Goal: Task Accomplishment & Management: Use online tool/utility

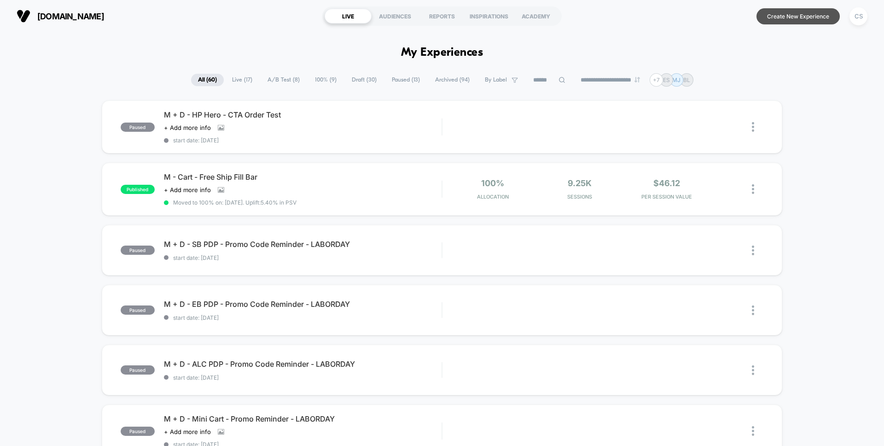
click at [797, 20] on button "Create New Experience" at bounding box center [798, 16] width 83 height 16
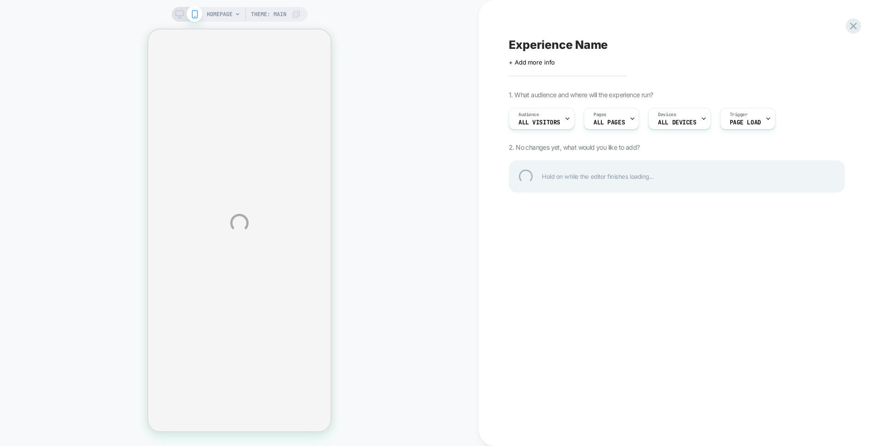
click at [551, 46] on div "Experience Name" at bounding box center [677, 45] width 336 height 14
click at [535, 42] on textarea "**********" at bounding box center [632, 45] width 247 height 14
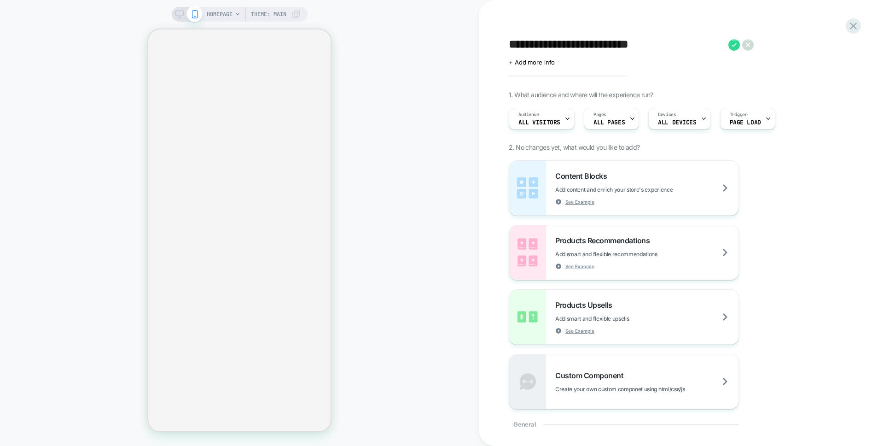
click at [586, 49] on textarea "**********" at bounding box center [616, 45] width 215 height 14
click at [592, 47] on textarea "**********" at bounding box center [616, 45] width 215 height 14
type textarea "**********"
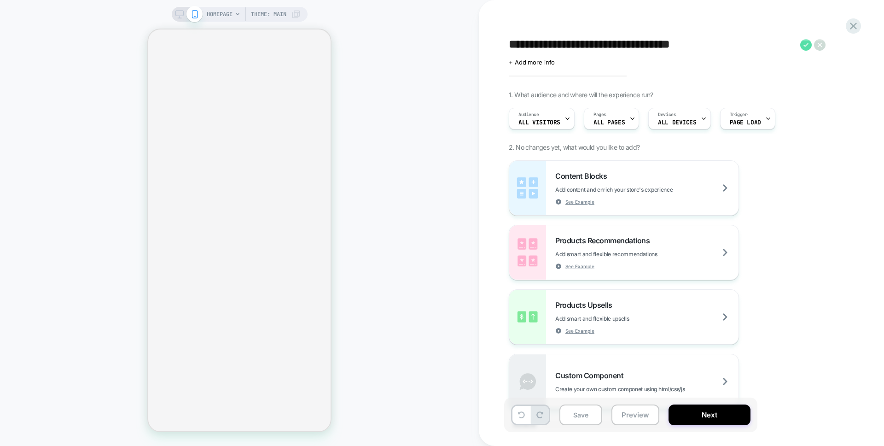
click at [808, 42] on icon at bounding box center [806, 45] width 12 height 12
click at [693, 116] on div "Devices ALL DEVICES" at bounding box center [677, 118] width 57 height 21
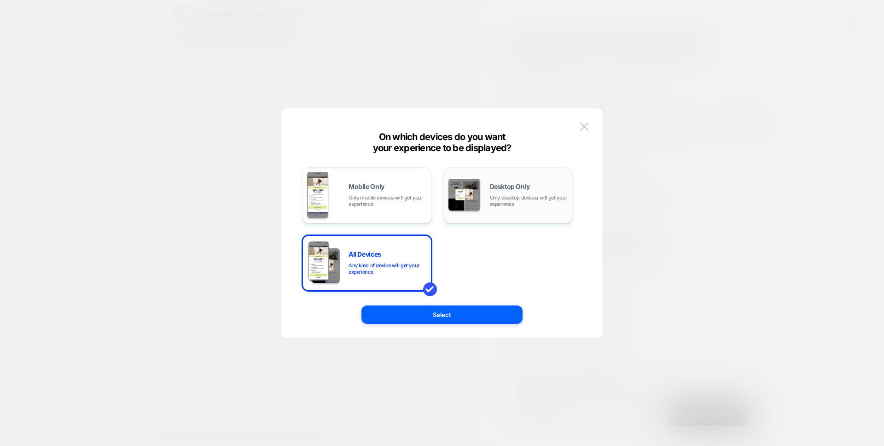
click at [535, 206] on span "Only desktop devices will get your experience" at bounding box center [529, 200] width 78 height 13
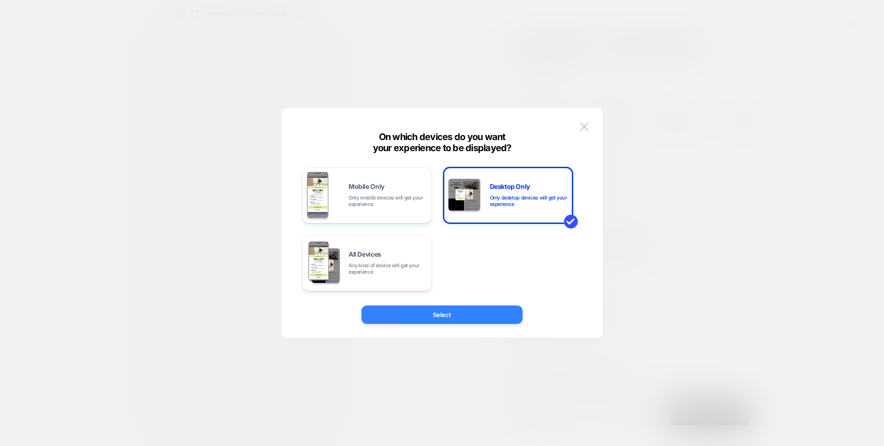
click at [487, 311] on button "Select" at bounding box center [441, 314] width 161 height 18
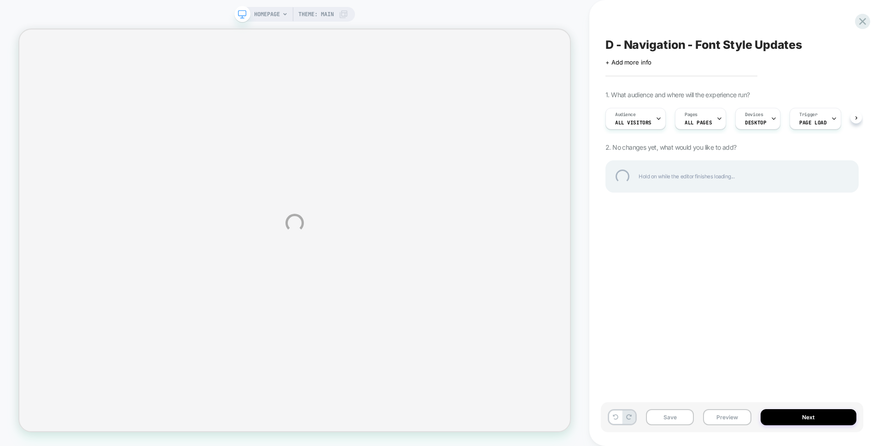
click at [756, 237] on div "HOMEPAGE Theme: MAIN D - Navigation - Font Style Updates Click to edit experien…" at bounding box center [442, 223] width 884 height 446
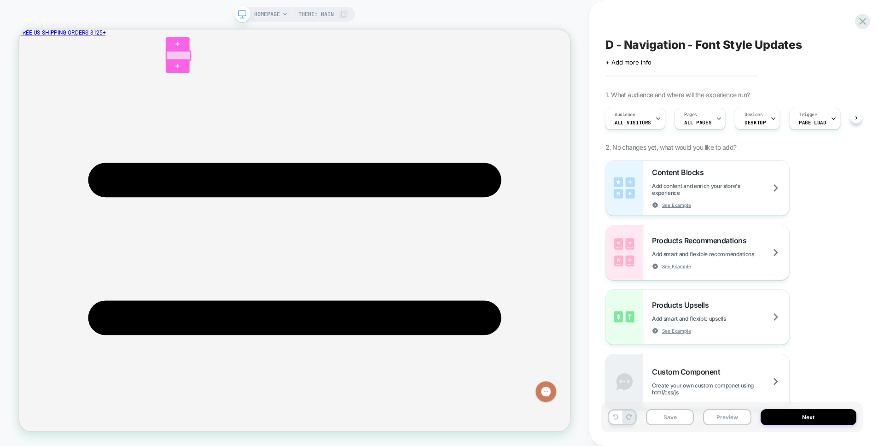
click at [225, 60] on div at bounding box center [231, 64] width 32 height 12
click at [262, 122] on div "Edit Code" at bounding box center [278, 118] width 56 height 9
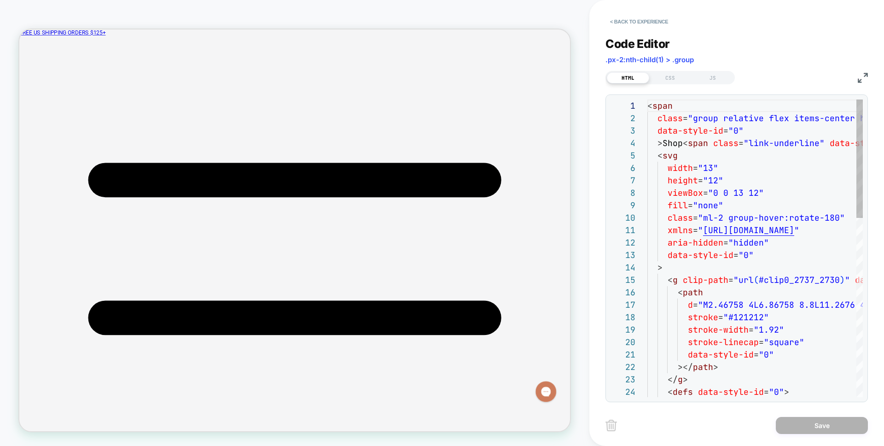
scroll to position [124, 0]
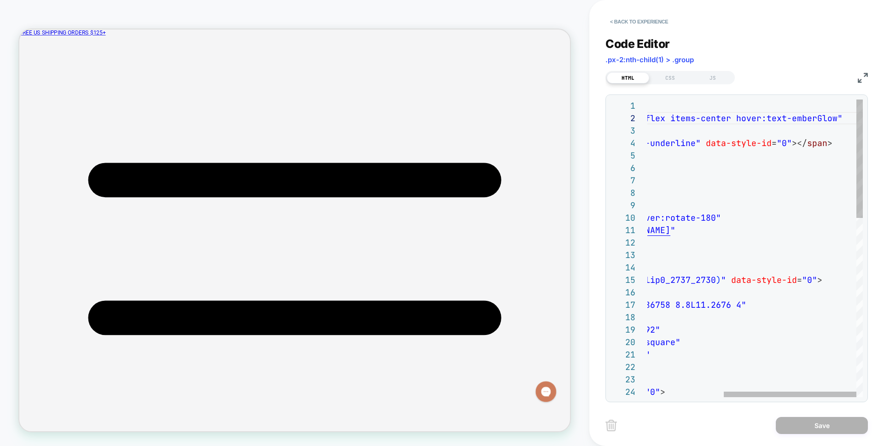
click at [864, 202] on div "15 16 17 18 19 20 21 22 23 24 13 14 12 6 7 8 9 10 11 2 3 4 5 1 < g clip-path = …" at bounding box center [737, 248] width 262 height 308
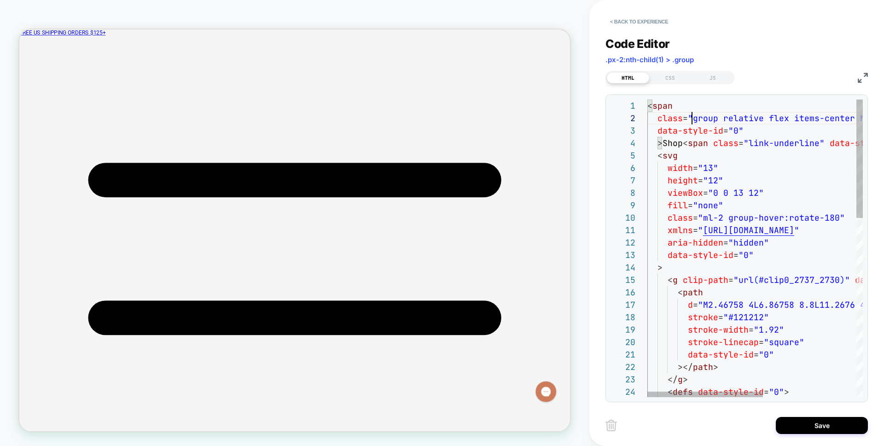
type textarea "**********"
click at [664, 72] on div "CSS" at bounding box center [670, 77] width 42 height 11
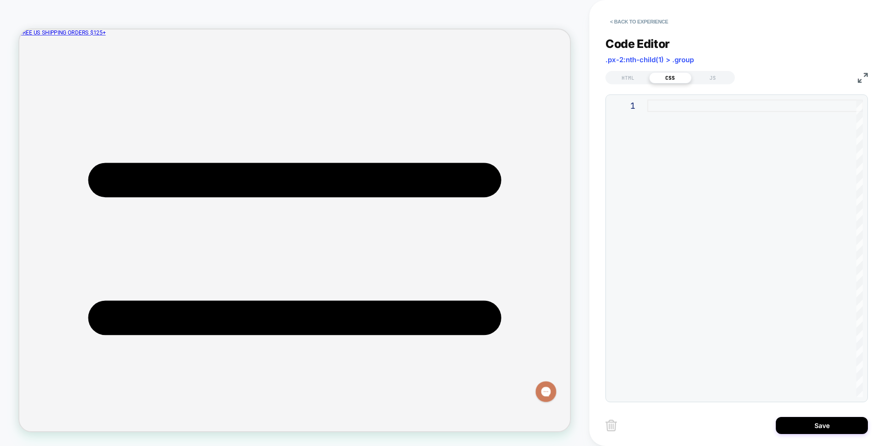
click at [669, 117] on div at bounding box center [754, 247] width 215 height 297
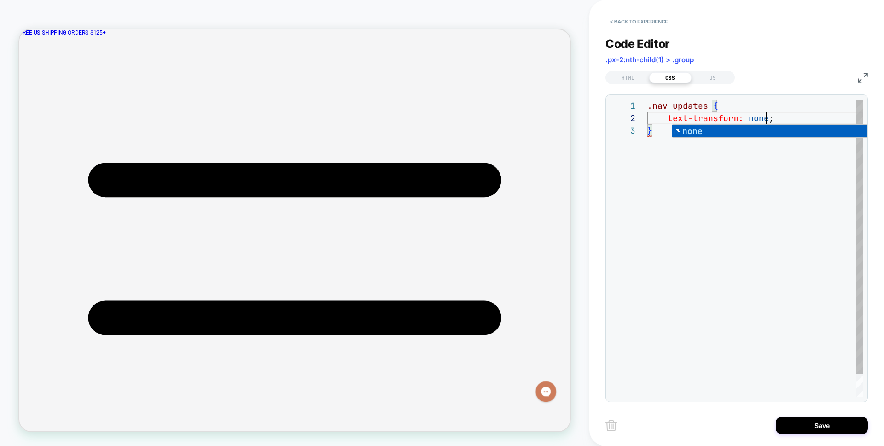
scroll to position [12, 119]
click at [677, 199] on div ".nav-updates { text-transform: none ; }" at bounding box center [754, 260] width 215 height 322
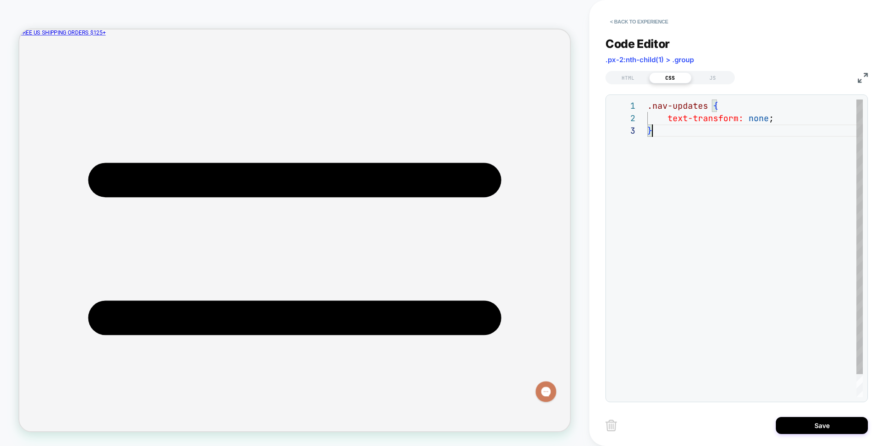
scroll to position [25, 5]
click at [824, 121] on div ".nav-updates { text-transform: none ; }" at bounding box center [754, 260] width 215 height 322
drag, startPoint x: 707, startPoint y: 106, endPoint x: 651, endPoint y: 105, distance: 55.7
click at [651, 105] on div ".nav-updates { text-transform: none ; letter-spacing: 0.025rem ; font-size: 1.2…" at bounding box center [754, 272] width 215 height 347
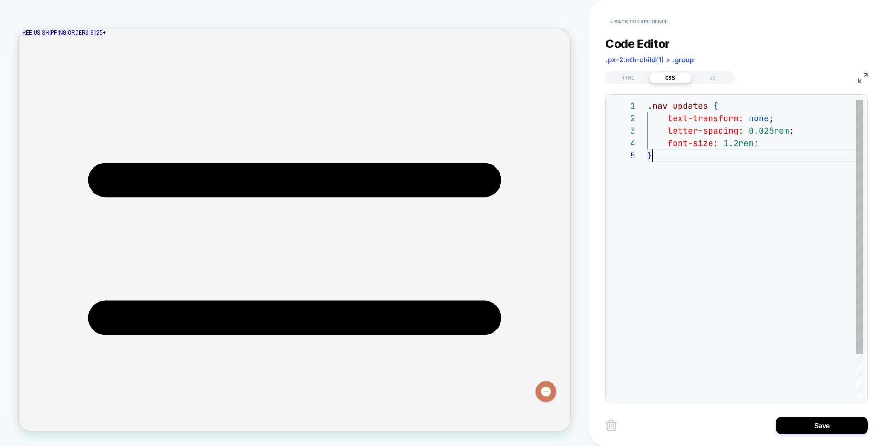
scroll to position [50, 5]
click at [722, 176] on div ".nav-updates { text-transform: none ; letter-spacing: 0.025rem ; font-size: 1.2…" at bounding box center [754, 272] width 215 height 347
click at [685, 114] on div ".nav-updates { text-transform: none ; letter-spacing: 0.025rem ; font-size: 1.2…" at bounding box center [754, 272] width 215 height 347
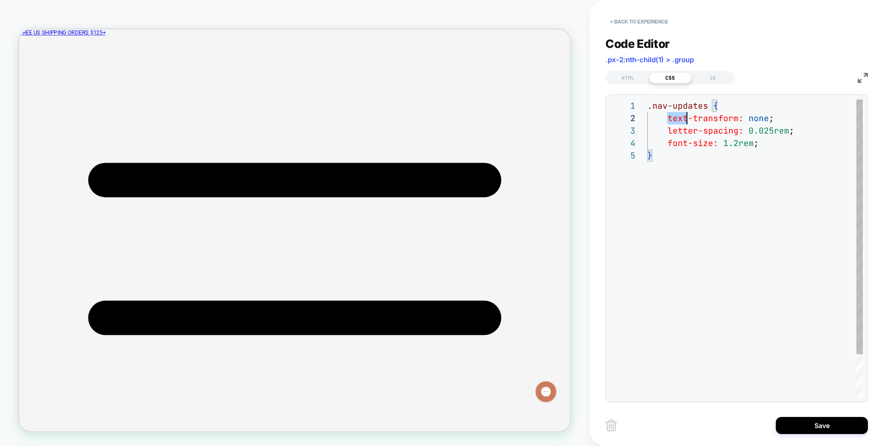
click at [685, 114] on div ".nav-updates { text-transform: none ; letter-spacing: 0.025rem ; font-size: 1.2…" at bounding box center [754, 272] width 215 height 347
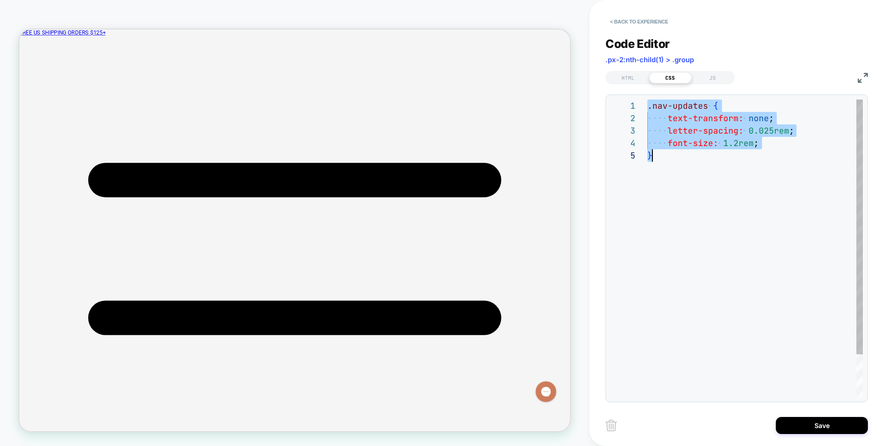
click at [685, 114] on div ".nav-updates { text-transform: none ; letter-spacing: 0.025rem ; font-size: 1.2…" at bounding box center [754, 272] width 215 height 347
click at [723, 184] on div ".nav-updates { text-transform: none ; letter-spacing: 0.025rem ; font-size: 1.2…" at bounding box center [754, 272] width 215 height 347
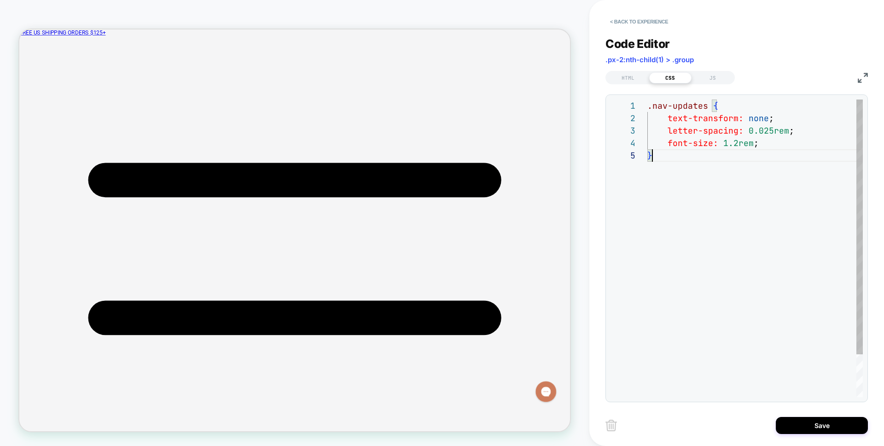
click at [728, 185] on div ".nav-updates { text-transform: none ; letter-spacing: 0.025rem ; font-size: 1.2…" at bounding box center [754, 272] width 215 height 347
click at [728, 184] on div ".nav-updates { text-transform: none ; letter-spacing: 0.025rem ; font-size: 1.2…" at bounding box center [754, 272] width 215 height 347
click at [728, 181] on div ".nav-updates { text-transform: none ; letter-spacing: 0.025rem ; font-size: 1.2…" at bounding box center [754, 272] width 215 height 347
type textarea "**********"
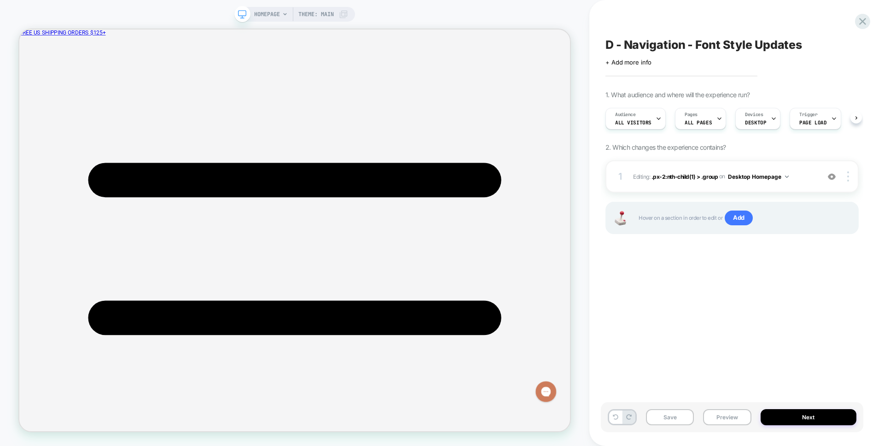
scroll to position [0, 0]
click at [295, 64] on div at bounding box center [291, 64] width 36 height 12
click at [339, 119] on div "Edit Code" at bounding box center [348, 123] width 56 height 9
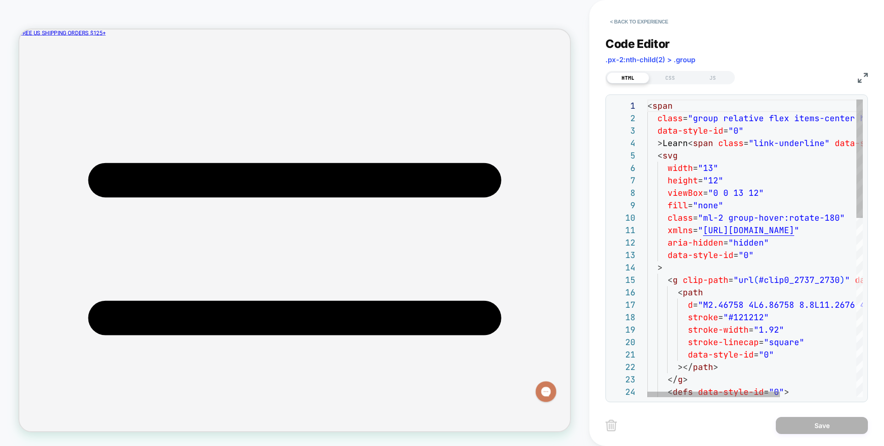
scroll to position [64, 0]
click at [671, 74] on div "CSS" at bounding box center [670, 77] width 42 height 11
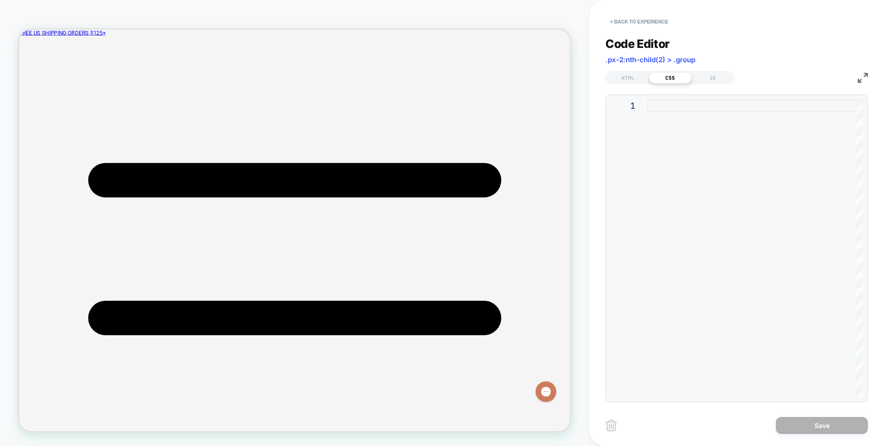
click at [693, 141] on div at bounding box center [754, 247] width 215 height 297
type textarea "**********"
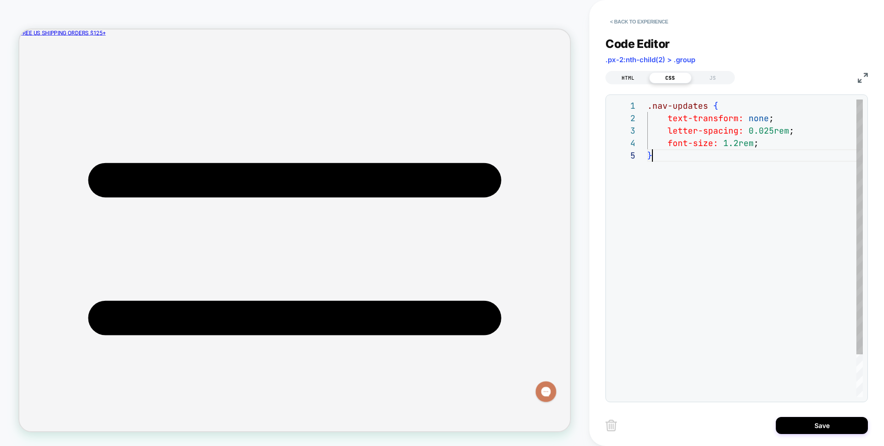
scroll to position [50, 5]
click at [631, 77] on div "HTML" at bounding box center [628, 77] width 42 height 11
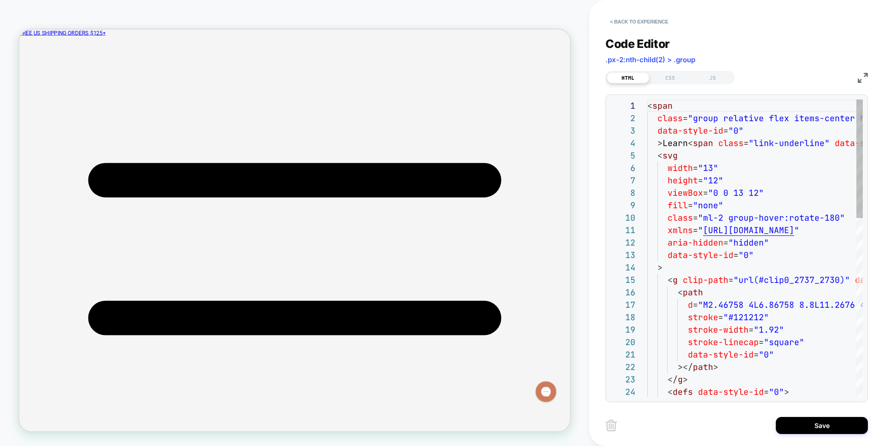
scroll to position [124, 0]
type textarea "**********"
click at [822, 424] on button "Save" at bounding box center [822, 425] width 92 height 17
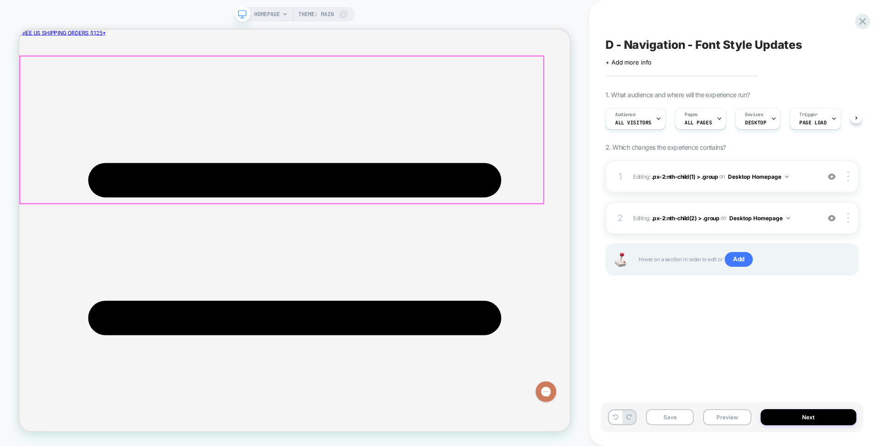
scroll to position [0, 0]
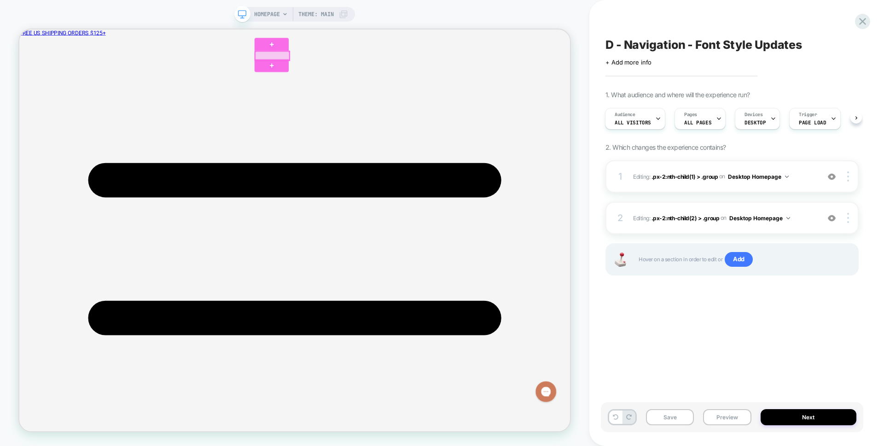
click at [344, 64] on div at bounding box center [357, 64] width 46 height 12
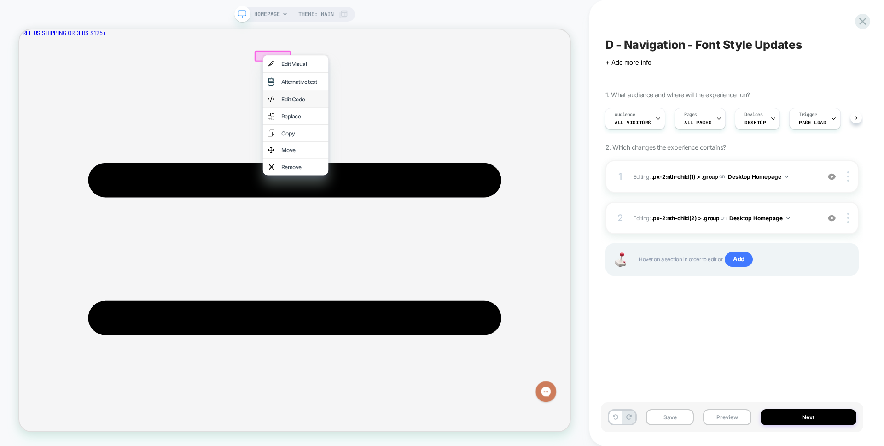
click at [381, 124] on div "Edit Code" at bounding box center [397, 122] width 56 height 9
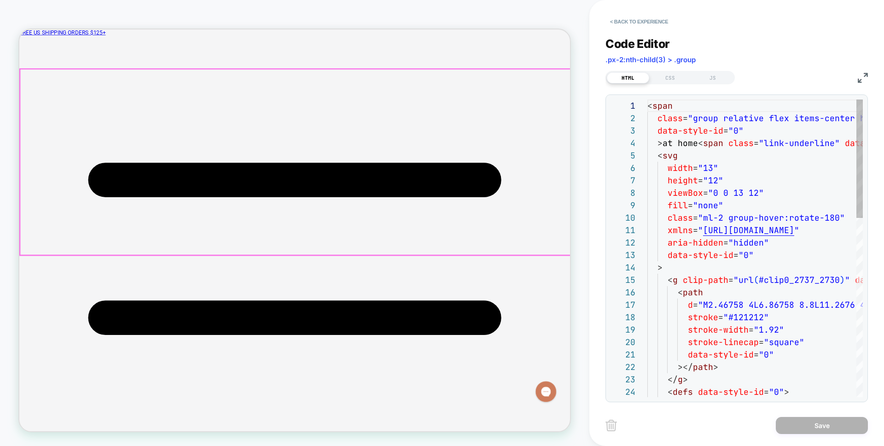
scroll to position [0, 0]
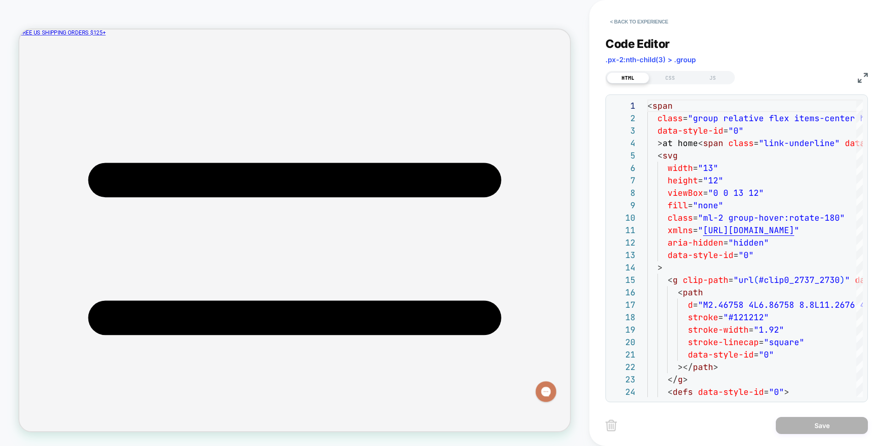
click at [662, 69] on div "HTML CSS JS" at bounding box center [737, 77] width 262 height 16
click at [677, 79] on div "CSS" at bounding box center [670, 77] width 42 height 11
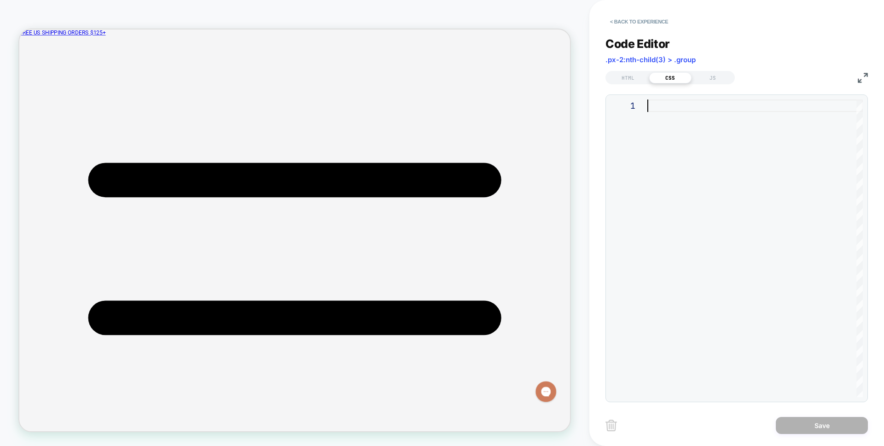
click at [691, 131] on div at bounding box center [754, 247] width 215 height 297
type textarea "**********"
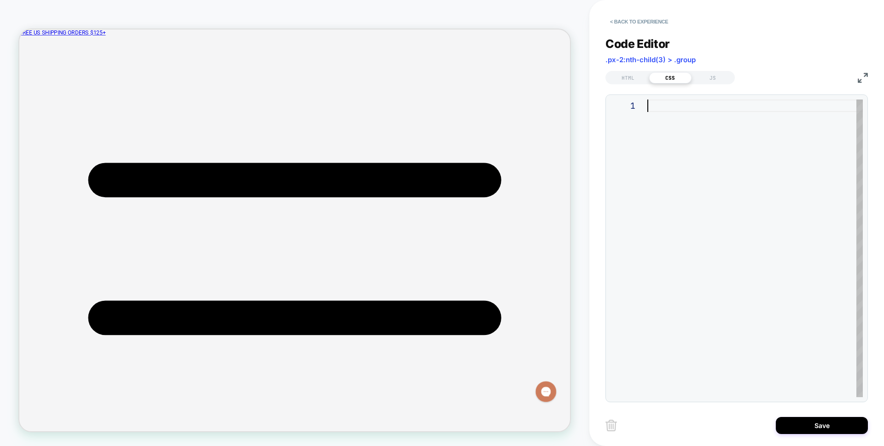
scroll to position [50, 5]
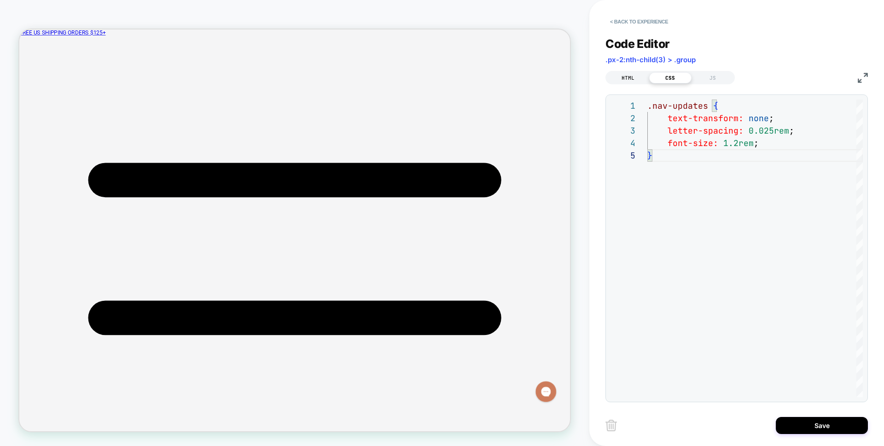
click at [619, 82] on div "HTML" at bounding box center [628, 77] width 42 height 11
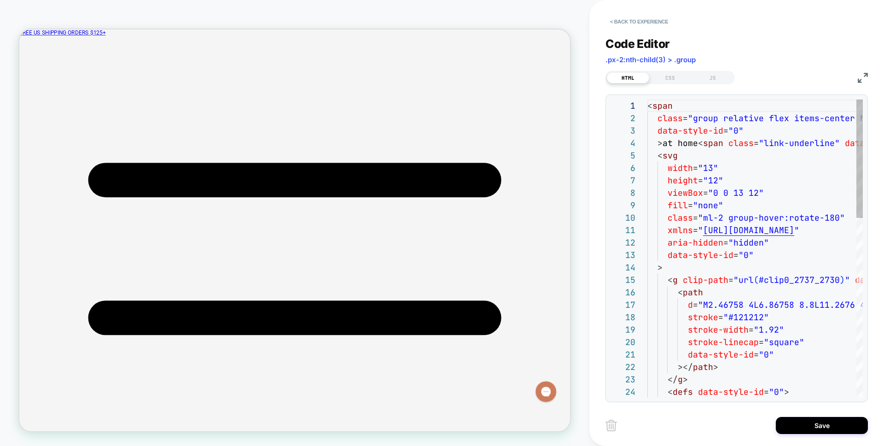
scroll to position [124, 0]
drag, startPoint x: 693, startPoint y: 120, endPoint x: 699, endPoint y: 122, distance: 6.4
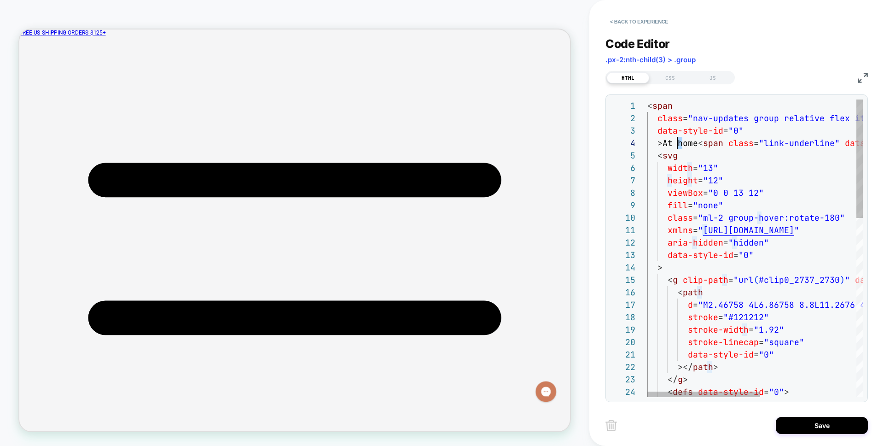
scroll to position [37, 35]
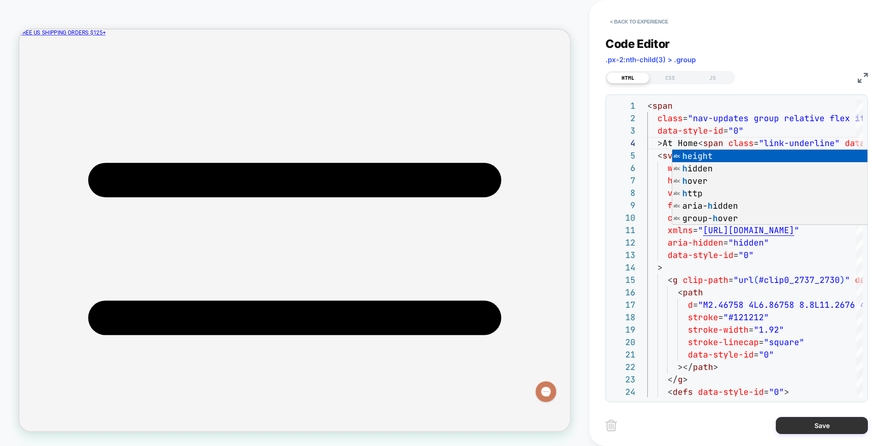
type textarea "**********"
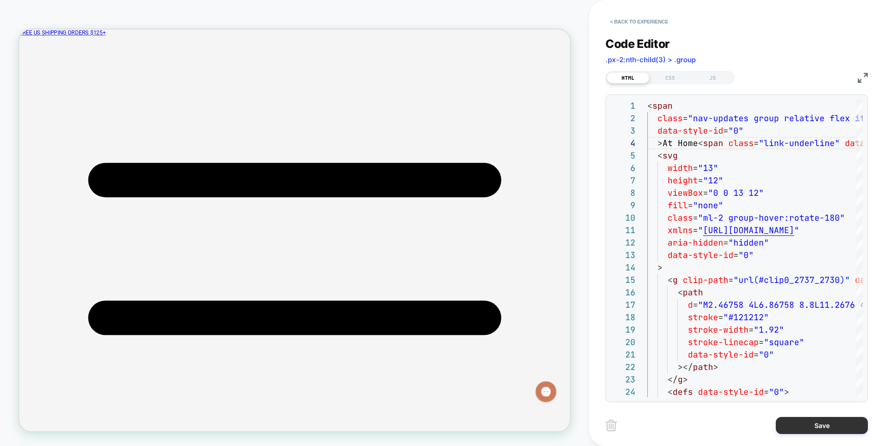
click at [799, 424] on button "Save" at bounding box center [822, 425] width 92 height 17
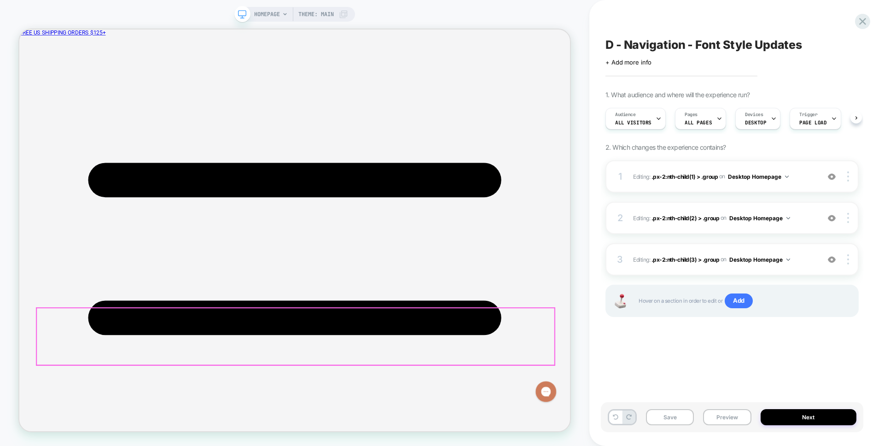
scroll to position [0, 0]
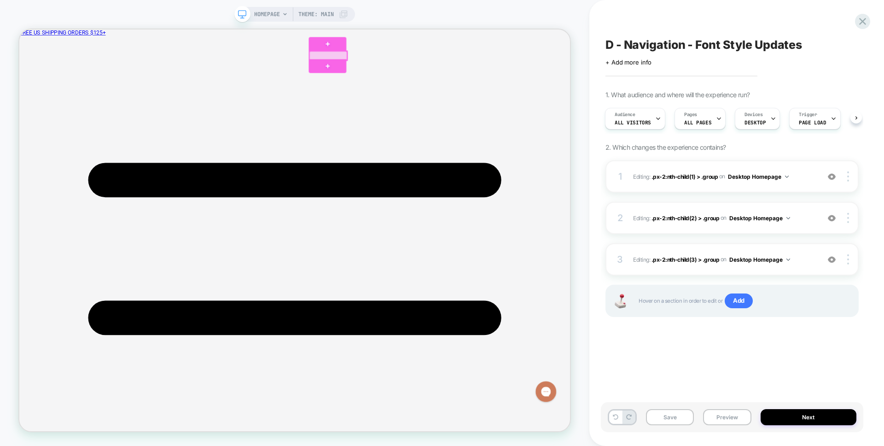
click at [423, 65] on div at bounding box center [431, 64] width 50 height 12
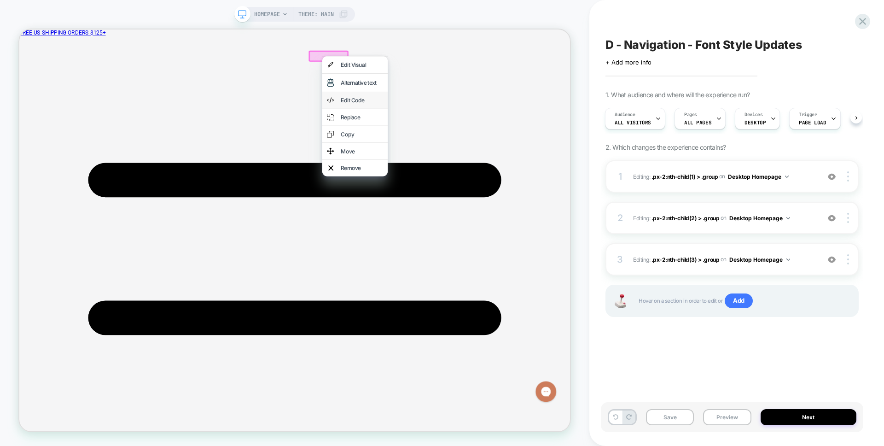
click at [459, 125] on div "Edit Code" at bounding box center [476, 123] width 56 height 9
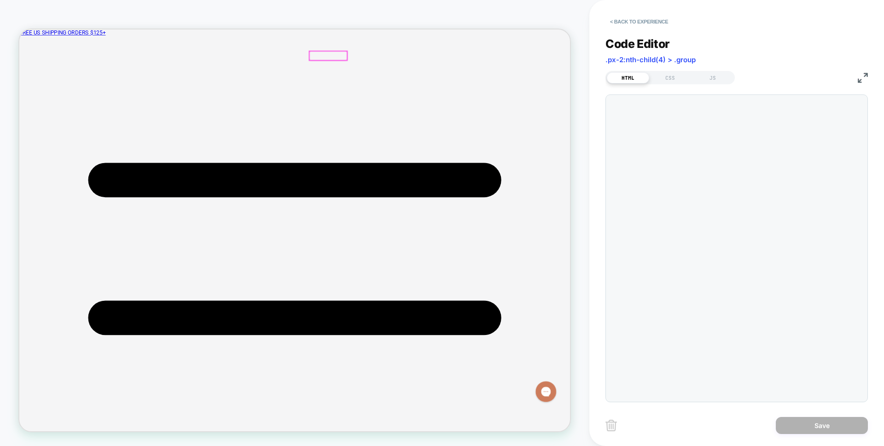
scroll to position [0, 0]
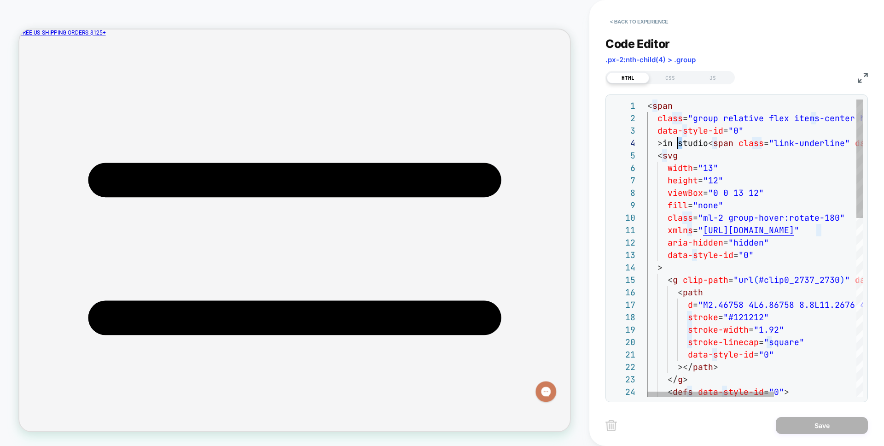
type textarea "**********"
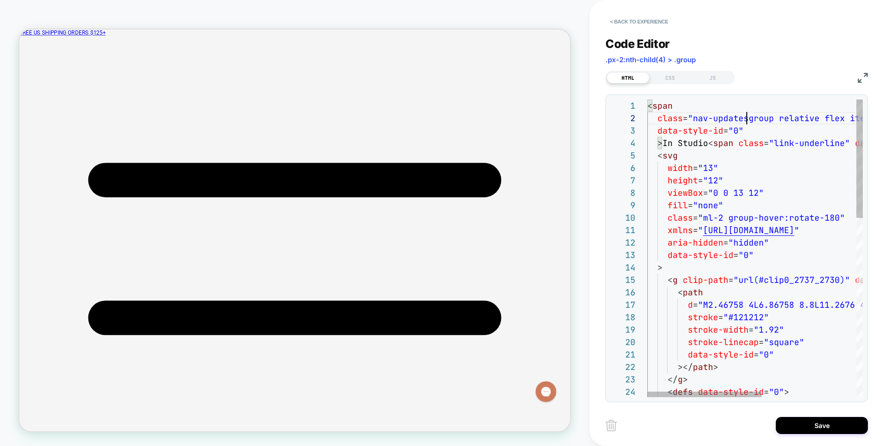
scroll to position [12, 105]
click at [668, 77] on div "CSS" at bounding box center [670, 77] width 42 height 11
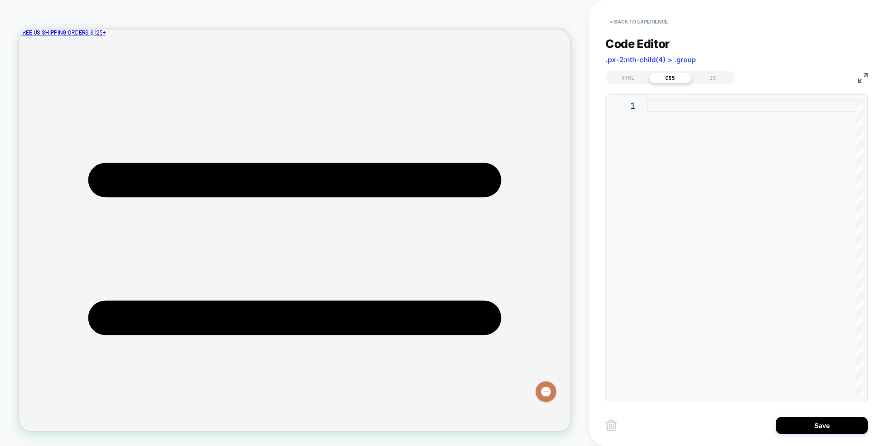
click at [692, 165] on div at bounding box center [754, 247] width 215 height 297
type textarea "**********"
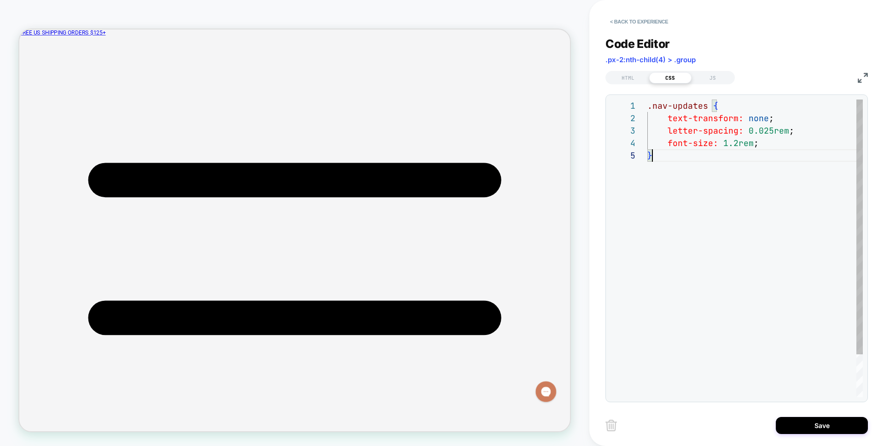
scroll to position [50, 5]
click at [817, 426] on button "Save" at bounding box center [822, 425] width 92 height 17
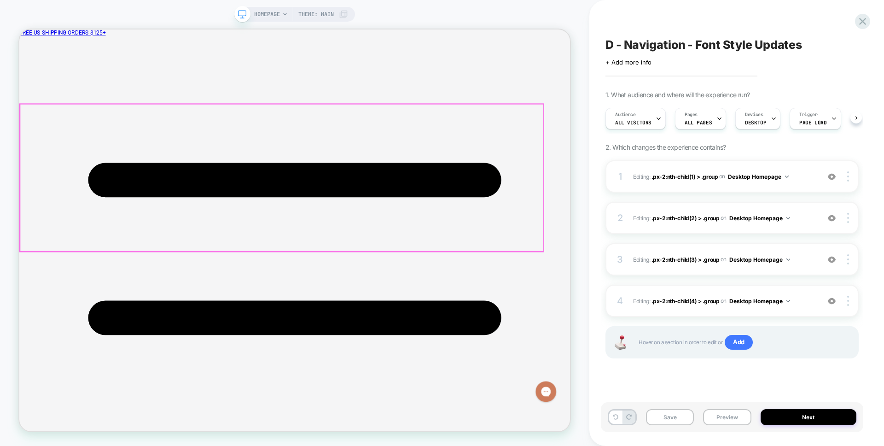
scroll to position [0, 0]
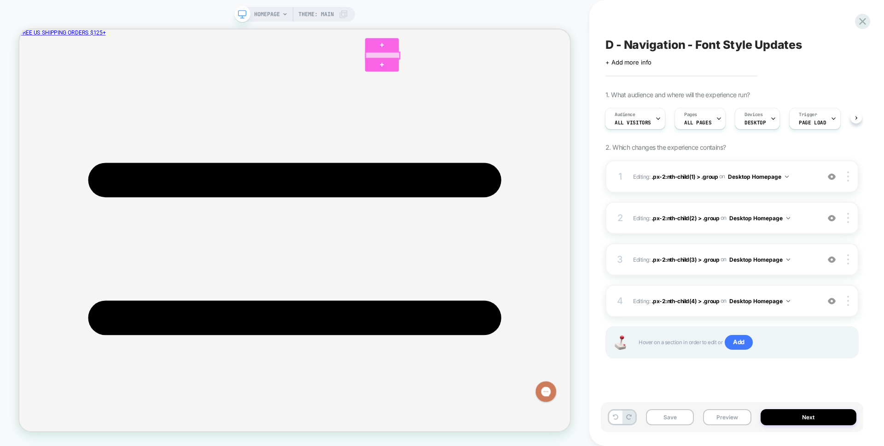
click at [495, 62] on div at bounding box center [503, 64] width 45 height 9
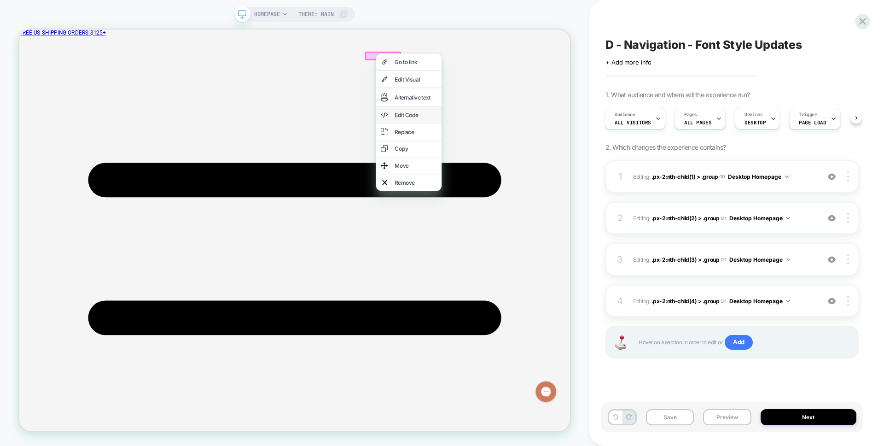
click at [548, 148] on div "Edit Code" at bounding box center [538, 143] width 87 height 22
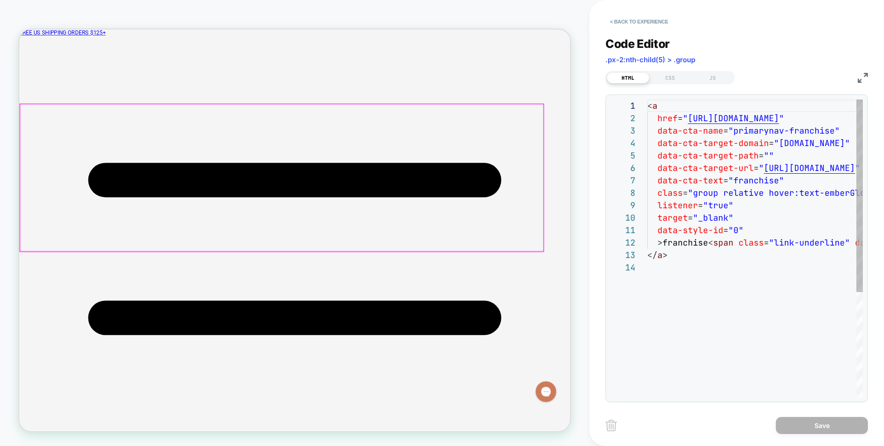
scroll to position [124, 0]
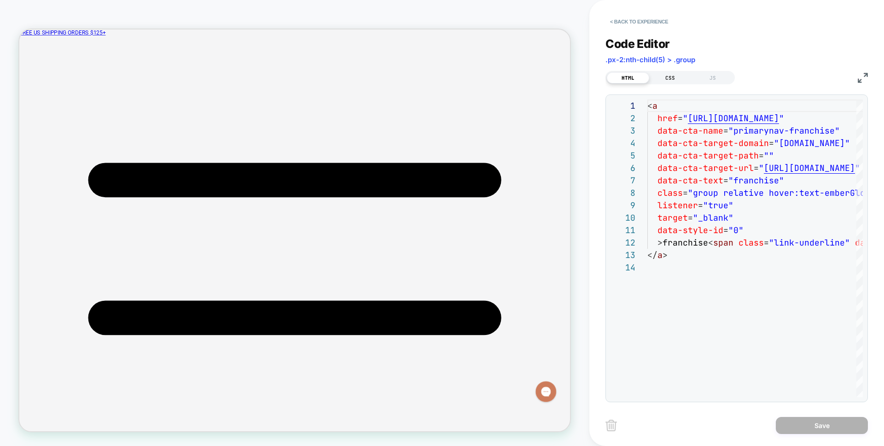
click at [658, 77] on div "CSS" at bounding box center [670, 77] width 42 height 11
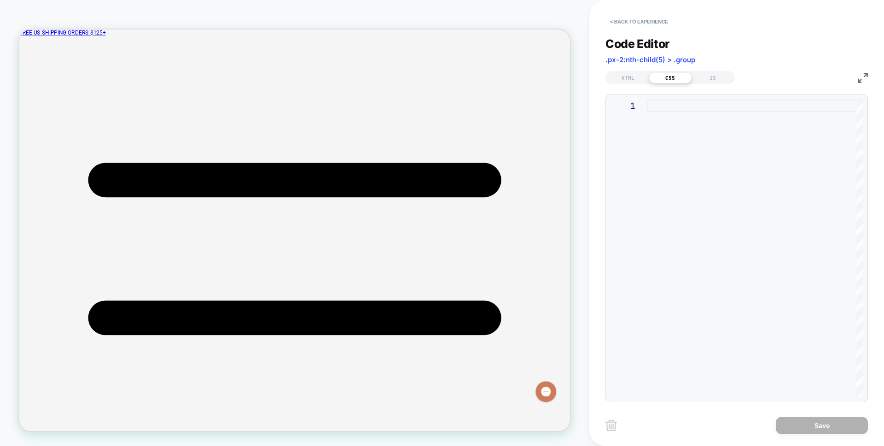
click at [659, 141] on div at bounding box center [754, 247] width 215 height 297
type textarea "**********"
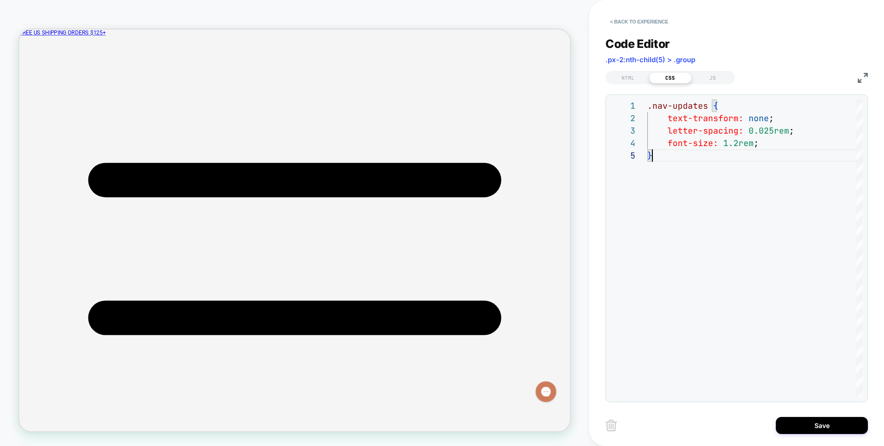
scroll to position [50, 5]
click at [641, 75] on div "HTML" at bounding box center [628, 77] width 42 height 11
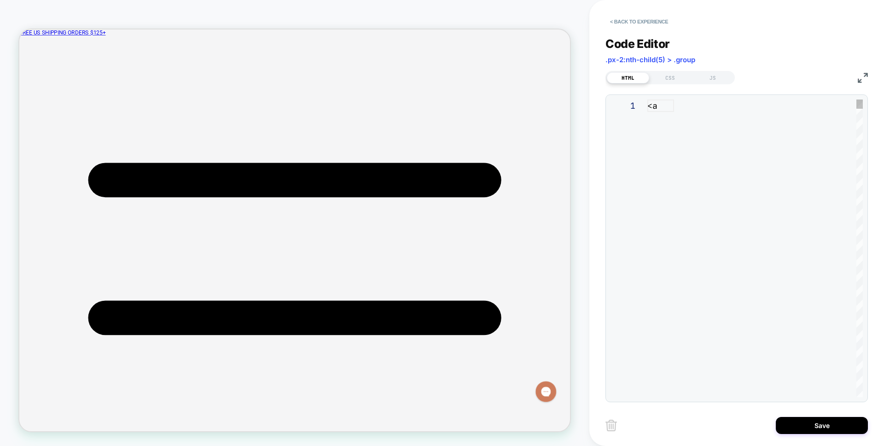
scroll to position [124, 0]
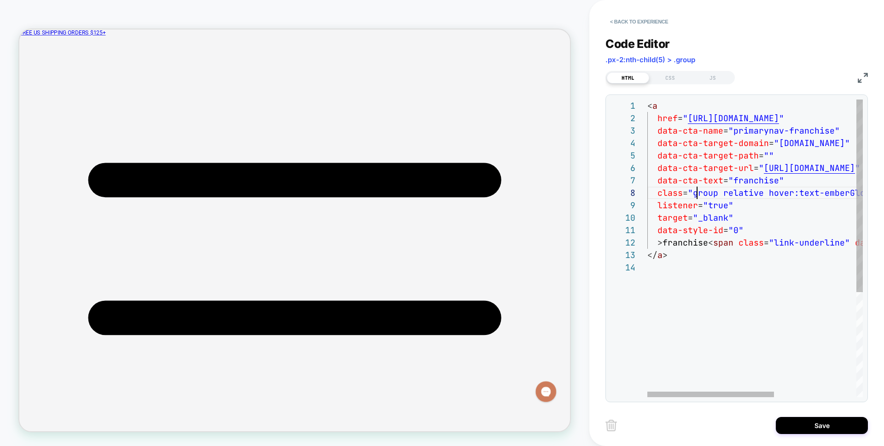
click at [698, 195] on div "< a href = " [URL][DOMAIN_NAME] " data-cta-name = "primarynav-franchise" data-c…" at bounding box center [824, 328] width 355 height 459
click at [709, 191] on div "< a href = " [URL][DOMAIN_NAME] " data-cta-name = "primarynav-franchise" data-c…" at bounding box center [824, 328] width 355 height 459
click at [665, 245] on div "< a href = " [URL][DOMAIN_NAME] " data-cta-name = "primarynav-franchise" data-c…" at bounding box center [824, 328] width 355 height 459
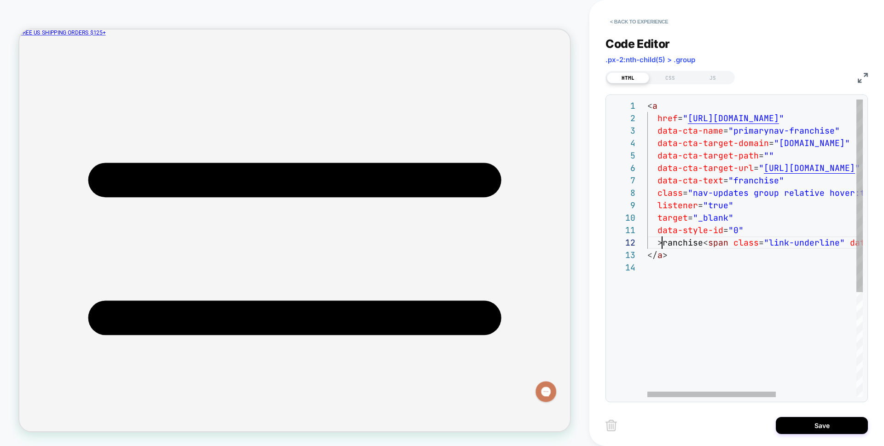
scroll to position [12, 20]
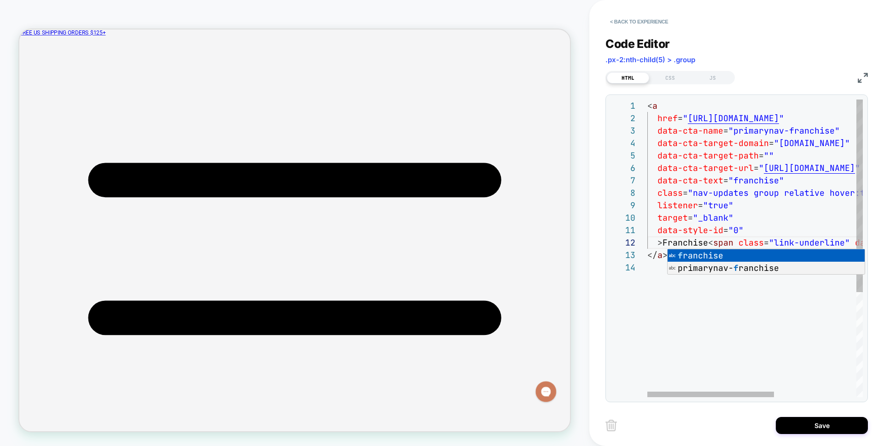
click at [780, 318] on div "< a href = " [URL][DOMAIN_NAME] " data-cta-name = "primarynav-franchise" data-c…" at bounding box center [824, 328] width 355 height 459
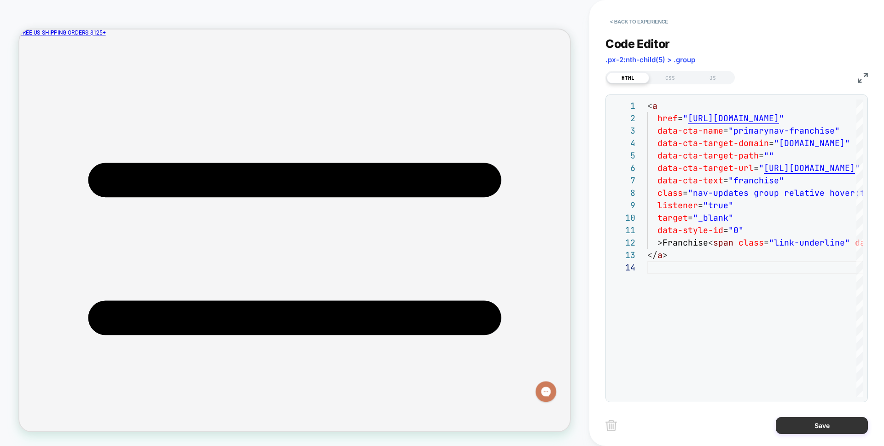
type textarea "**********"
click at [827, 426] on button "Save" at bounding box center [822, 425] width 92 height 17
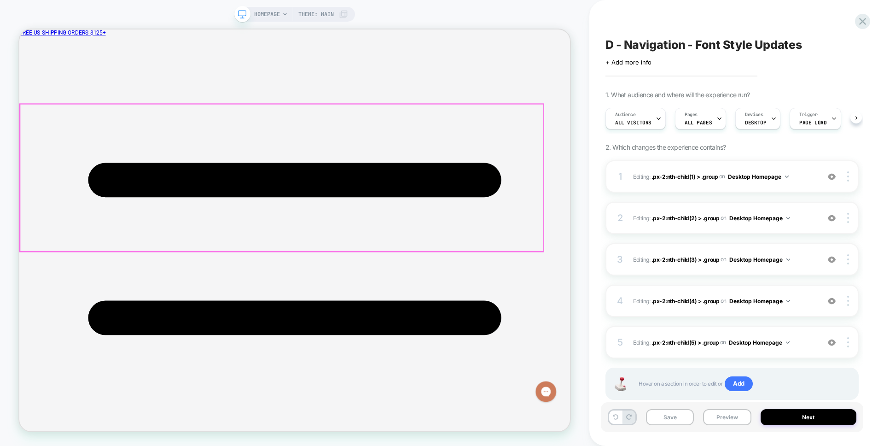
scroll to position [0, 0]
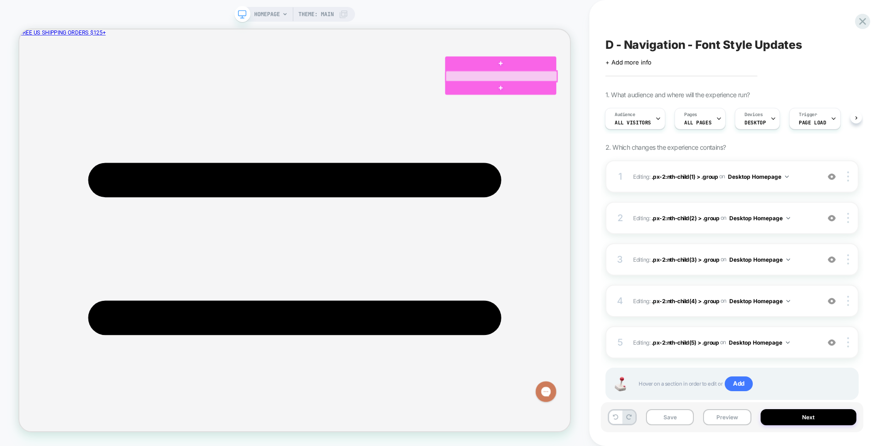
click at [644, 89] on div at bounding box center [662, 92] width 149 height 14
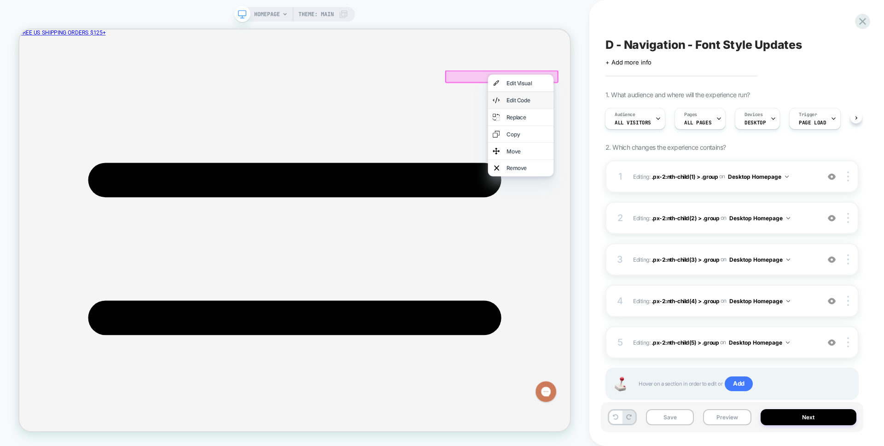
click at [686, 126] on div "Edit Code" at bounding box center [697, 123] width 56 height 9
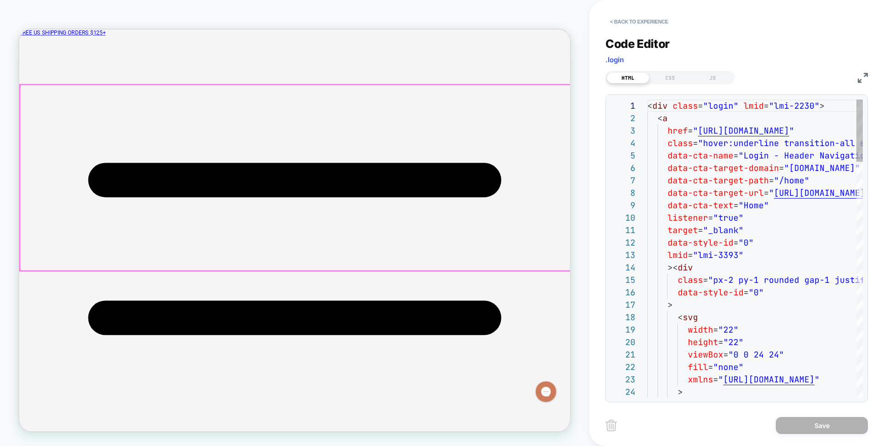
scroll to position [124, 0]
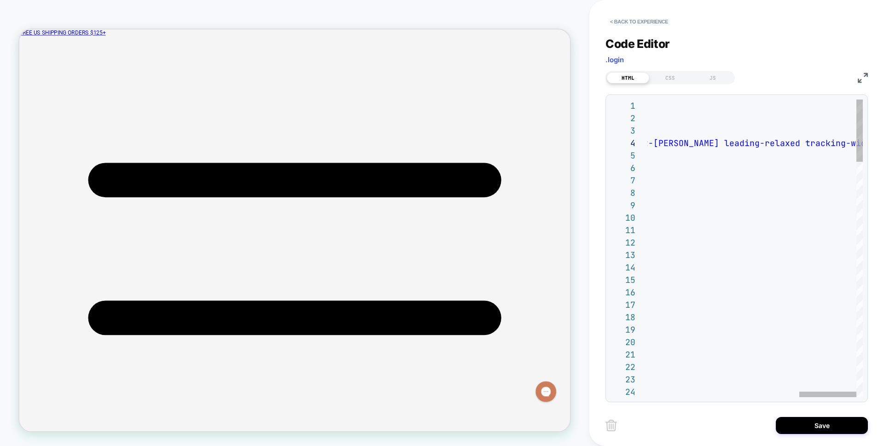
type textarea "**********"
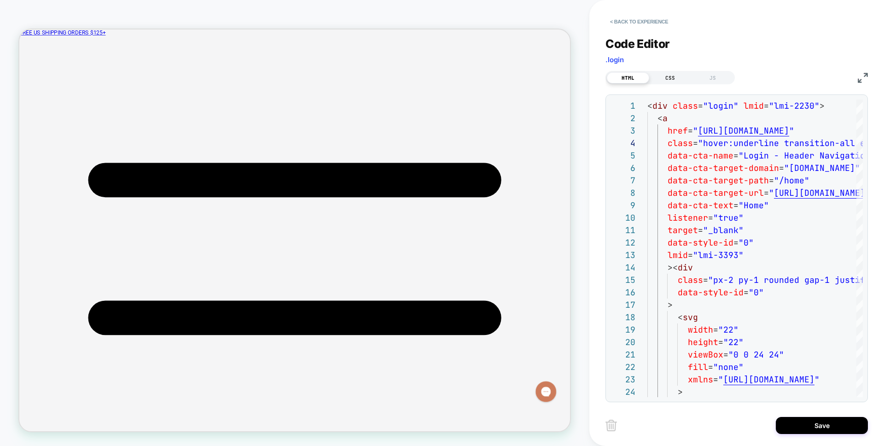
click at [658, 81] on div "CSS" at bounding box center [670, 77] width 42 height 11
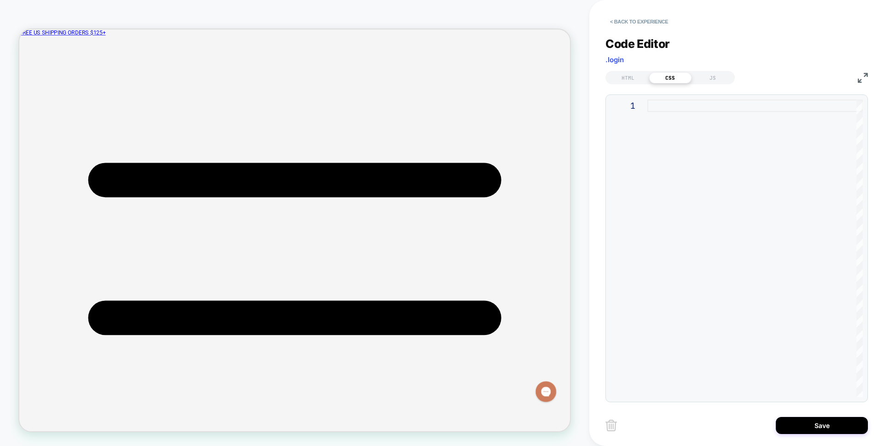
click at [667, 143] on div at bounding box center [754, 247] width 215 height 297
type textarea "**********"
drag, startPoint x: 625, startPoint y: 78, endPoint x: 635, endPoint y: 85, distance: 12.5
click at [625, 78] on div "HTML" at bounding box center [628, 77] width 42 height 11
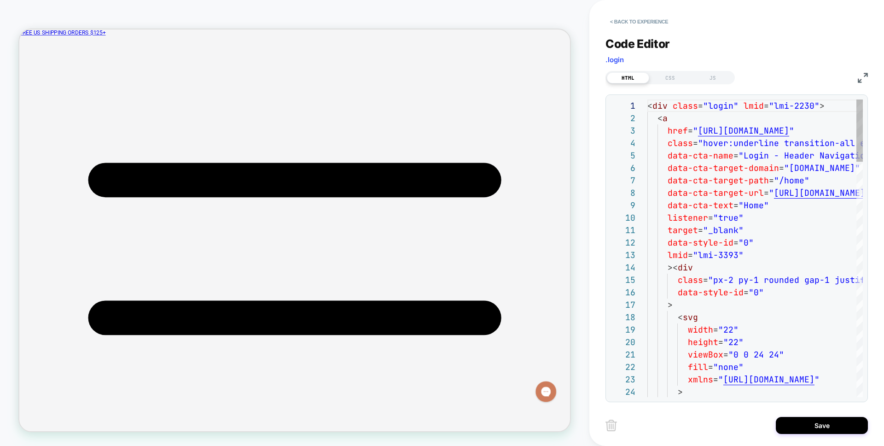
scroll to position [124, 0]
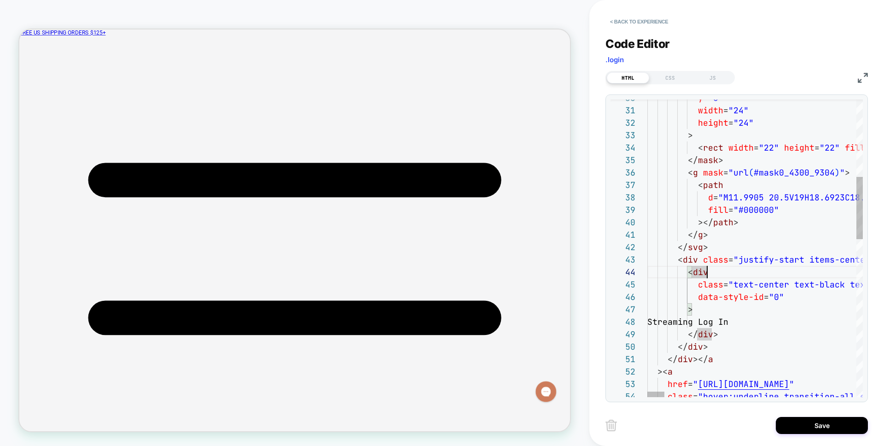
type textarea "**********"
click at [658, 78] on div "CSS" at bounding box center [670, 77] width 42 height 11
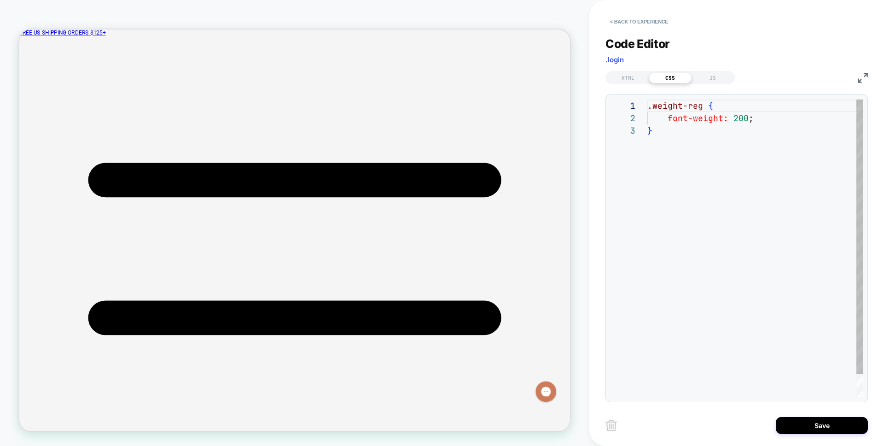
scroll to position [25, 0]
click at [721, 146] on div ".weight-reg { font-weight: 200 ; }" at bounding box center [754, 260] width 215 height 322
drag, startPoint x: 699, startPoint y: 104, endPoint x: 660, endPoint y: 109, distance: 39.9
click at [660, 109] on div ".weight-reg { font-weight: 200 ; }" at bounding box center [754, 260] width 215 height 322
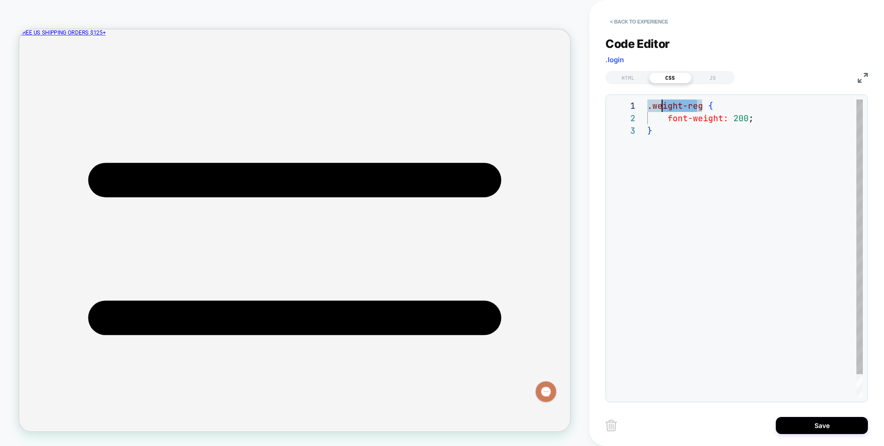
click at [658, 106] on div ".weight-reg { font-weight: 200 ; }" at bounding box center [754, 260] width 215 height 322
click at [708, 134] on div ".nav-updates { font-weight: 200 ; }" at bounding box center [754, 260] width 215 height 322
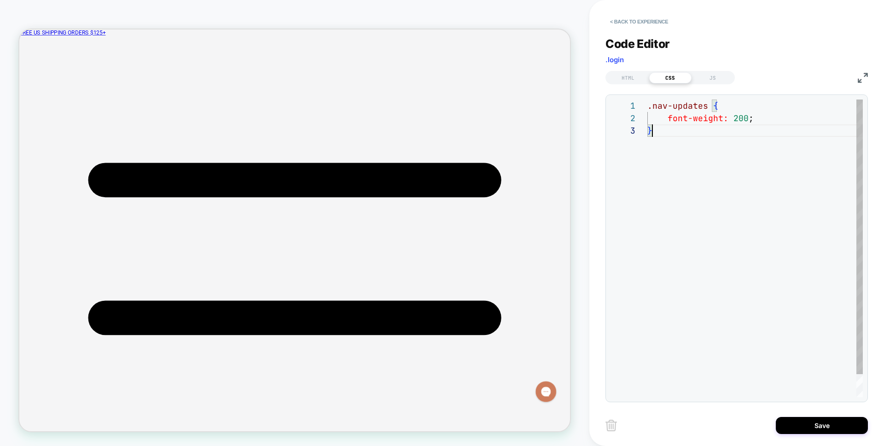
click at [781, 117] on div ".nav-updates { font-weight: 200 ; }" at bounding box center [754, 260] width 215 height 322
click at [782, 119] on div ".nav-updates { font-weight: 200 ; }" at bounding box center [754, 260] width 215 height 322
click at [706, 103] on div ".nav-updates { font-weight: 200 ; font-size: .85rem ; }" at bounding box center [754, 266] width 215 height 335
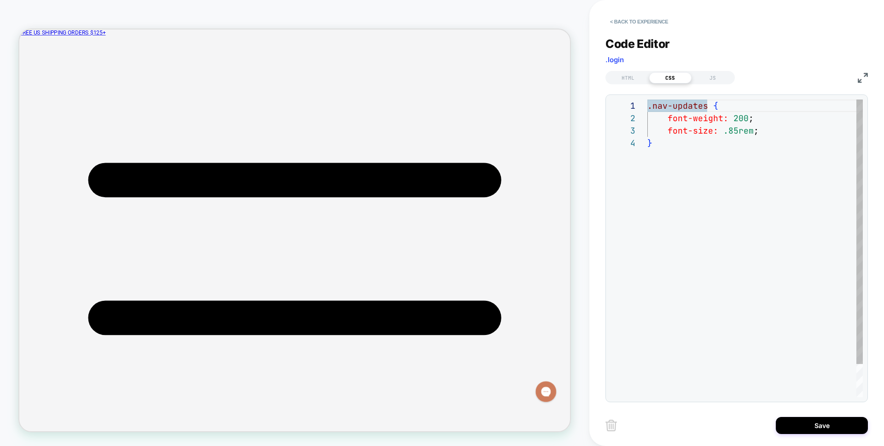
click at [653, 105] on div ".nav-updates { font-weight: 200 ; font-size: .85rem ; }" at bounding box center [754, 266] width 215 height 335
type textarea "**********"
click at [630, 75] on div "HTML" at bounding box center [628, 77] width 42 height 11
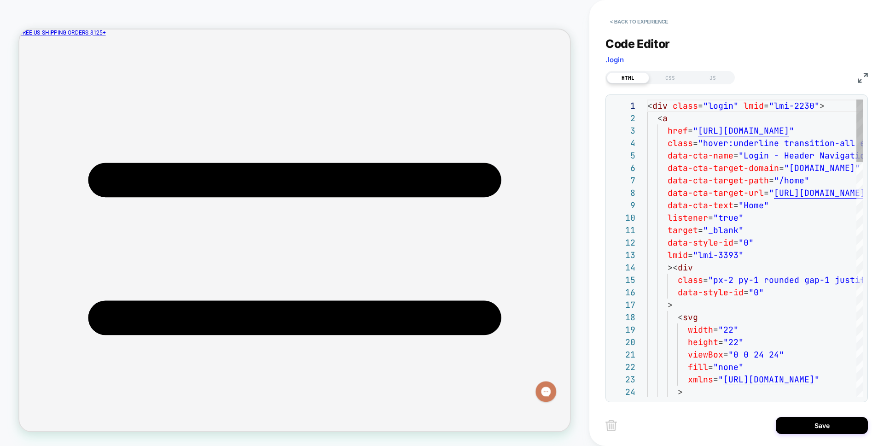
scroll to position [124, 0]
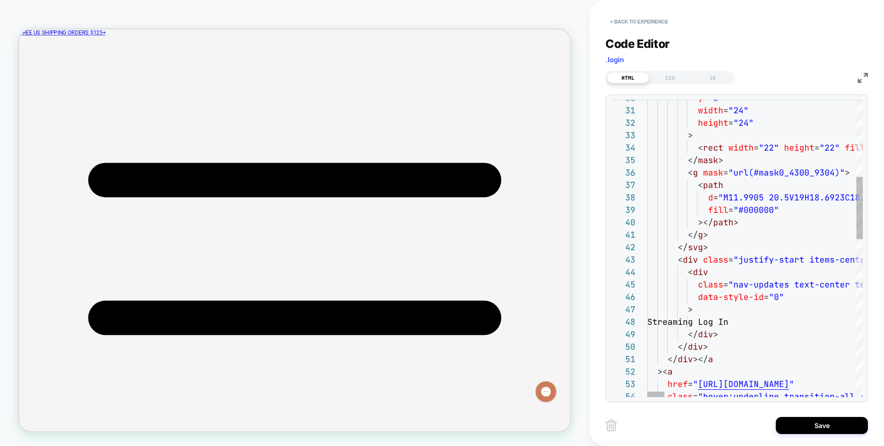
type textarea "**********"
click at [673, 75] on div "CSS" at bounding box center [670, 77] width 42 height 11
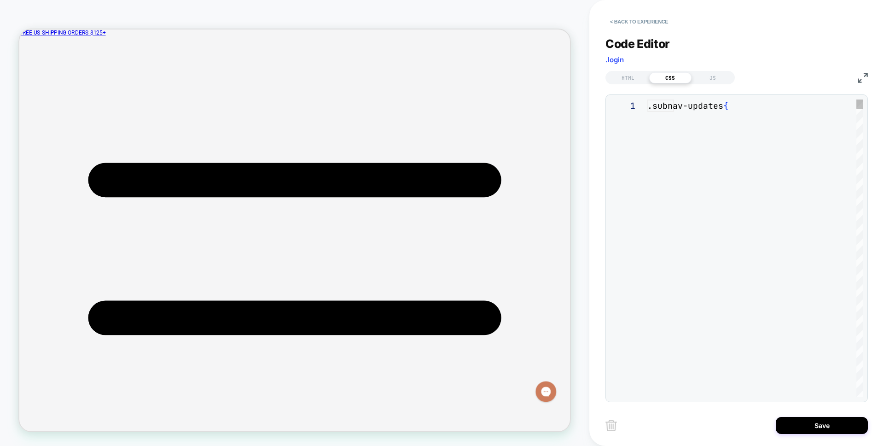
scroll to position [37, 0]
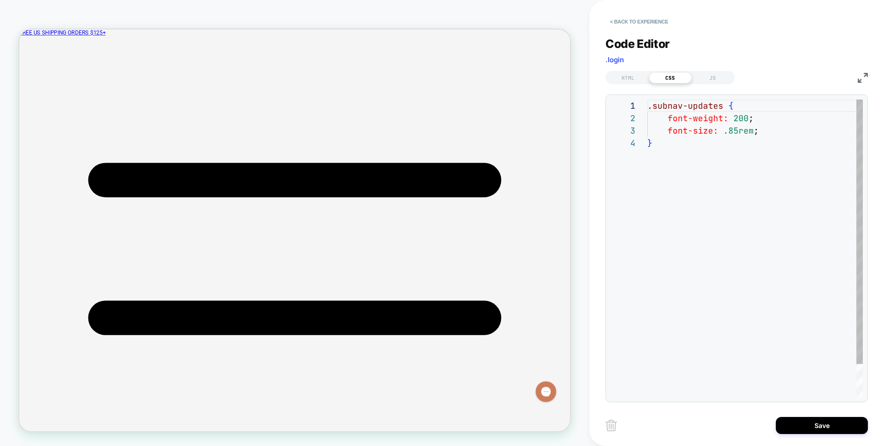
click at [733, 117] on div ".subnav-updates { font-weight: 200 ; font-size: .85rem ; }" at bounding box center [754, 266] width 215 height 335
click at [778, 149] on div ".subnav-updates { font-weight: 400 ; font-size: .85rem ; }" at bounding box center [754, 266] width 215 height 335
click at [768, 136] on div ".subnav-updates { font-weight: 400 ; font-size: .85rem ; }" at bounding box center [754, 266] width 215 height 335
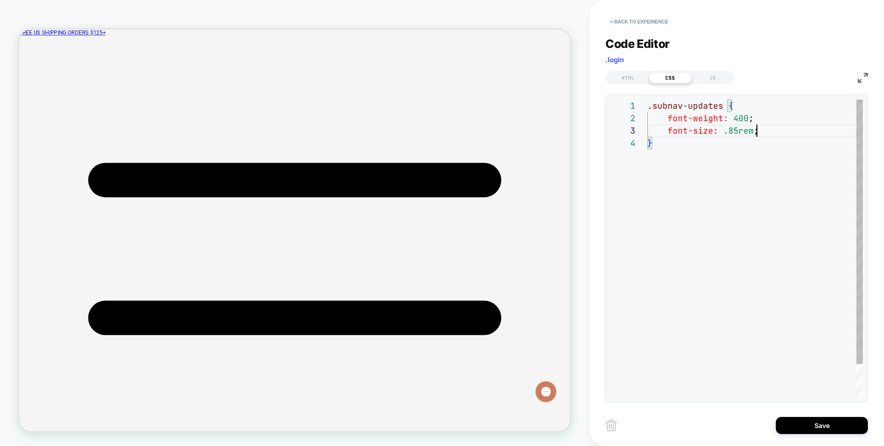
click at [768, 136] on div ".subnav-updates { font-weight: 400 ; font-size: .85rem ; }" at bounding box center [754, 266] width 215 height 335
click at [752, 115] on div ".subnav-updates { font-weight: 400 ; font-size: .85rem ; }" at bounding box center [754, 266] width 215 height 335
click at [741, 118] on div ".subnav-updates { font-weight: 400 ; font-size: .85rem ; }" at bounding box center [754, 266] width 215 height 335
click at [798, 201] on div ".subnav-updates { font-weight: 400 !important ; font-size: .85rem ; }" at bounding box center [754, 266] width 215 height 335
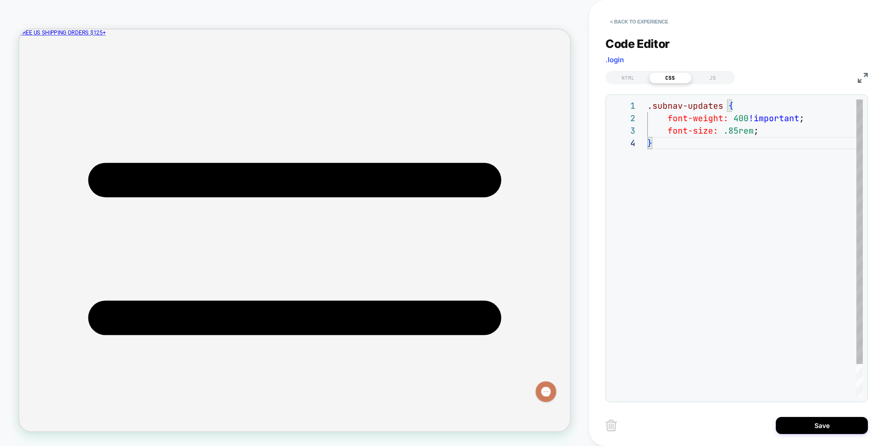
click at [737, 136] on div ".subnav-updates { font-weight: 400 !important ; font-size: .85rem ; }" at bounding box center [754, 266] width 215 height 335
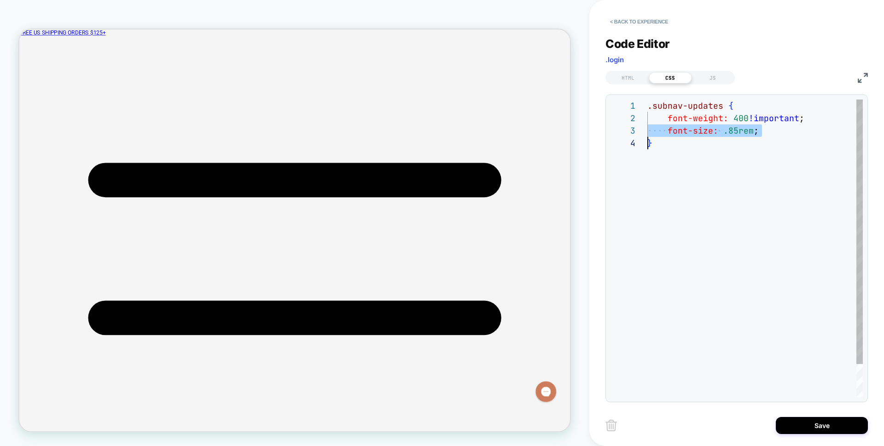
click at [728, 215] on div ".subnav-updates { font-weight: 400 !important ; font-size: .85rem ; }" at bounding box center [754, 266] width 215 height 335
click at [732, 127] on div ".subnav-updates { font-weight: 400 !important ; font-size: .85rem ; }" at bounding box center [754, 266] width 215 height 335
type textarea "**********"
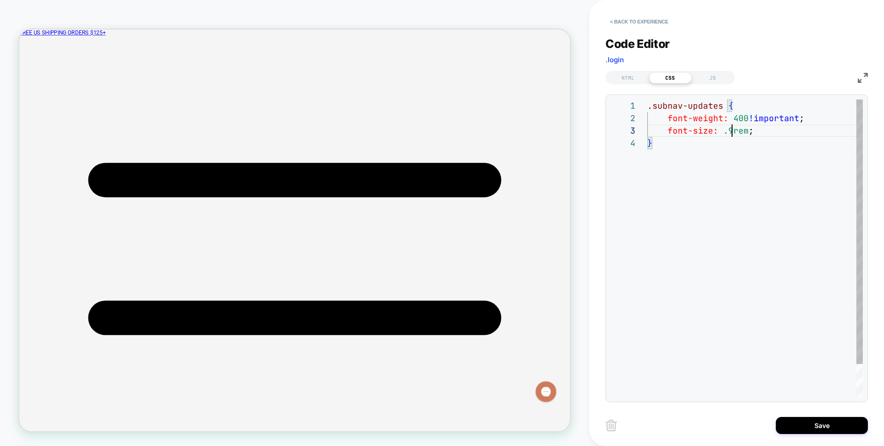
click at [705, 122] on div ".subnav-updates { font-weight: 400 !important ; font-size: .9rem ; }" at bounding box center [754, 266] width 215 height 335
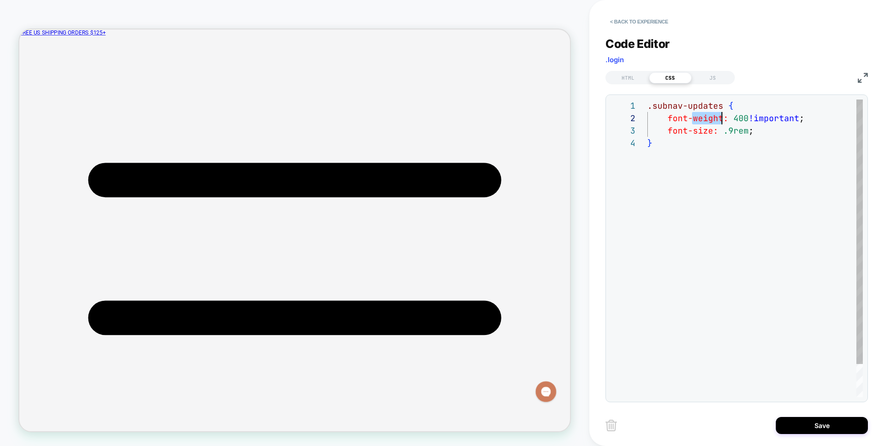
click at [705, 121] on div ".subnav-updates { font-weight: 400 !important ; font-size: .9rem ; }" at bounding box center [754, 266] width 215 height 335
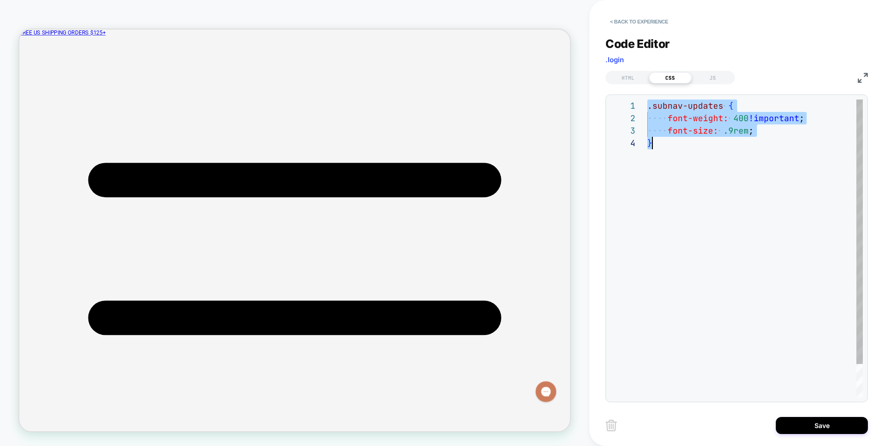
click at [710, 103] on div ".subnav-updates { font-weight: 400 !important ; font-size: .9rem ; }" at bounding box center [754, 266] width 215 height 335
click at [722, 107] on div ".subnav-updates { font-weight: 400 !important ; font-size: .9rem ; }" at bounding box center [754, 266] width 215 height 335
click at [673, 104] on div ".subnav-updates { font-weight: 400 !important ; font-size: .9rem ; }" at bounding box center [754, 266] width 215 height 335
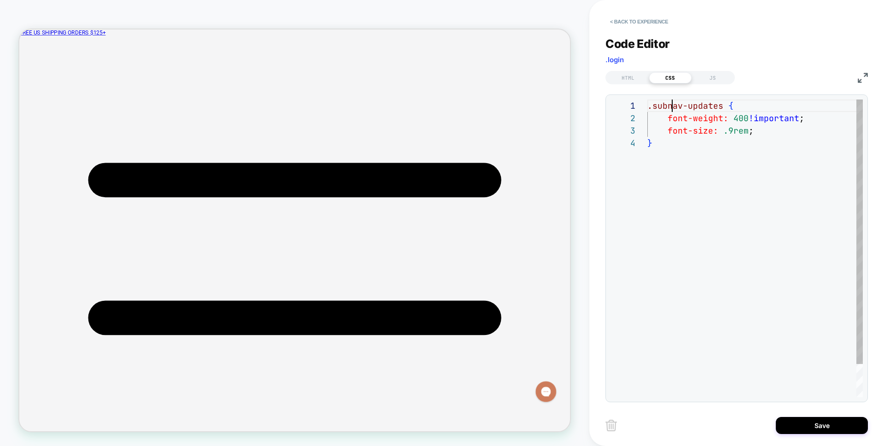
click at [664, 105] on div ".subnav-updates { font-weight: 400 !important ; font-size: .9rem ; }" at bounding box center [754, 266] width 215 height 335
click at [721, 107] on div ".subnav-updates { font-weight: 400 !important ; font-size: .9rem ; }" at bounding box center [754, 266] width 215 height 335
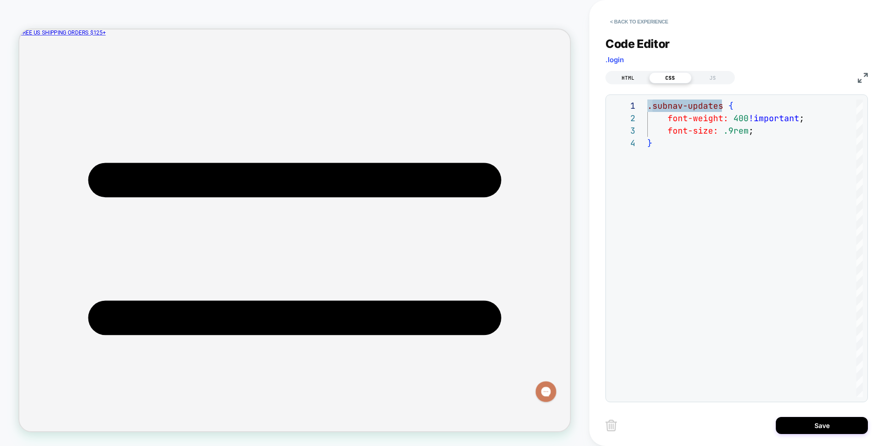
click at [624, 76] on div "HTML" at bounding box center [628, 77] width 42 height 11
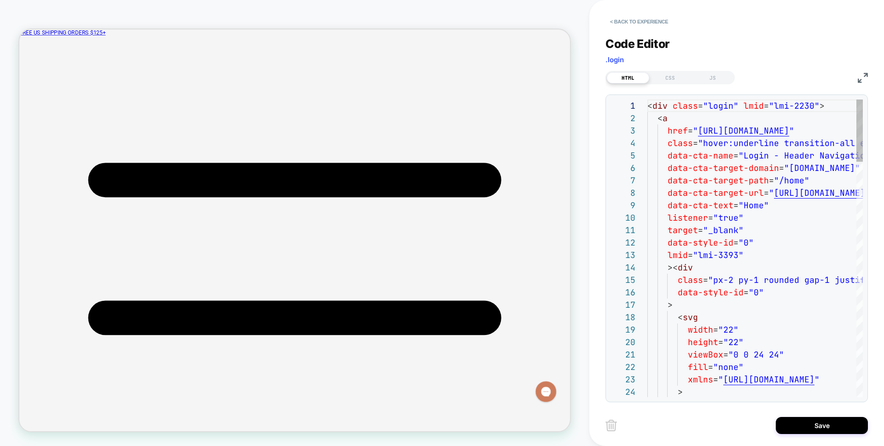
scroll to position [124, 0]
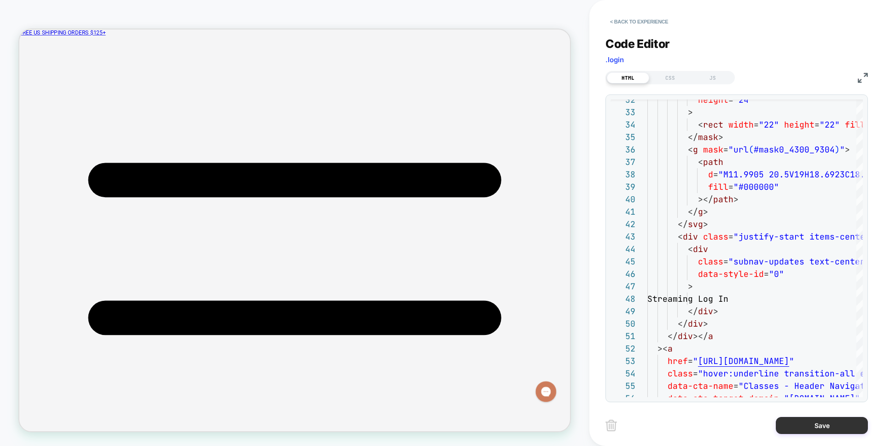
type textarea "**********"
click at [796, 422] on button "Save" at bounding box center [822, 425] width 92 height 17
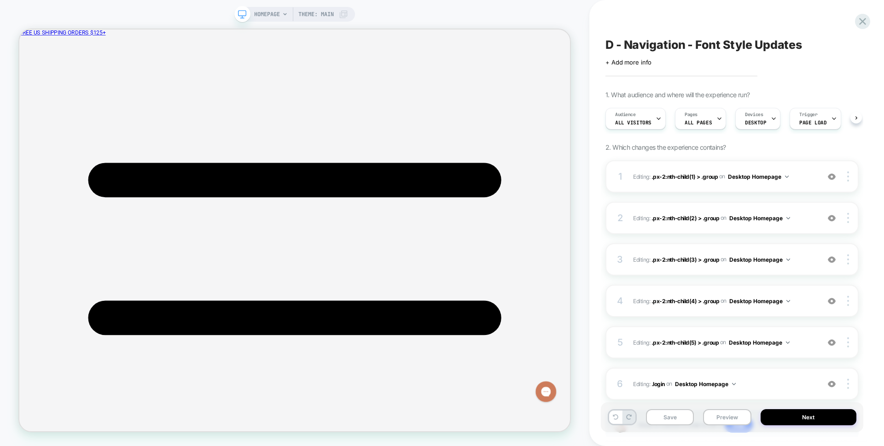
scroll to position [0, 0]
click at [77, 91] on div at bounding box center [67, 92] width 57 height 14
click at [127, 145] on div "Edit Code" at bounding box center [130, 148] width 56 height 9
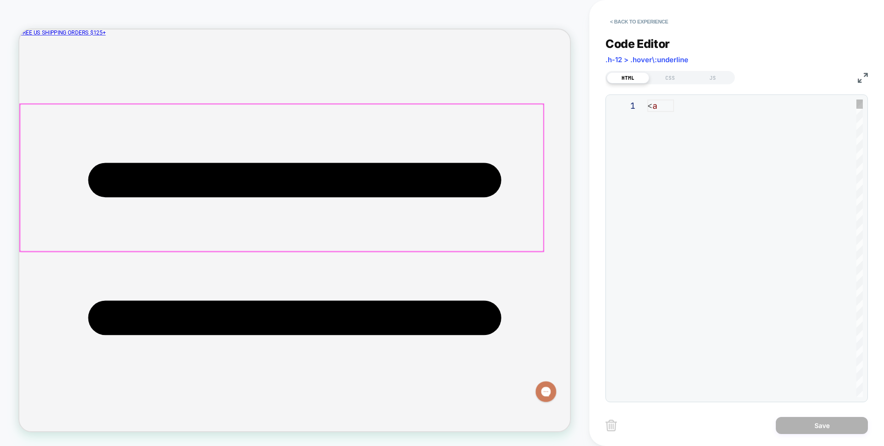
scroll to position [124, 0]
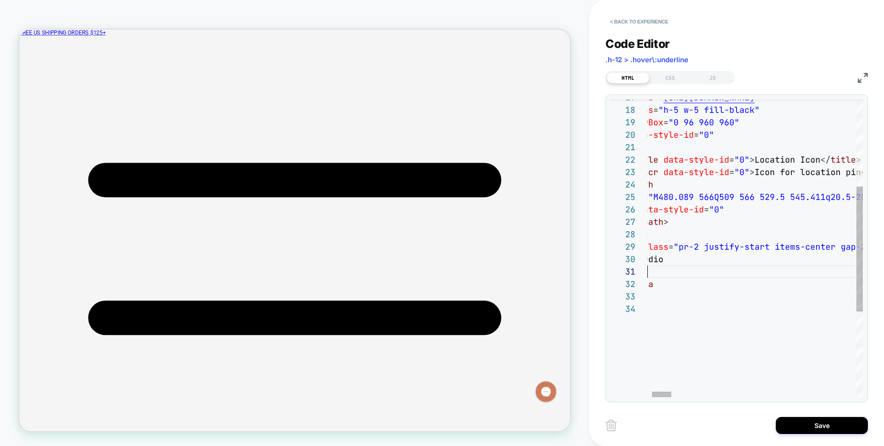
type textarea "**********"
click at [815, 437] on div "< Back to experience Code Editor .h-12 > .hover\:underline HTML CSS JS 17 18 19…" at bounding box center [737, 223] width 262 height 446
click at [833, 432] on button "Save" at bounding box center [822, 425] width 92 height 17
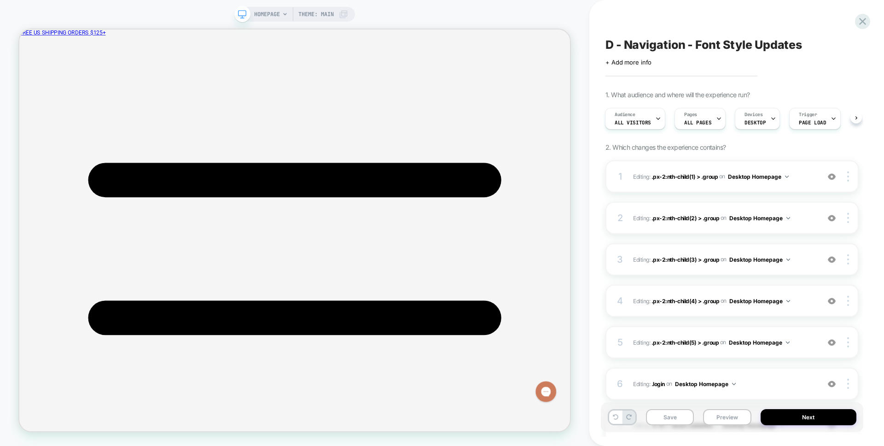
scroll to position [105, 0]
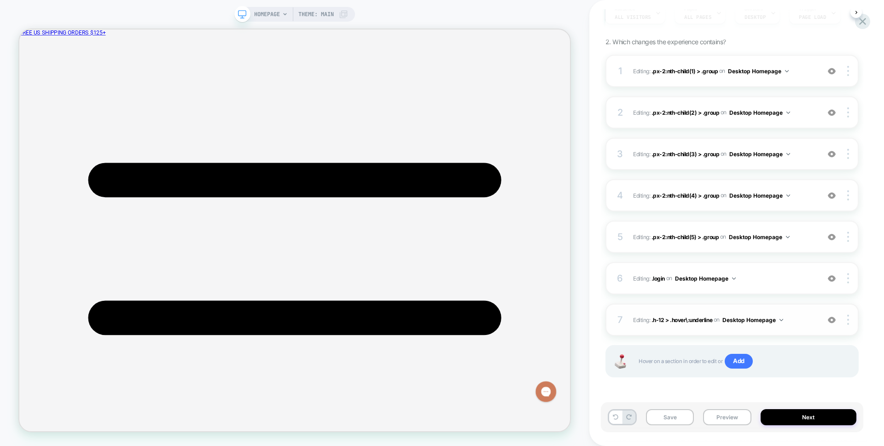
click at [801, 319] on span "Editing : .h-12 > .hover\:underline .h-12 > .hover\:underline on Desktop Homepa…" at bounding box center [724, 320] width 182 height 12
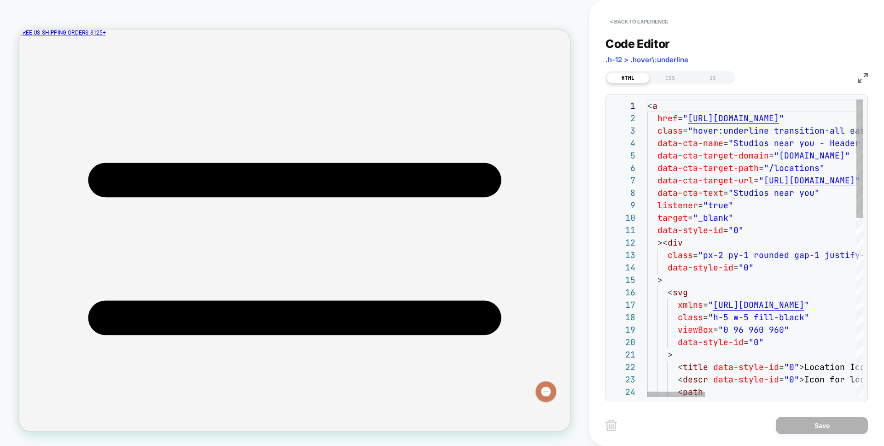
scroll to position [304, 0]
click at [673, 79] on div "CSS" at bounding box center [670, 77] width 42 height 11
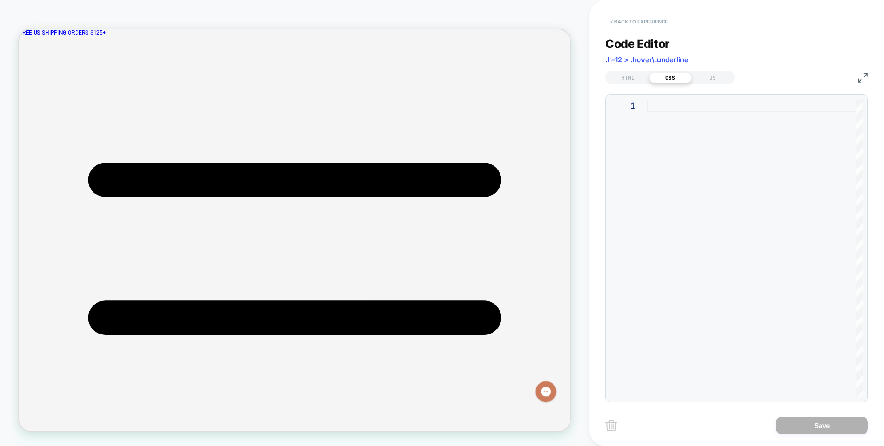
click at [631, 17] on button "< Back to experience" at bounding box center [639, 21] width 67 height 15
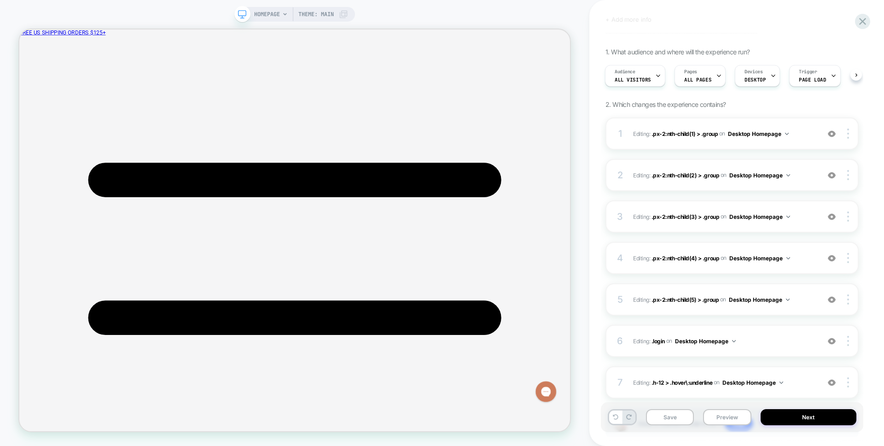
scroll to position [105, 0]
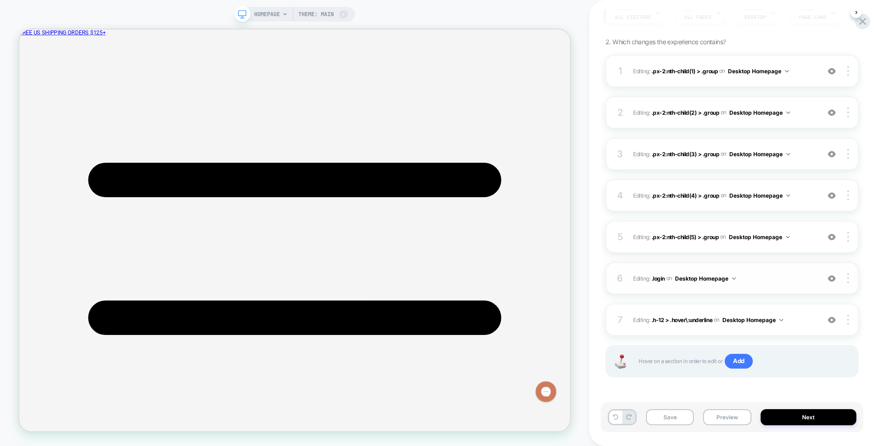
click at [788, 280] on span "Editing : .login .login on Desktop Homepage" at bounding box center [724, 279] width 182 height 12
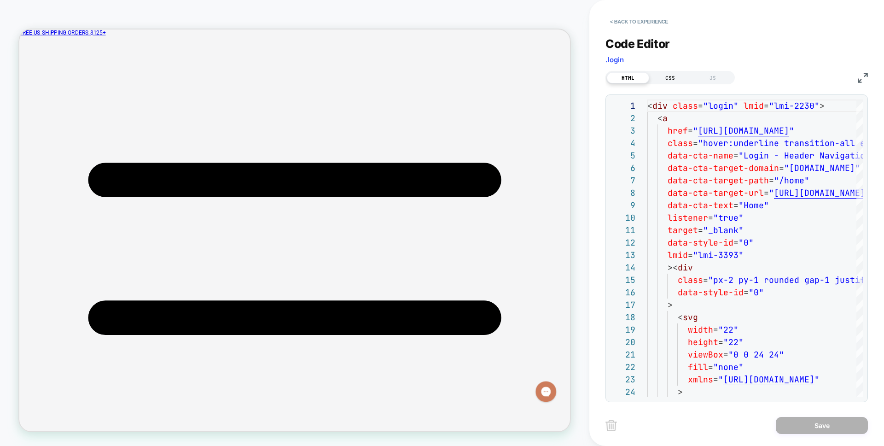
scroll to position [99, 0]
click at [668, 72] on div "CSS" at bounding box center [670, 77] width 42 height 11
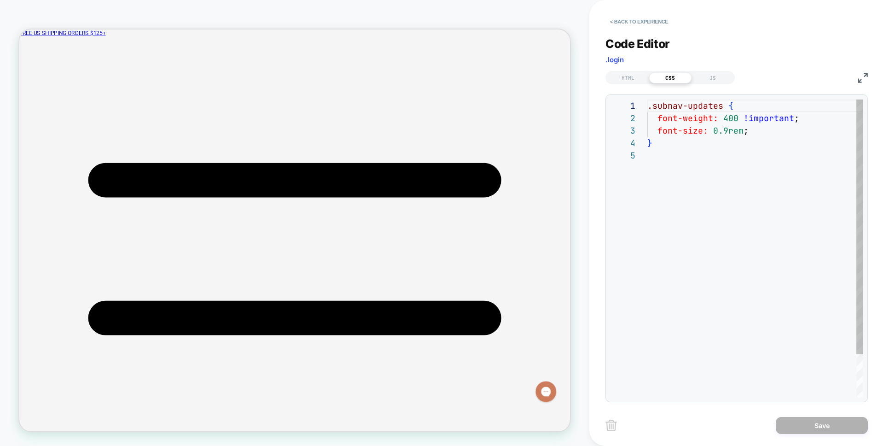
scroll to position [50, 0]
click at [727, 120] on div ".subnav-updates { font-weight: 400 !important ; font-size: 0.9rem ; }" at bounding box center [754, 272] width 215 height 347
click at [775, 126] on div ".subnav-updates { font-weight: 500 !important ; font-size: 0.9rem ; }" at bounding box center [754, 272] width 215 height 347
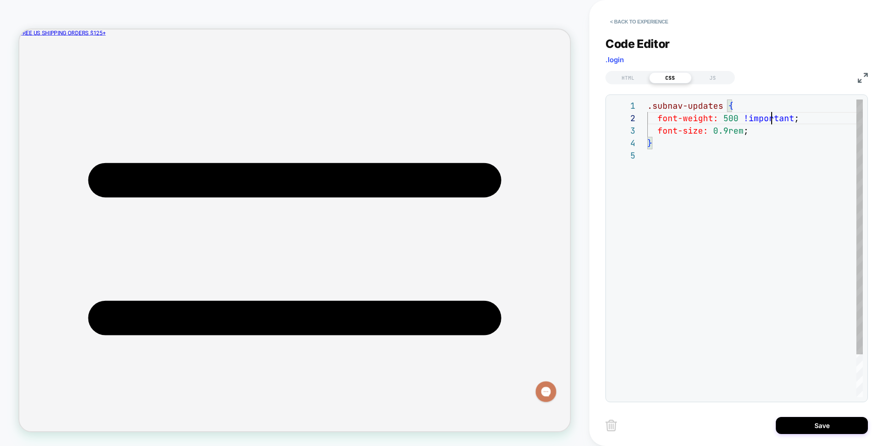
click at [773, 121] on div ".subnav-updates { font-weight: 500 !important ; font-size: 0.9rem ; }" at bounding box center [754, 272] width 215 height 347
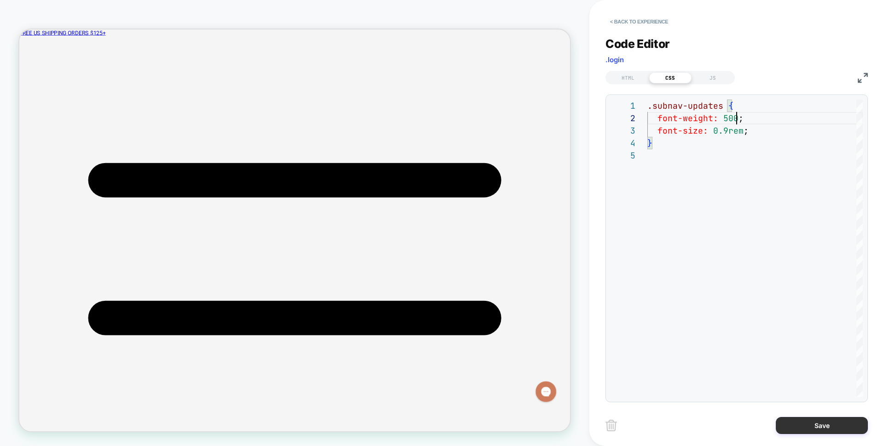
type textarea "**********"
click at [818, 419] on button "Save" at bounding box center [822, 425] width 92 height 17
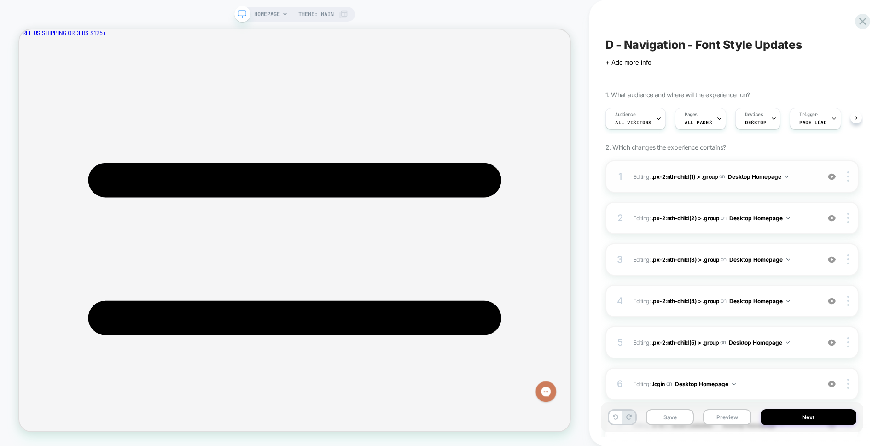
scroll to position [0, 0]
click at [693, 185] on div "1 Editing : .px-2:nth-child(1) > .group .px-2:nth-child(1) > .group on Desktop …" at bounding box center [732, 176] width 253 height 32
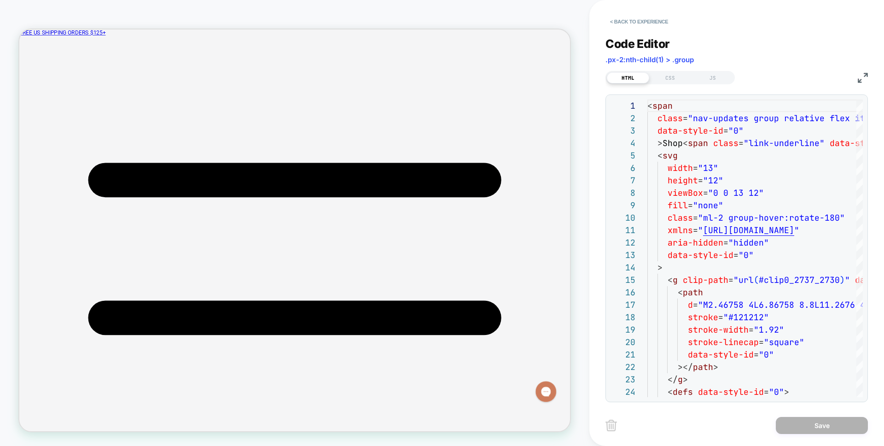
scroll to position [0, 0]
click at [665, 70] on div "HTML CSS JS" at bounding box center [737, 77] width 262 height 16
click at [668, 73] on div "CSS" at bounding box center [670, 77] width 42 height 11
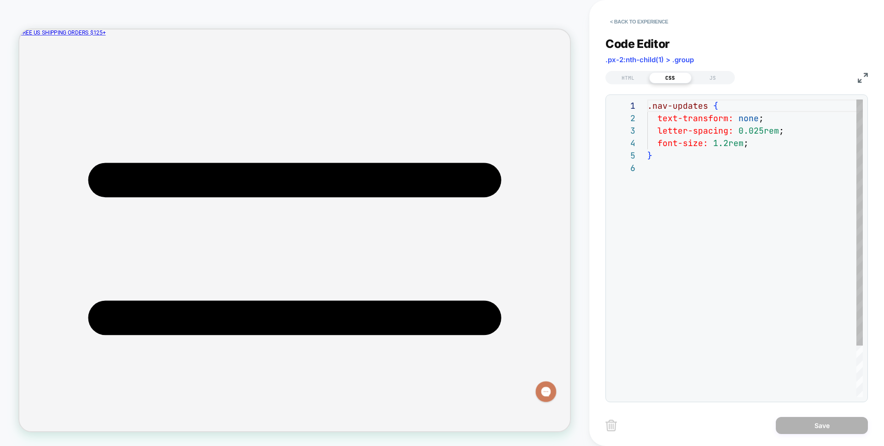
scroll to position [62, 0]
click at [763, 140] on div ".nav-updates { text-transform: none ; letter-spacing: 0.025rem ; font-size: 1.2…" at bounding box center [754, 279] width 215 height 360
click at [770, 259] on div ".nav-updates { text-transform: none ; letter-spacing: 0.025rem ; font-size: 1.2…" at bounding box center [754, 285] width 215 height 372
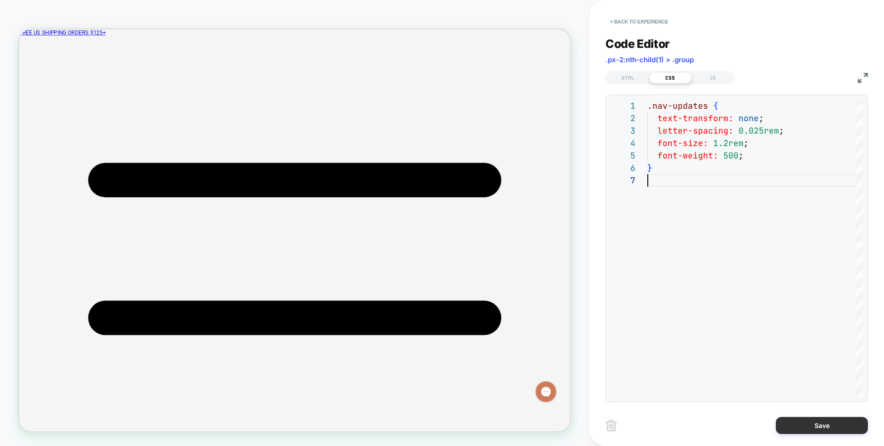
type textarea "**********"
click at [827, 422] on button "Save" at bounding box center [822, 425] width 92 height 17
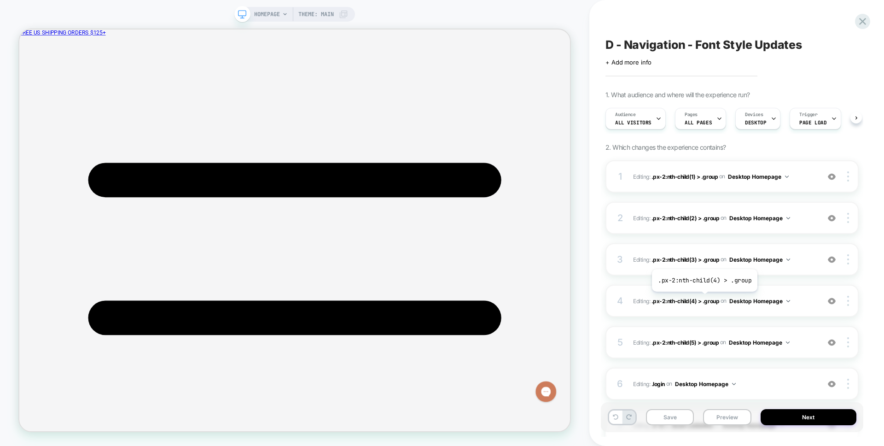
scroll to position [0, 0]
click at [677, 417] on button "Save" at bounding box center [670, 417] width 48 height 16
click at [756, 179] on button "Desktop Homepage" at bounding box center [758, 177] width 61 height 12
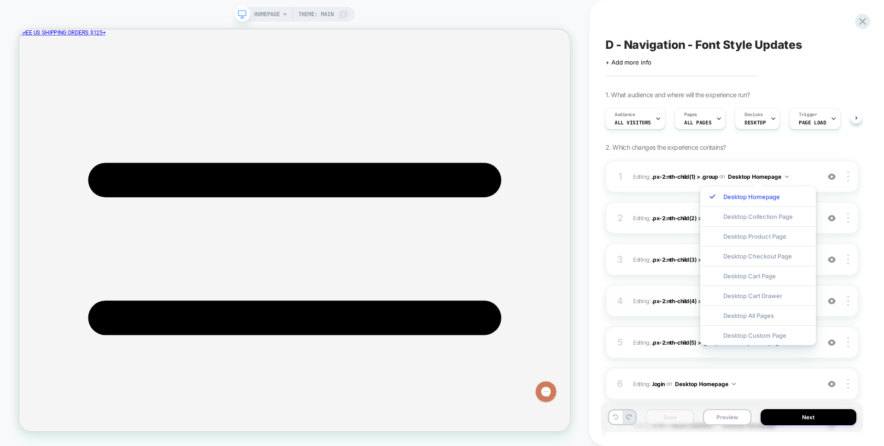
click at [760, 317] on div "Desktop All Pages" at bounding box center [758, 315] width 116 height 20
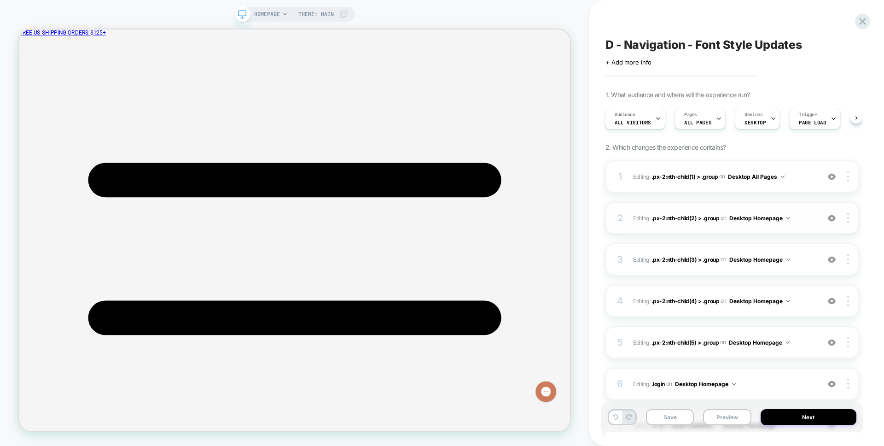
click at [751, 215] on button "Desktop Homepage" at bounding box center [759, 218] width 61 height 12
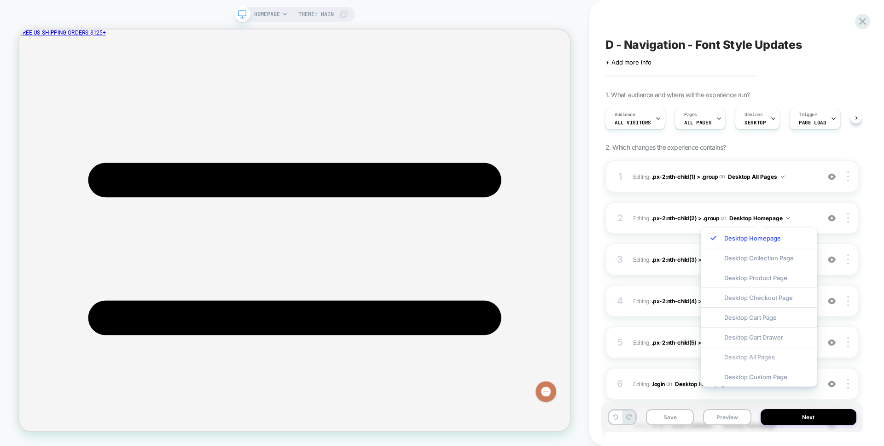
click at [767, 360] on div "Desktop All Pages" at bounding box center [759, 357] width 116 height 20
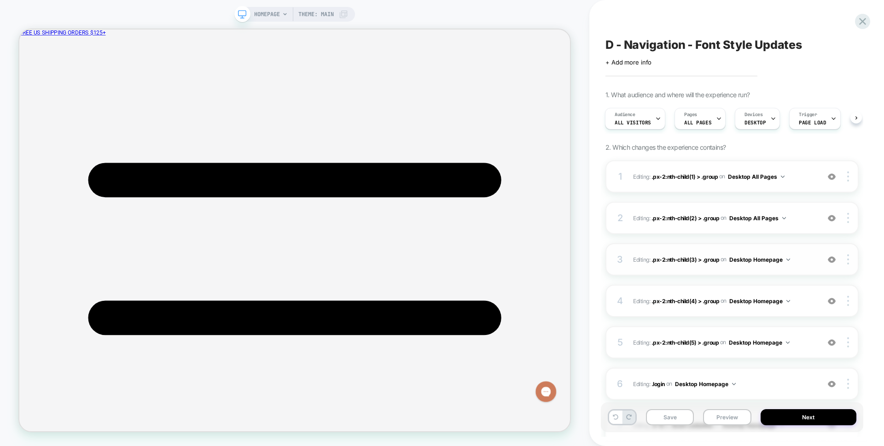
click at [769, 259] on button "Desktop Homepage" at bounding box center [759, 260] width 61 height 12
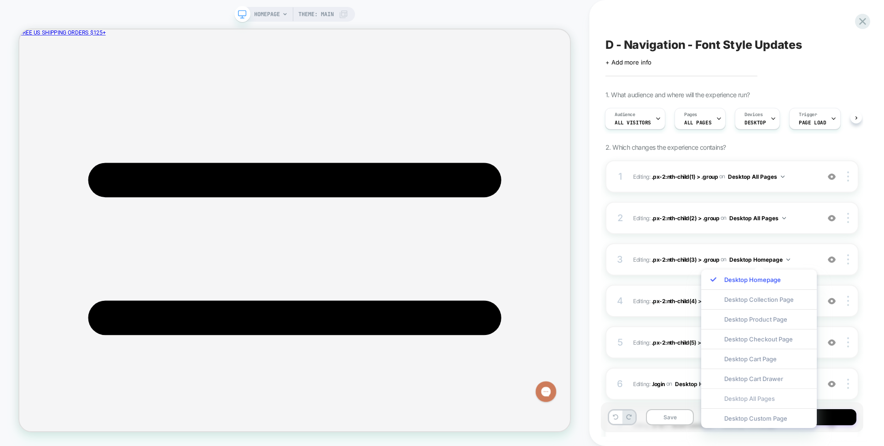
drag, startPoint x: 756, startPoint y: 400, endPoint x: 763, endPoint y: 363, distance: 38.0
click at [756, 400] on div "Desktop All Pages" at bounding box center [759, 398] width 116 height 20
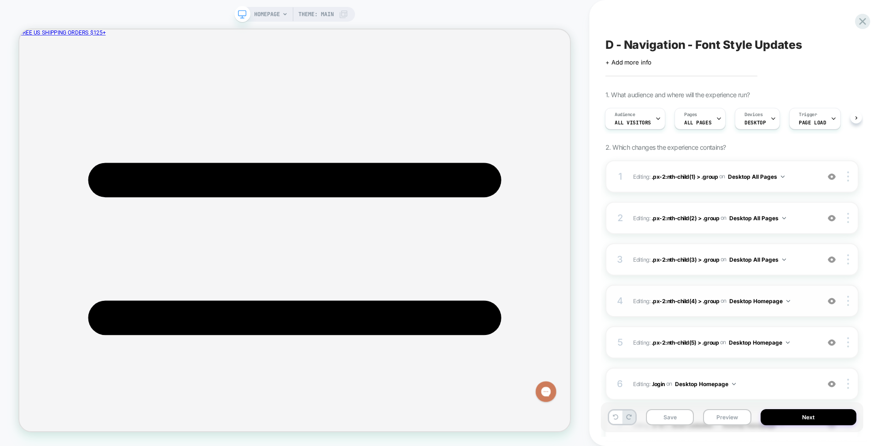
click at [752, 303] on button "Desktop Homepage" at bounding box center [759, 301] width 61 height 12
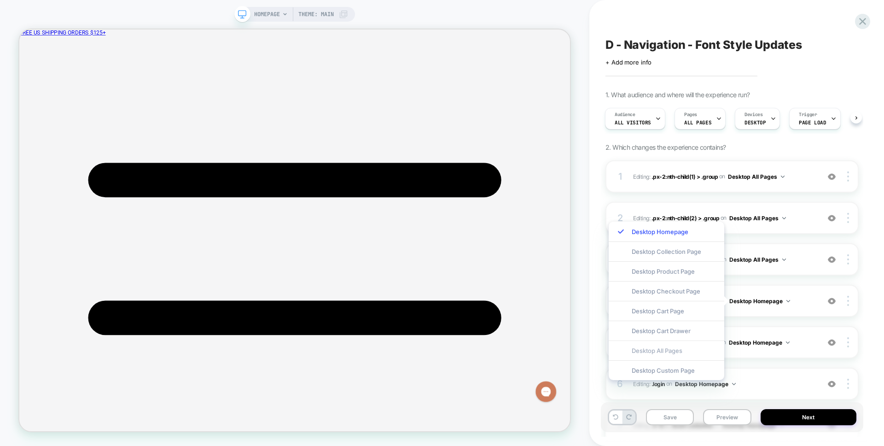
drag, startPoint x: 661, startPoint y: 351, endPoint x: 669, endPoint y: 351, distance: 7.8
click at [661, 351] on div "Desktop All Pages" at bounding box center [667, 350] width 116 height 20
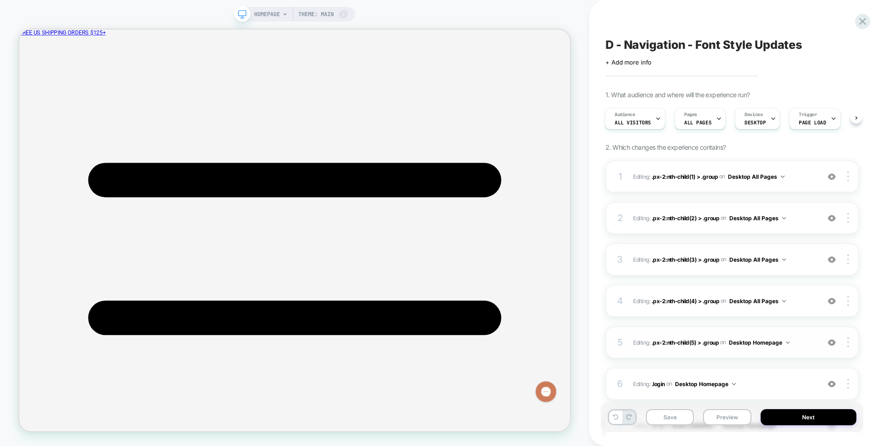
click at [775, 342] on button "Desktop Homepage" at bounding box center [759, 343] width 61 height 12
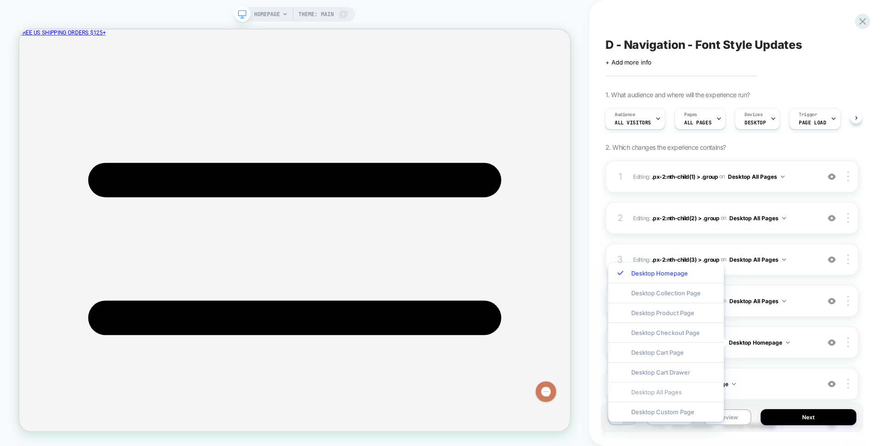
click at [659, 388] on div "Desktop All Pages" at bounding box center [666, 392] width 116 height 20
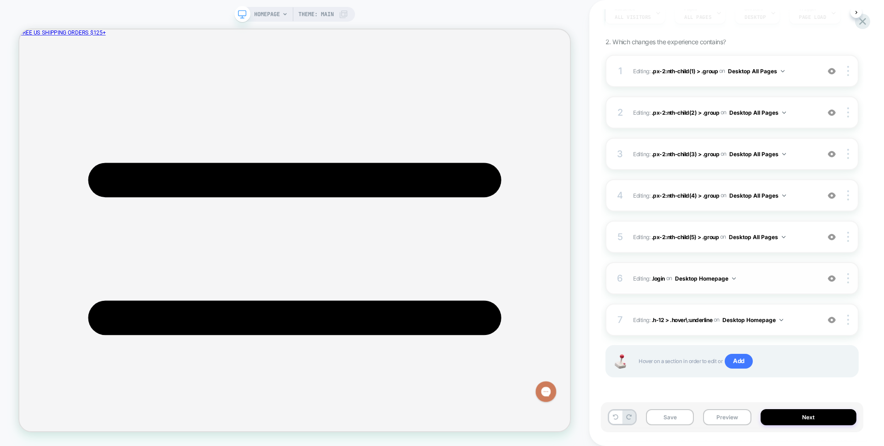
click at [712, 279] on button "Desktop Homepage" at bounding box center [705, 279] width 61 height 12
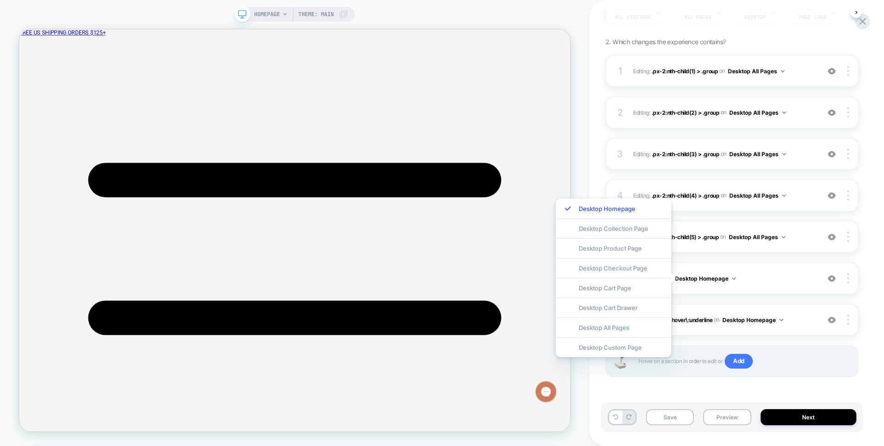
drag, startPoint x: 624, startPoint y: 323, endPoint x: 666, endPoint y: 324, distance: 41.9
click at [624, 323] on div "Desktop All Pages" at bounding box center [614, 327] width 116 height 20
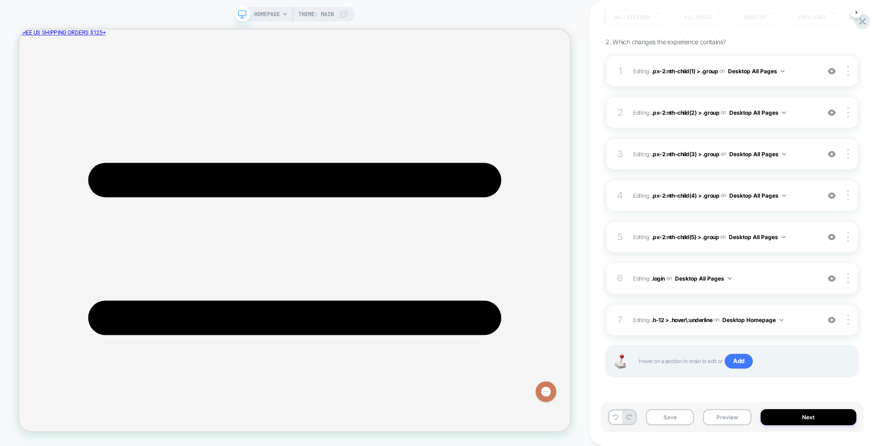
click at [756, 321] on button "Desktop Homepage" at bounding box center [752, 320] width 61 height 12
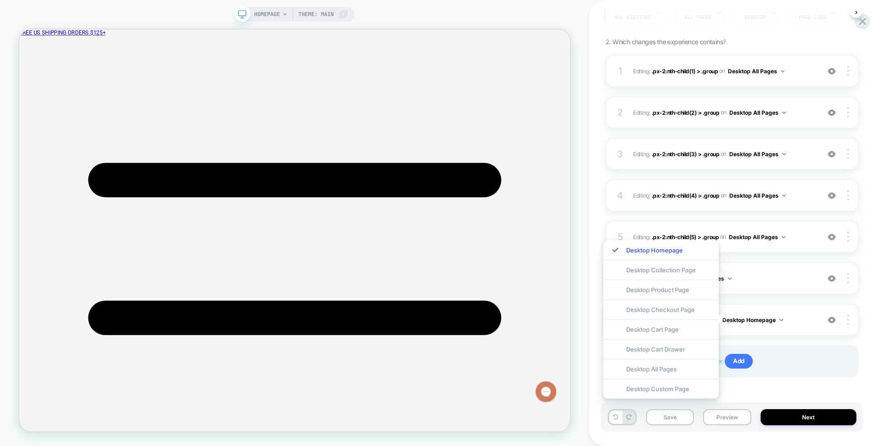
click at [672, 369] on div "Desktop All Pages" at bounding box center [661, 369] width 116 height 20
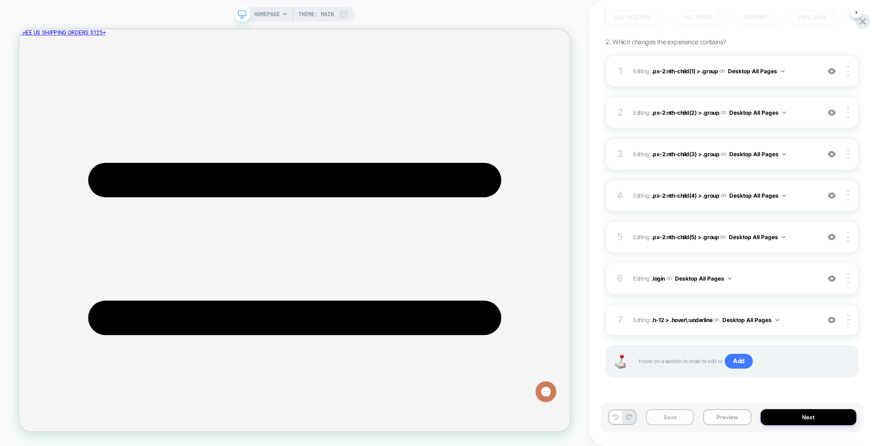
click at [667, 420] on button "Save" at bounding box center [670, 417] width 48 height 16
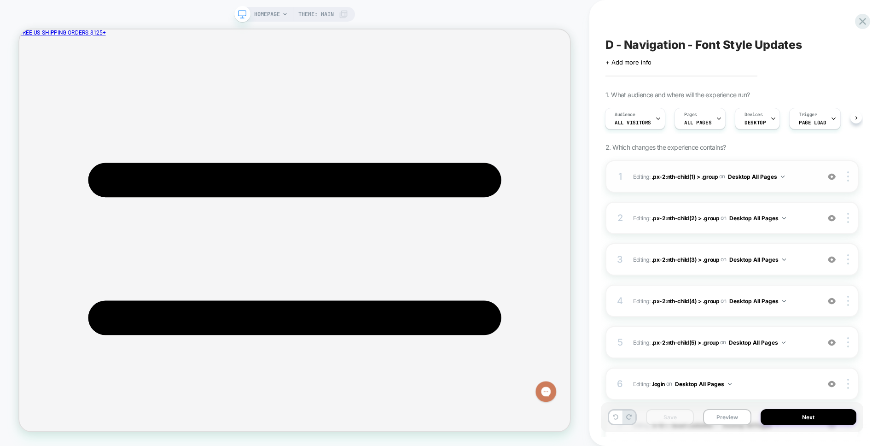
click at [806, 176] on span "Editing : .px-2:nth-child(1) > .group .px-2:nth-child(1) > .group on Desktop Al…" at bounding box center [724, 177] width 182 height 12
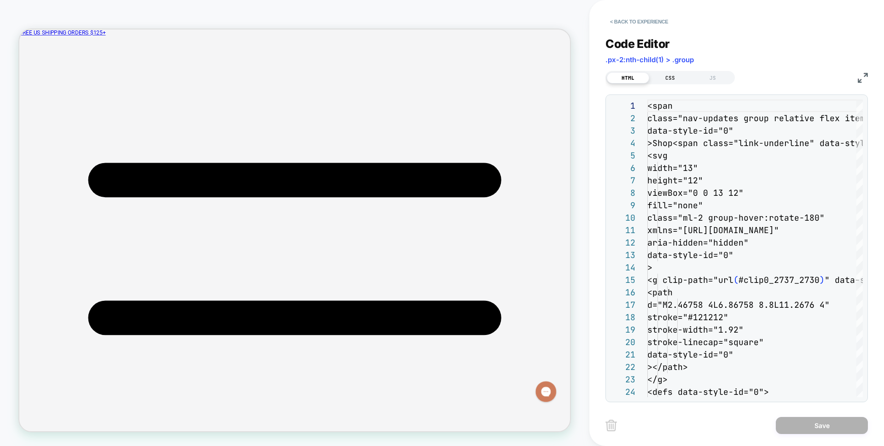
click at [660, 78] on div "CSS" at bounding box center [670, 77] width 42 height 11
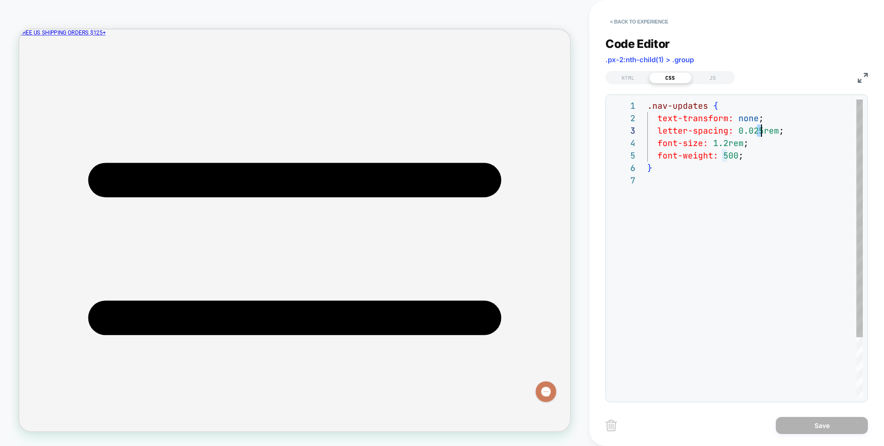
click at [759, 132] on div ".nav-updates { text-transform: none ; letter-spacing: 0.025rem ; font-size: 1.2…" at bounding box center [754, 285] width 215 height 372
click at [824, 266] on div ".nav-updates { text-transform: none ; letter-spacing: 0 rem ; font-size: 1.2rem…" at bounding box center [754, 285] width 215 height 372
click at [721, 136] on div ".nav-updates { text-transform: none ; letter-spacing: 0 rem ; font-size: 1.2rem…" at bounding box center [754, 285] width 215 height 372
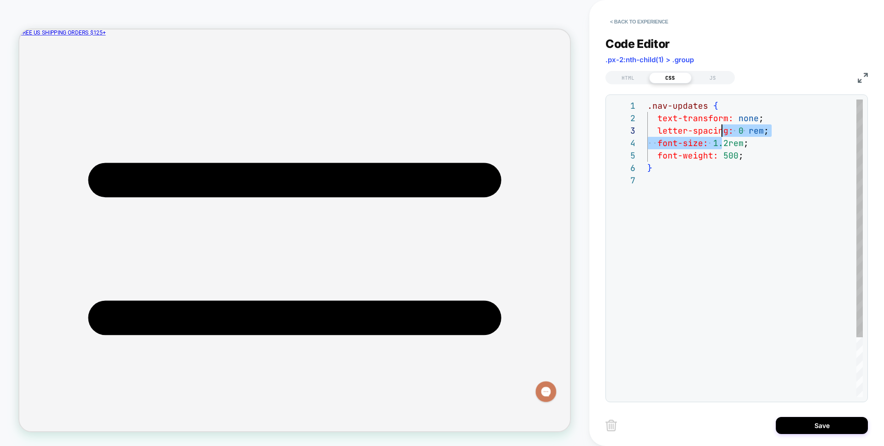
click at [721, 136] on div ".nav-updates { text-transform: none ; letter-spacing: 0 rem ; font-size: 1.2rem…" at bounding box center [754, 285] width 215 height 372
click at [720, 136] on div ".nav-updates { text-transform: none ; letter-spacing: 0 rem ; font-size: 1.2rem…" at bounding box center [754, 285] width 215 height 372
click at [719, 132] on div ".nav-updates { text-transform: none ; letter-spacing: 0 rem ; font-size: 1.2rem…" at bounding box center [754, 285] width 215 height 372
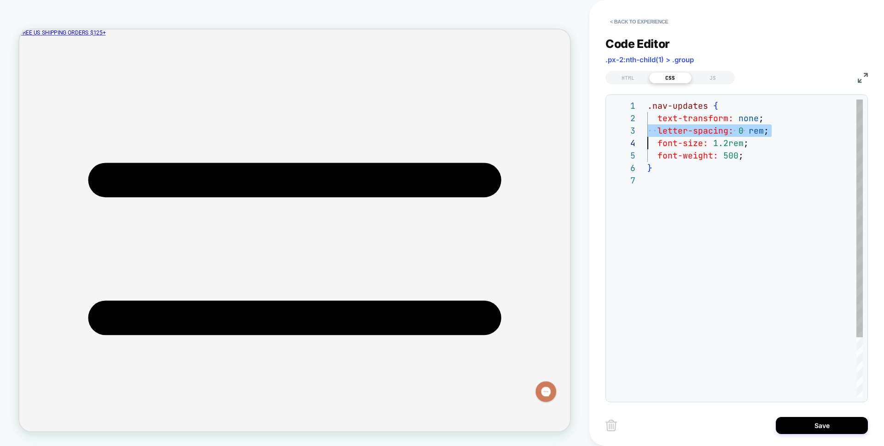
click at [719, 132] on div ".nav-updates { text-transform: none ; letter-spacing: 0 rem ; font-size: 1.2rem…" at bounding box center [754, 285] width 215 height 372
click at [763, 134] on div ".nav-updates { text-transform: none ; letter-spacing: 0 rem ; font-size: 1.2rem…" at bounding box center [754, 285] width 215 height 372
click at [761, 130] on div ".nav-updates { text-transform: none ; letter-spacing: 0 rem ; font-size: 1.2rem…" at bounding box center [754, 285] width 215 height 372
click at [773, 129] on div ".nav-updates { text-transform: none ; letter-spacing: 0 rem ; font-size: 1.2rem…" at bounding box center [754, 285] width 215 height 372
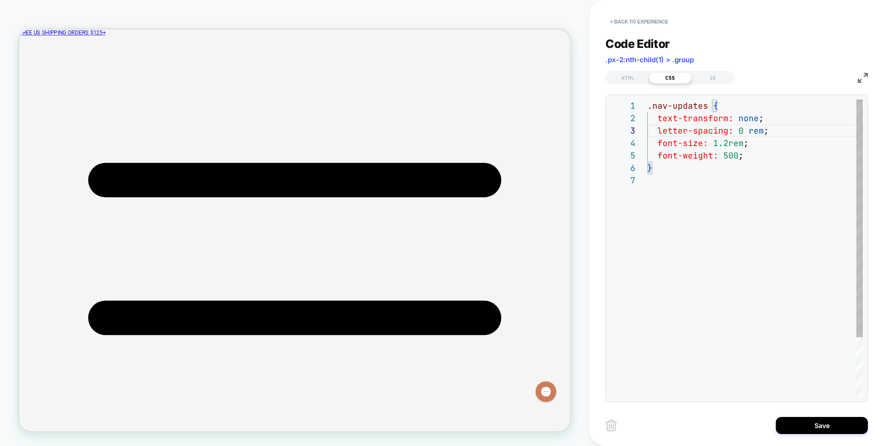
click at [763, 130] on div ".nav-updates { text-transform: none ; letter-spacing: 0 rem ; font-size: 1.2rem…" at bounding box center [754, 285] width 215 height 372
click at [745, 264] on div ".nav-updates { text-transform: none ; letter-spacing: 0.025rem ; font-size: 1.2…" at bounding box center [754, 285] width 215 height 372
type textarea "**********"
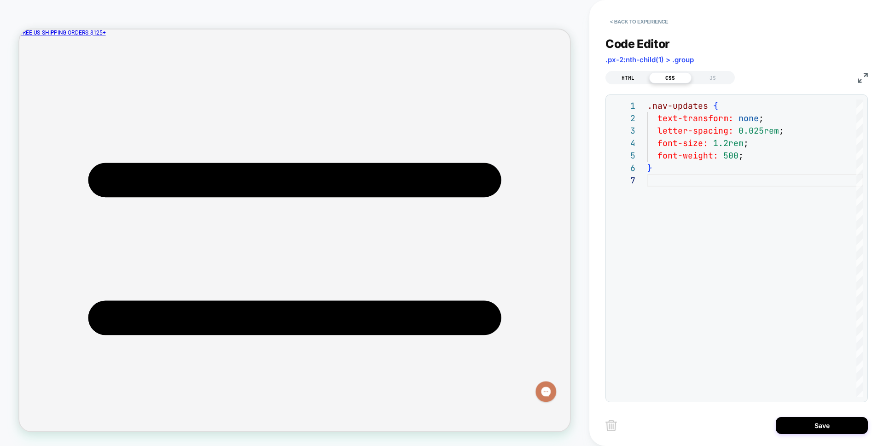
click at [634, 80] on div "HTML" at bounding box center [628, 77] width 42 height 11
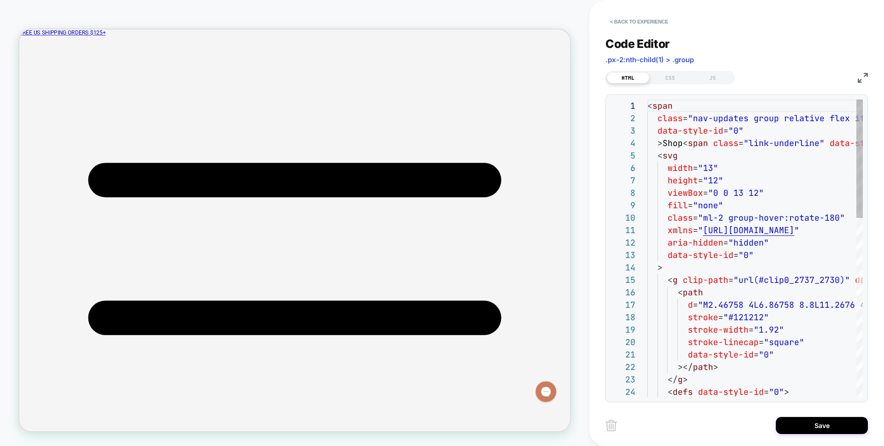
scroll to position [124, 0]
click at [826, 422] on button "Save" at bounding box center [822, 425] width 92 height 17
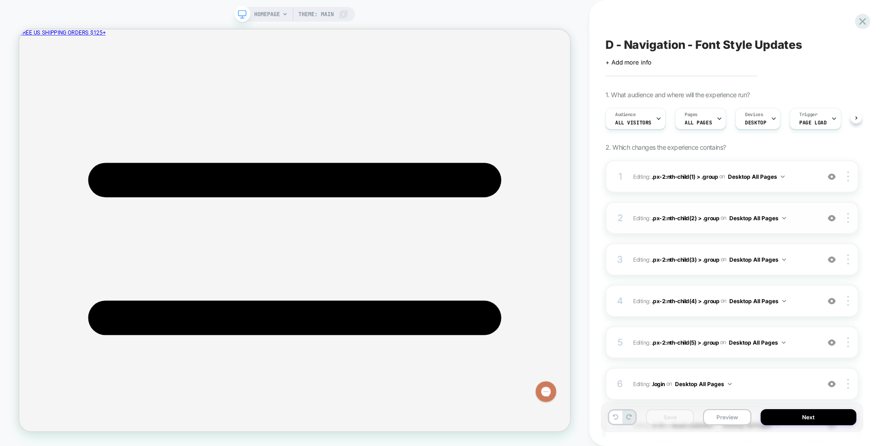
scroll to position [0, 0]
click at [795, 217] on span "Editing : .px-2:nth-child(2) > .group .px-2:nth-child(2) > .group on Desktop Al…" at bounding box center [724, 218] width 182 height 12
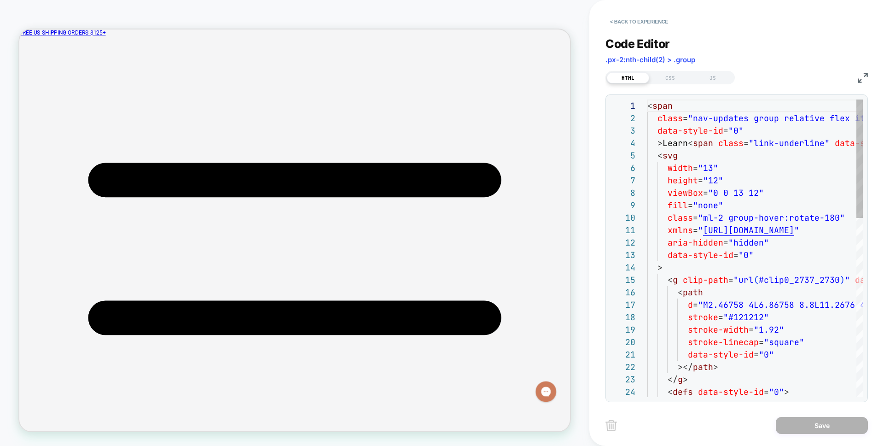
scroll to position [124, 0]
click at [664, 73] on div "CSS" at bounding box center [670, 77] width 42 height 11
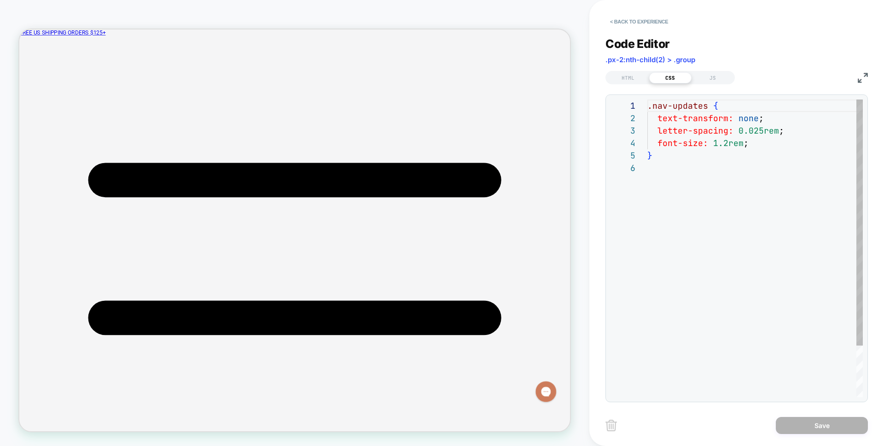
click at [707, 121] on div ".nav-updates { text-transform: none ; letter-spacing: 0.025rem ; font-size: 1.2…" at bounding box center [754, 279] width 215 height 360
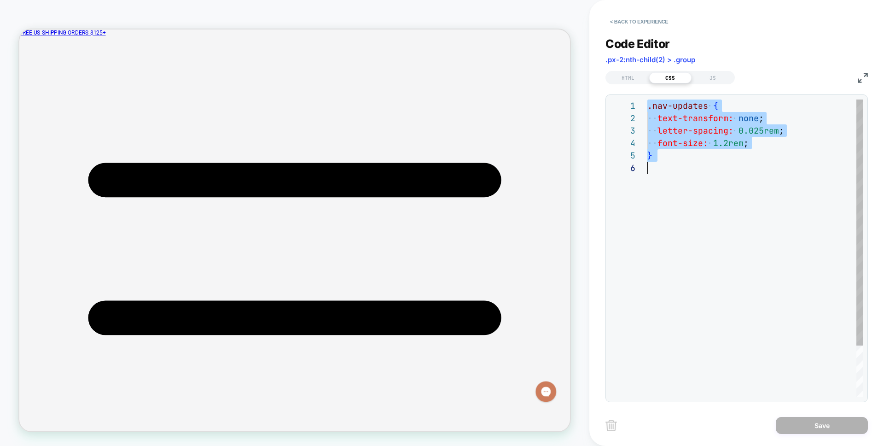
scroll to position [0, 0]
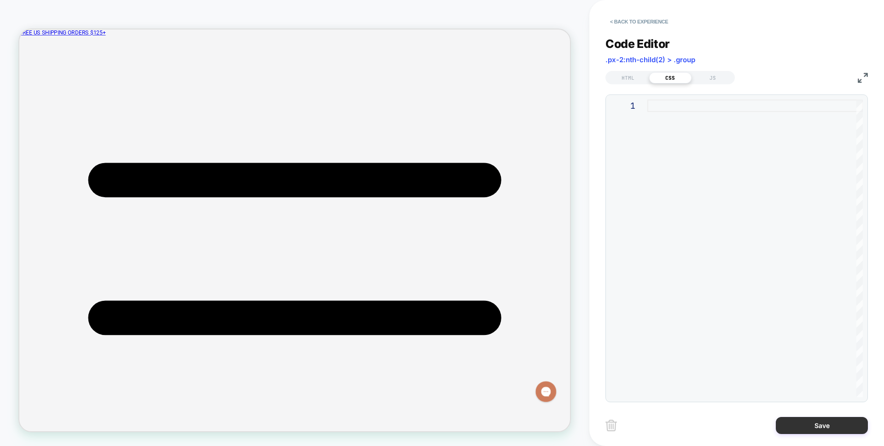
click at [827, 427] on button "Save" at bounding box center [822, 425] width 92 height 17
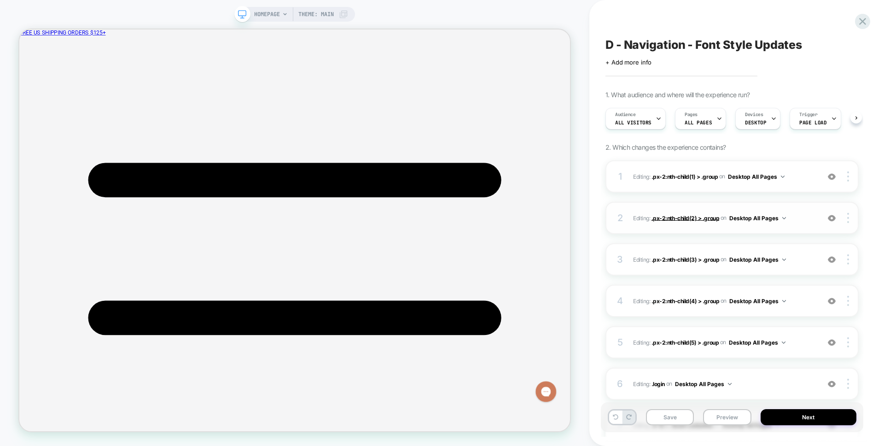
scroll to position [0, 0]
click at [724, 268] on div "3 Editing : .px-2:nth-child(3) > .group .px-2:nth-child(3) > .group on Desktop …" at bounding box center [732, 259] width 253 height 32
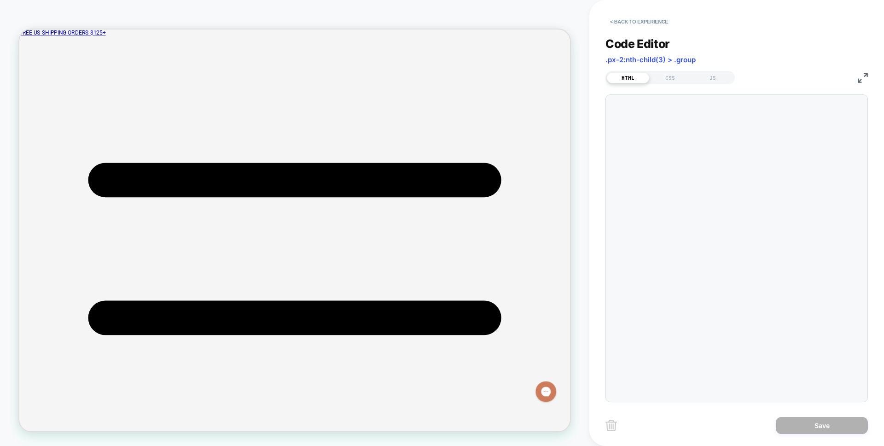
scroll to position [124, 0]
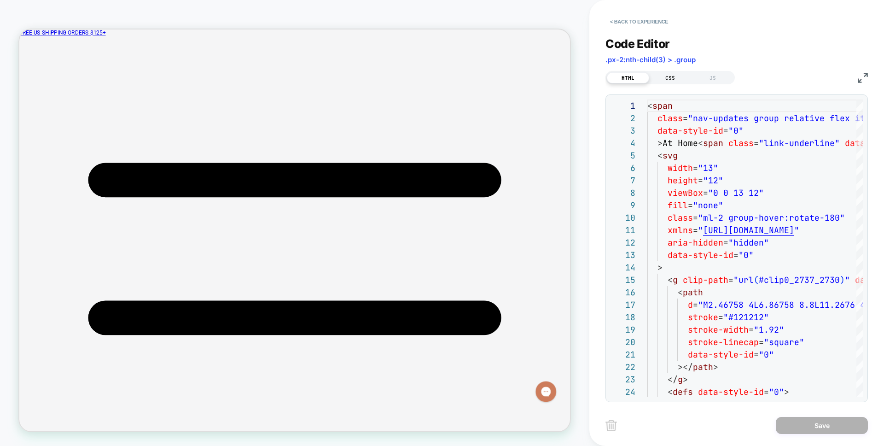
click at [655, 72] on div "CSS" at bounding box center [670, 77] width 42 height 11
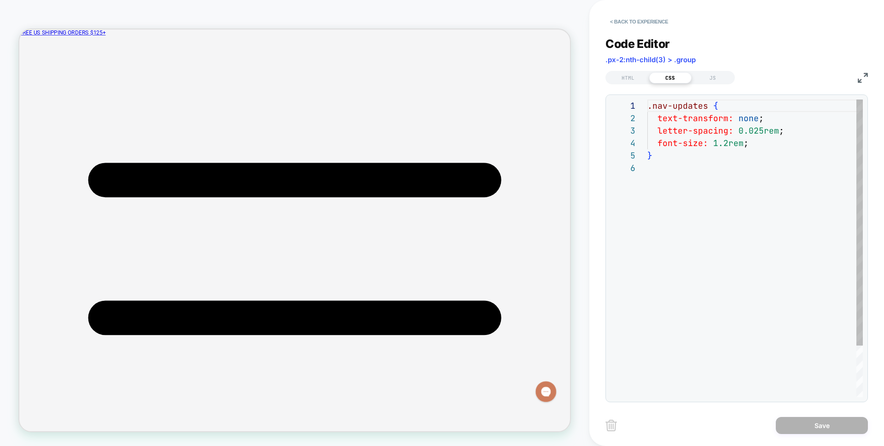
scroll to position [62, 0]
click at [680, 128] on div ".nav-updates { text-transform: none ; letter-spacing: 0.025rem ; font-size: 1.2…" at bounding box center [754, 279] width 215 height 360
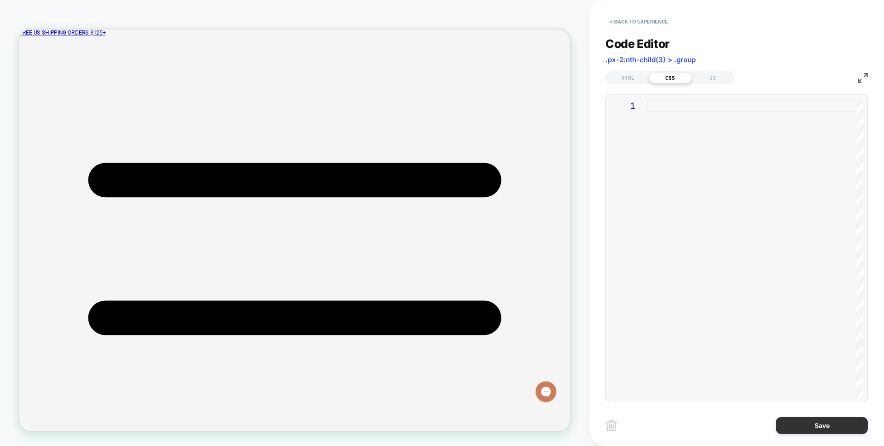
click at [830, 430] on button "Save" at bounding box center [822, 425] width 92 height 17
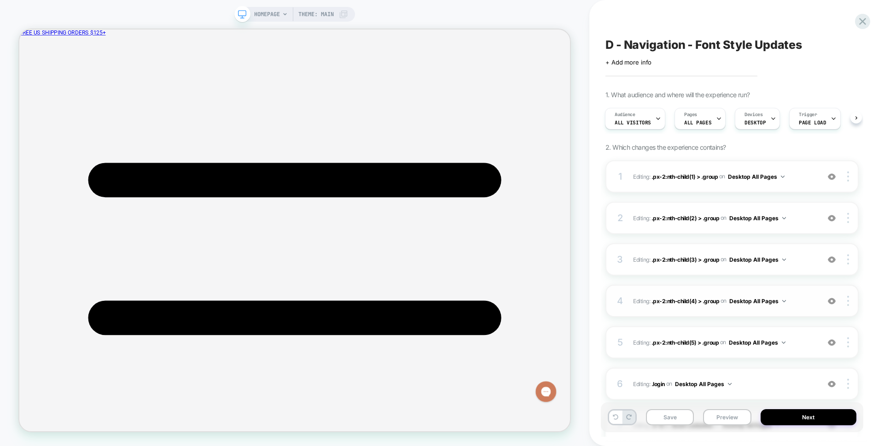
click at [803, 291] on div "4 Editing : .px-2:nth-child(4) > .group .px-2:nth-child(4) > .group on Desktop …" at bounding box center [732, 301] width 253 height 32
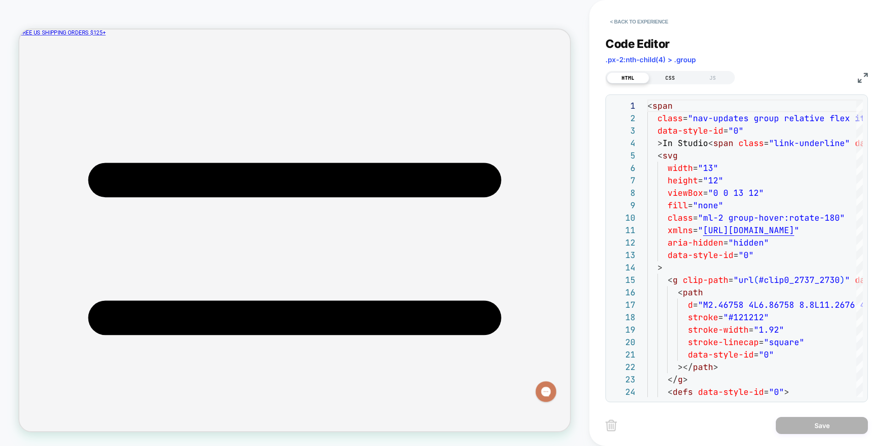
click at [664, 73] on div "CSS" at bounding box center [670, 77] width 42 height 11
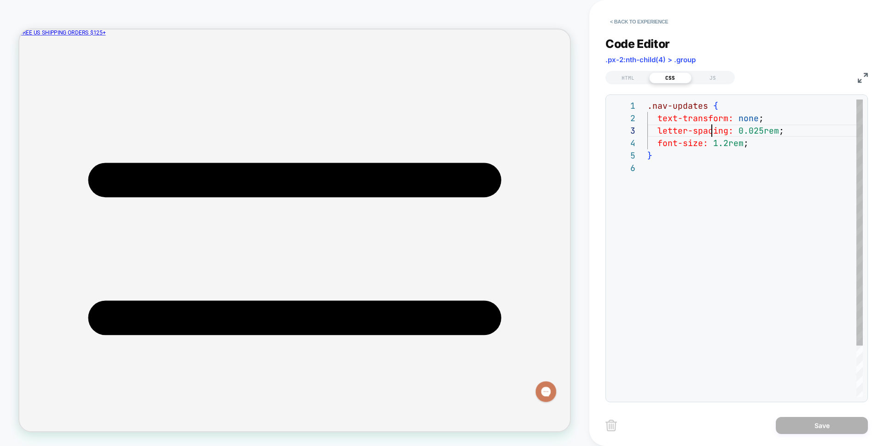
click at [713, 128] on div ".nav-updates { text-transform: none ; letter-spacing: 0.025rem ; font-size: 1.2…" at bounding box center [754, 279] width 215 height 360
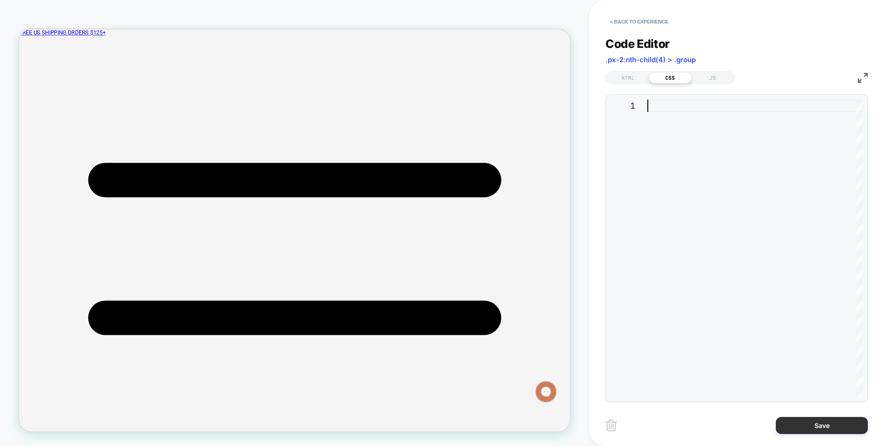
click at [803, 426] on button "Save" at bounding box center [822, 425] width 92 height 17
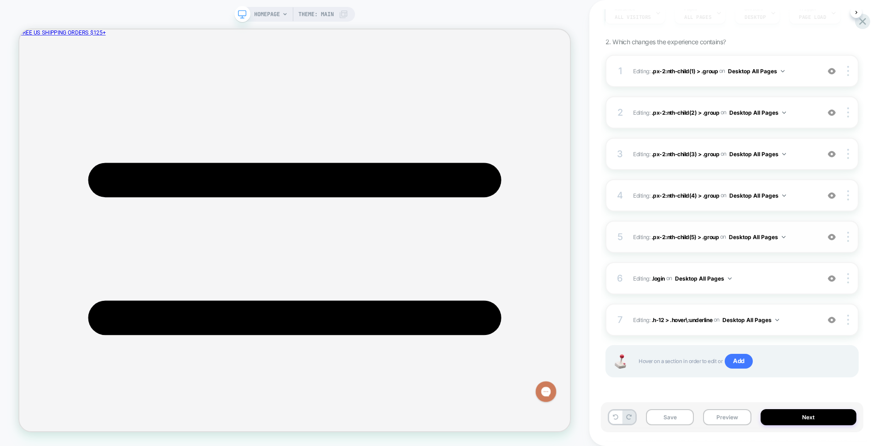
click at [791, 232] on span "Editing : .px-2:nth-child(5) > .group .px-2:nth-child(5) > .group on Desktop Al…" at bounding box center [724, 237] width 182 height 12
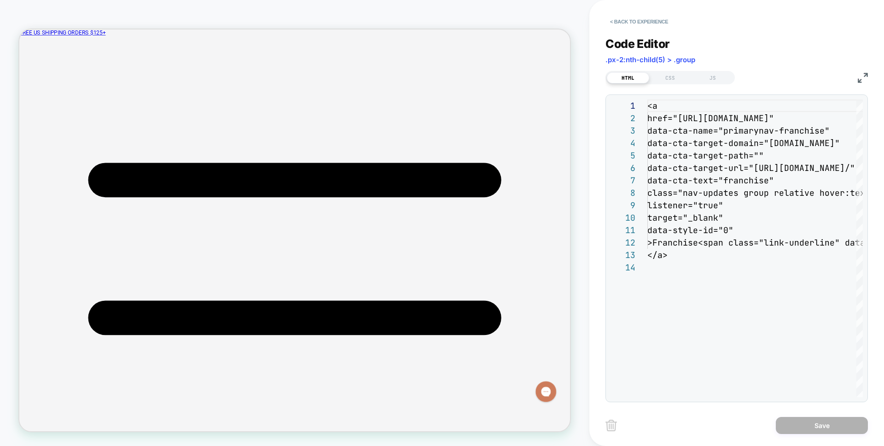
click at [667, 66] on div "Code Editor .px-2:nth-child(5) > .group" at bounding box center [737, 53] width 262 height 32
click at [664, 74] on div "CSS" at bounding box center [670, 77] width 42 height 11
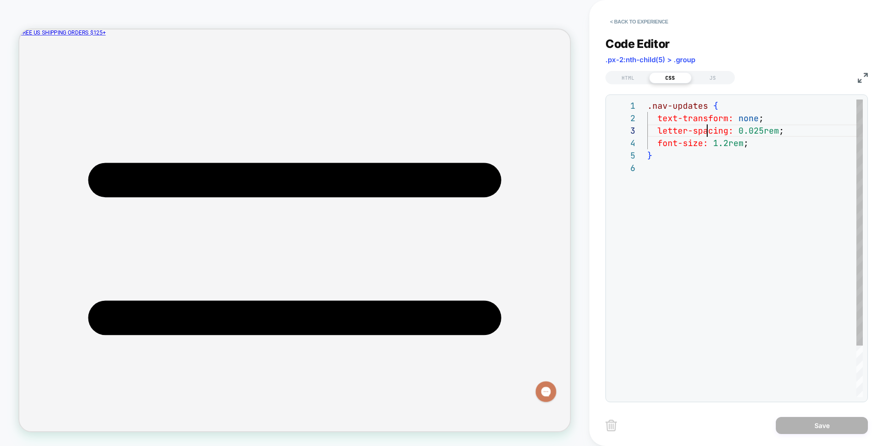
click at [707, 130] on div ".nav-updates { text-transform: none ; letter-spacing: 0.025rem ; font-size: 1.2…" at bounding box center [754, 279] width 215 height 360
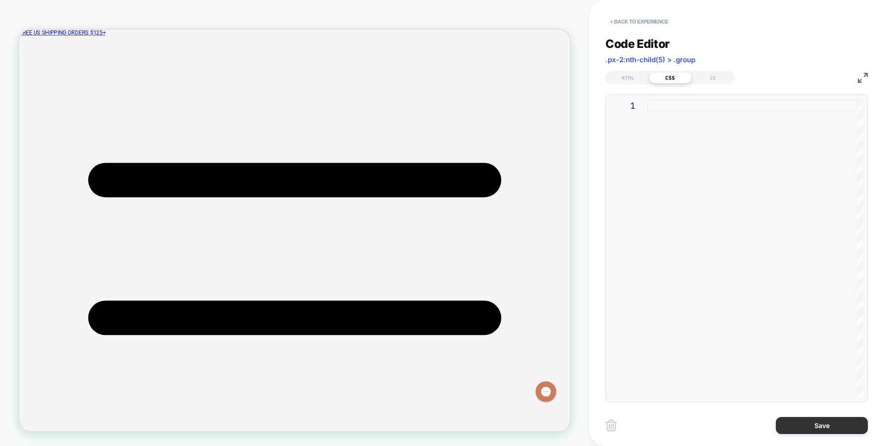
click at [831, 431] on button "Save" at bounding box center [822, 425] width 92 height 17
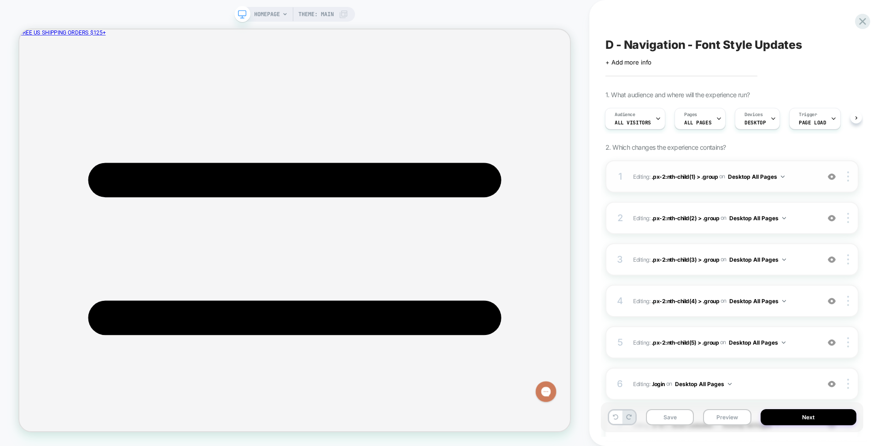
click at [710, 187] on div "1 Editing : .px-2:nth-child(1) > .group .px-2:nth-child(1) > .group on Desktop …" at bounding box center [732, 176] width 253 height 32
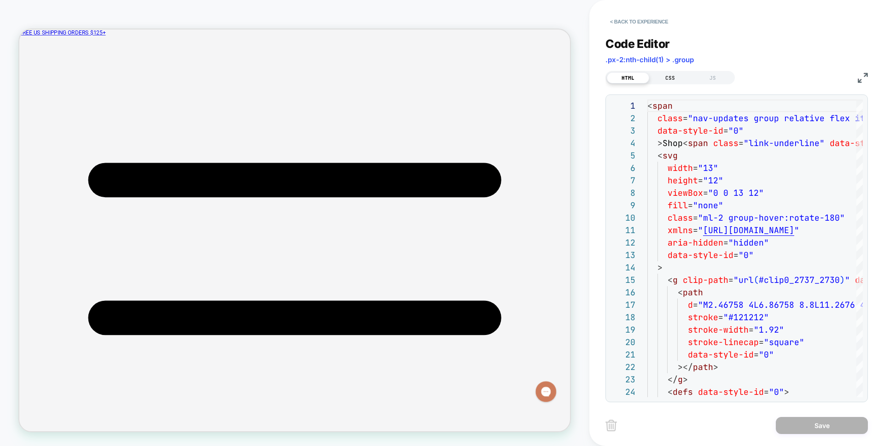
click at [672, 79] on div "CSS" at bounding box center [670, 77] width 42 height 11
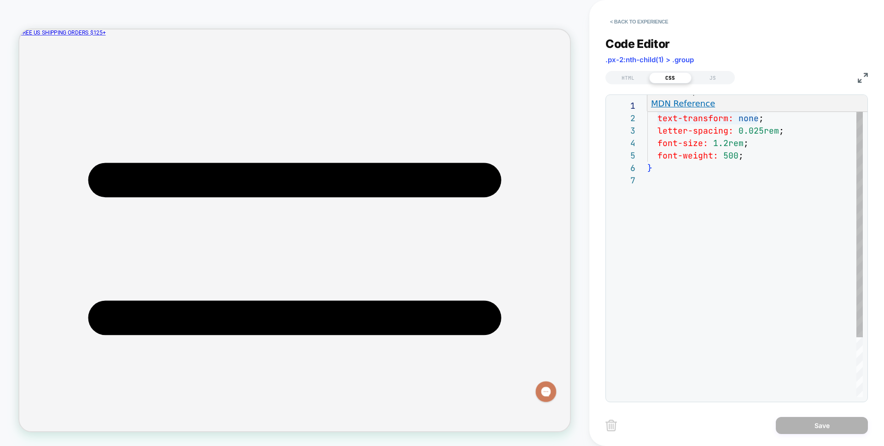
click at [750, 131] on div ".nav-updates { text-transform: none ; letter-spacing: 0.025rem ; font-size: 1.2…" at bounding box center [754, 285] width 215 height 372
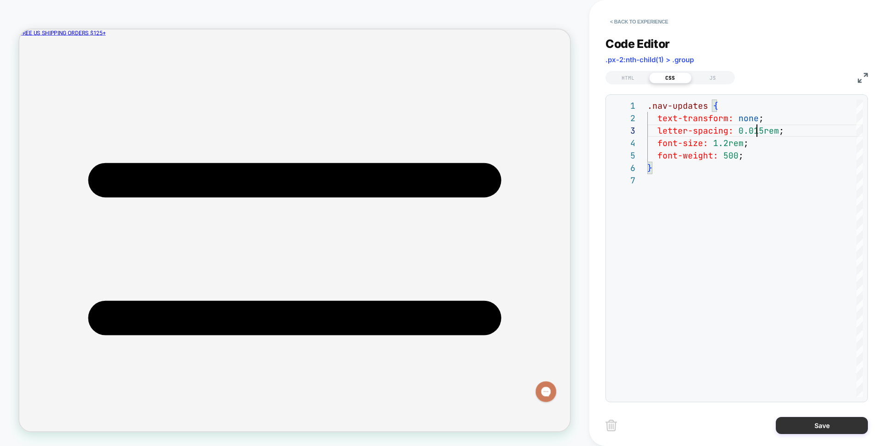
type textarea "**********"
click at [843, 429] on button "Save" at bounding box center [822, 425] width 92 height 17
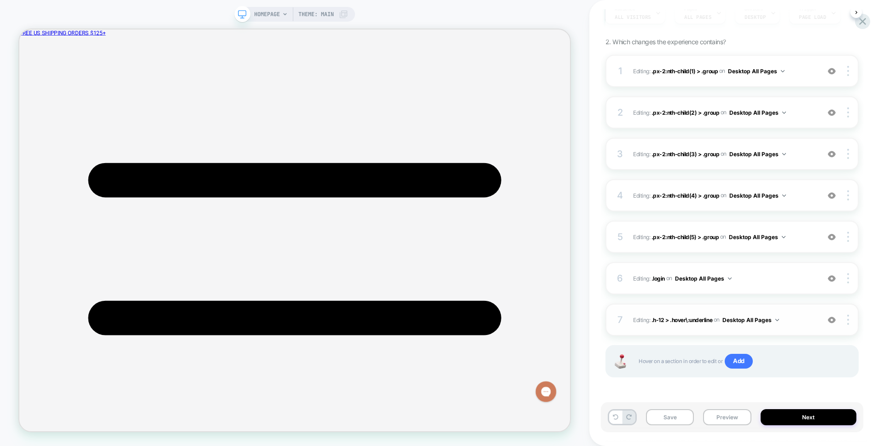
click at [805, 312] on div "7 Editing : .h-12 > .hover\:underline .h-12 > .hover\:underline on Desktop All …" at bounding box center [732, 319] width 253 height 32
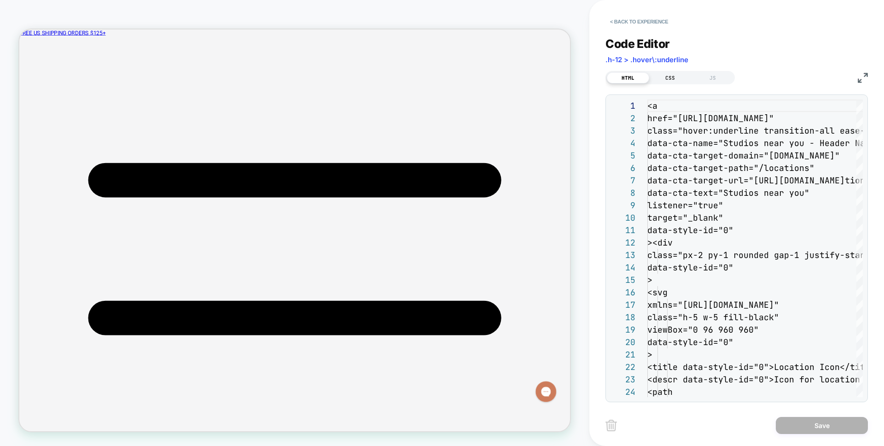
click at [671, 76] on div "CSS" at bounding box center [670, 77] width 42 height 11
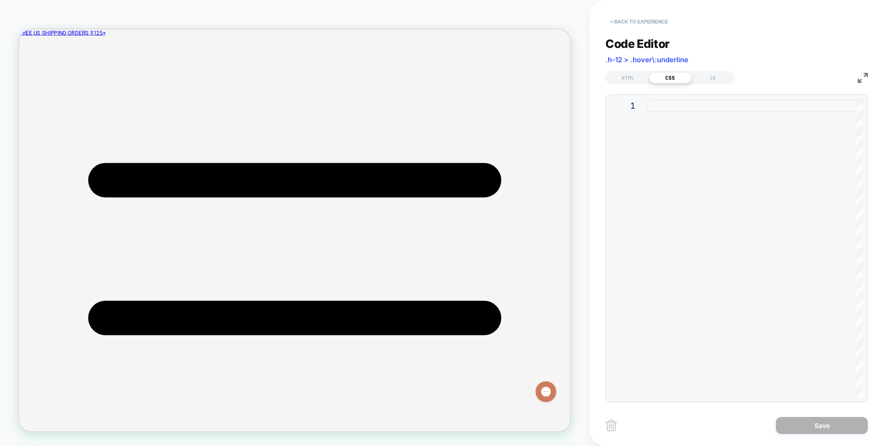
click at [634, 20] on button "< Back to experience" at bounding box center [639, 21] width 67 height 15
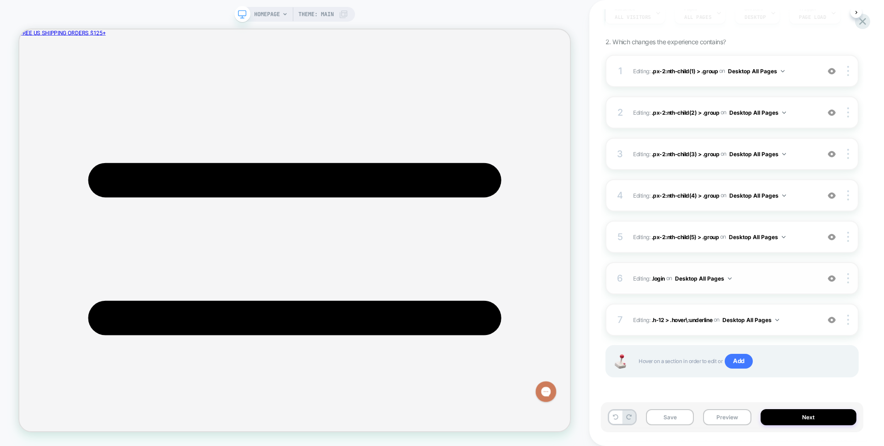
click at [780, 279] on span "Editing : .login .login on Desktop All Pages" at bounding box center [724, 279] width 182 height 12
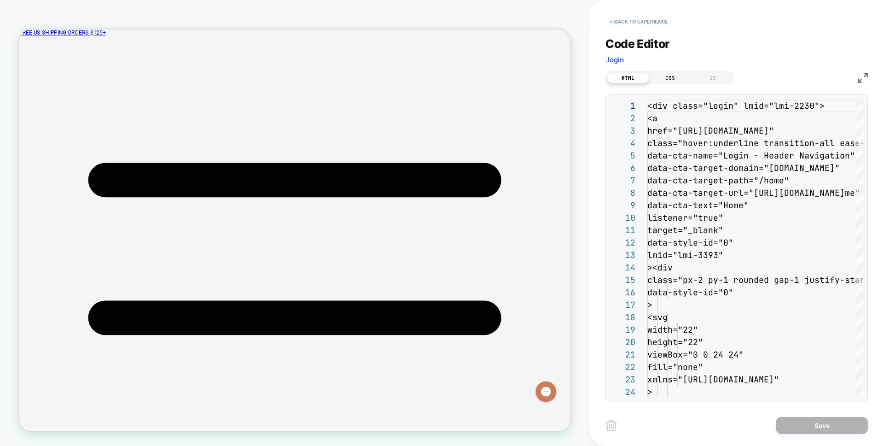
click at [667, 72] on div "CSS" at bounding box center [670, 77] width 42 height 11
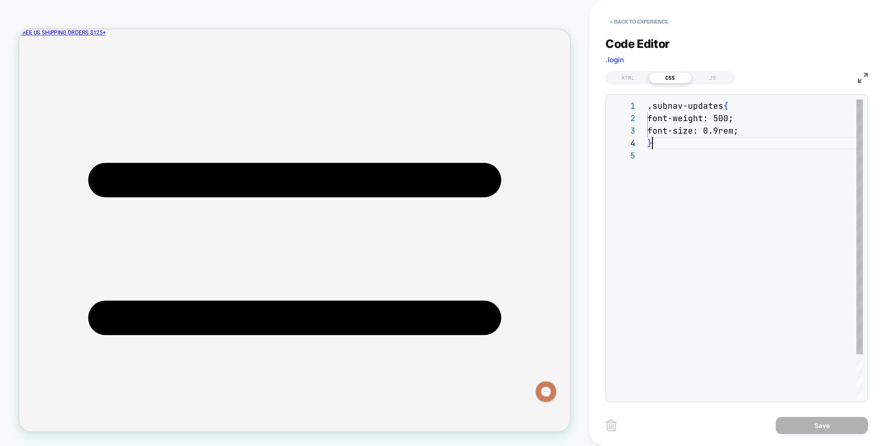
click at [760, 137] on div ".subnav-updates { font-weight: 500; font-size: 0.9rem; }" at bounding box center [754, 272] width 215 height 347
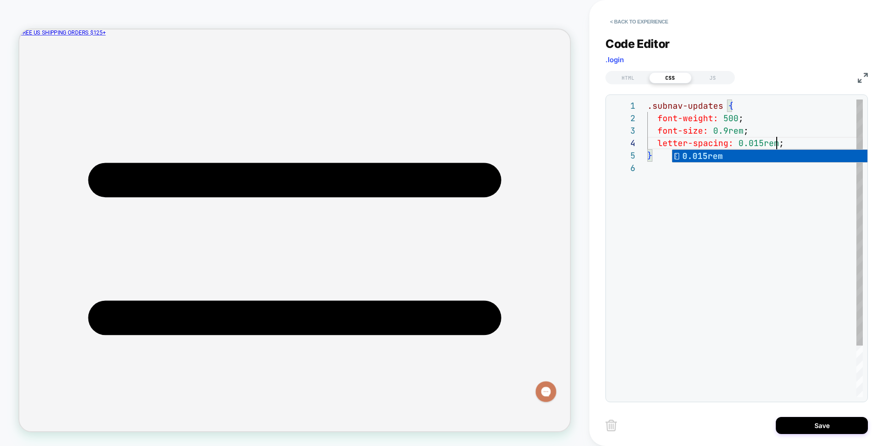
click at [746, 221] on div ".subnav-updates { font-weight: 500 ; font-size: 0.9rem ; } letter-spacing: 0.01…" at bounding box center [754, 279] width 215 height 360
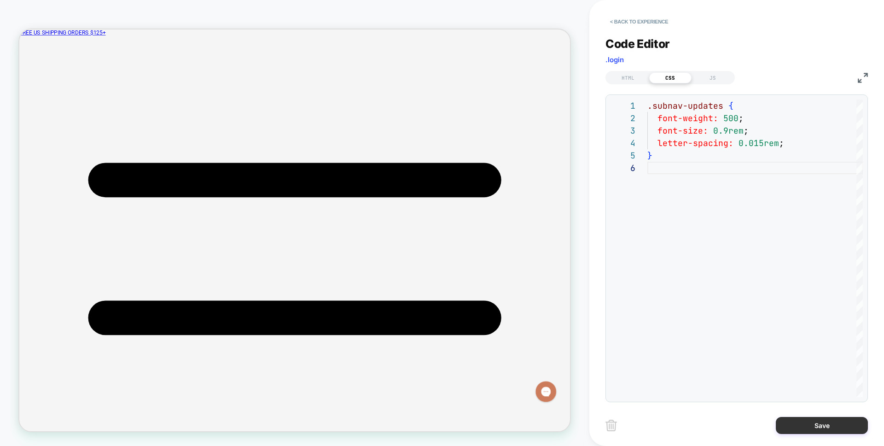
type textarea "**********"
click at [835, 419] on button "Save" at bounding box center [822, 425] width 92 height 17
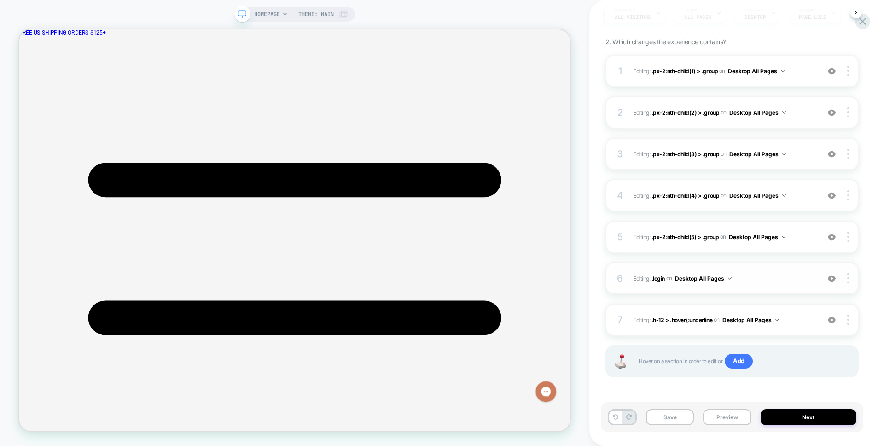
drag, startPoint x: 812, startPoint y: 320, endPoint x: 786, endPoint y: 285, distance: 43.7
click at [786, 285] on div "1 Editing : .px-2:nth-child(1) > .group .px-2:nth-child(1) > .group on Desktop …" at bounding box center [732, 227] width 253 height 345
click at [784, 280] on span "Editing : .login .login on Desktop All Pages" at bounding box center [724, 279] width 182 height 12
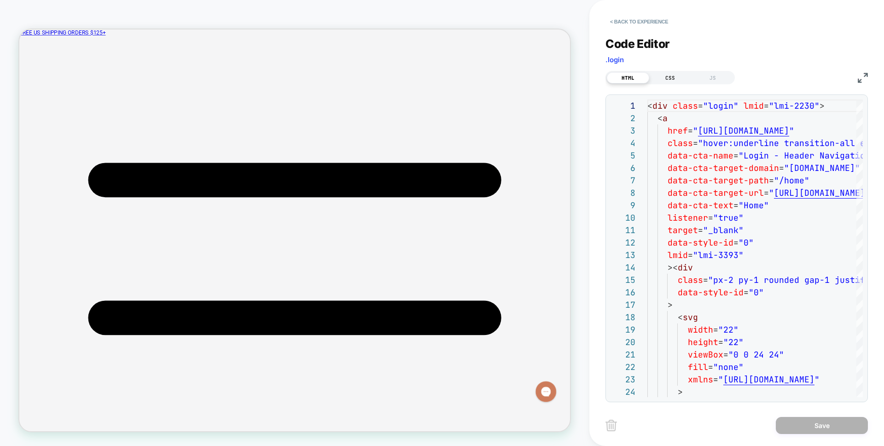
click at [678, 76] on div "CSS" at bounding box center [670, 77] width 42 height 11
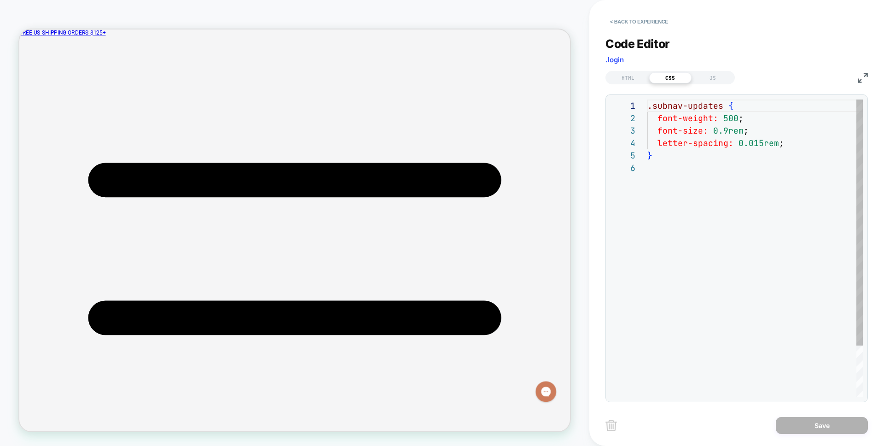
click at [724, 128] on div ".subnav-updates { font-weight: 500 ; font-size: 0.9rem ; letter-spacing: 0.015r…" at bounding box center [754, 279] width 215 height 360
type textarea "**********"
click at [830, 420] on button "Save" at bounding box center [822, 425] width 92 height 17
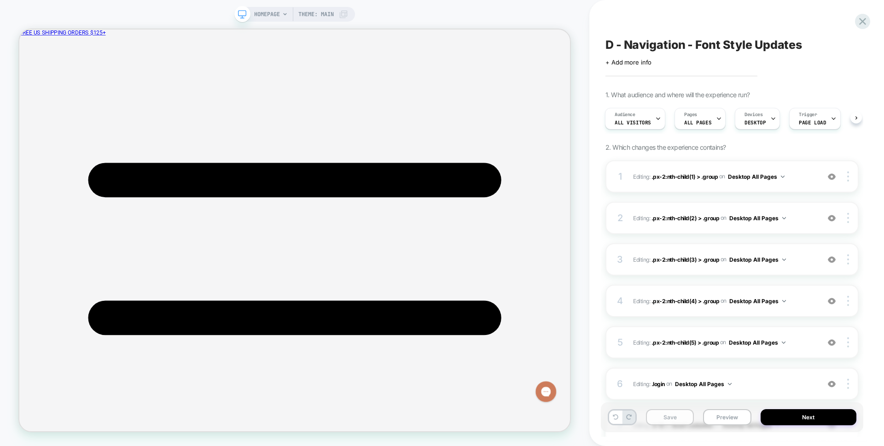
click at [687, 420] on button "Save" at bounding box center [670, 417] width 48 height 16
click at [739, 416] on button "Preview" at bounding box center [727, 417] width 48 height 16
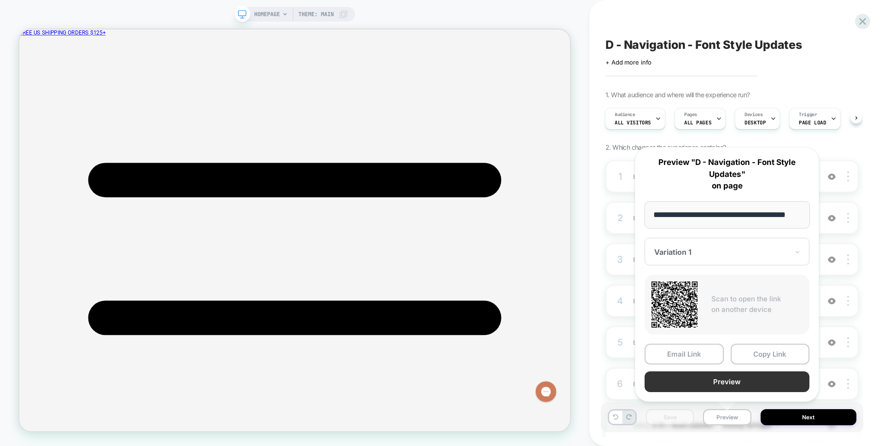
click at [736, 381] on button "Preview" at bounding box center [727, 381] width 165 height 21
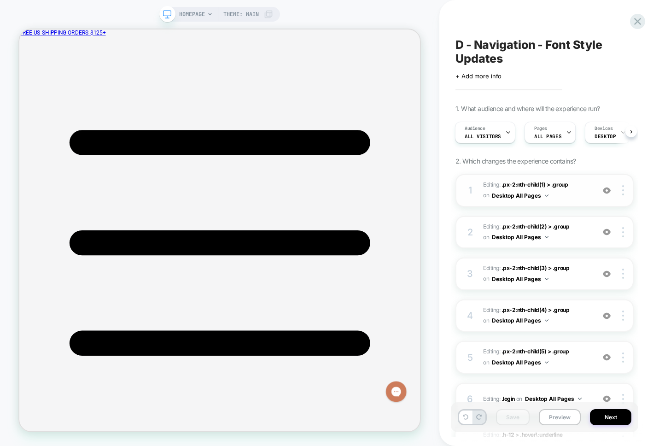
click at [587, 201] on div "1 Editing : .px-2:nth-child(1) > .group .px-2:nth-child(1) > .group on Desktop …" at bounding box center [544, 190] width 178 height 33
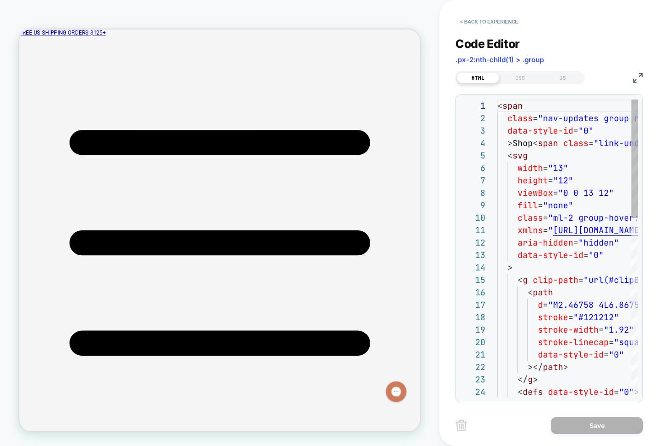
scroll to position [124, 0]
click at [503, 76] on div "CSS" at bounding box center [520, 77] width 42 height 11
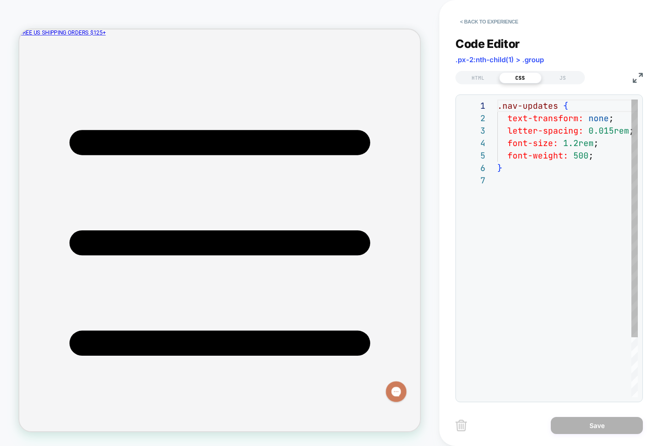
scroll to position [75, 0]
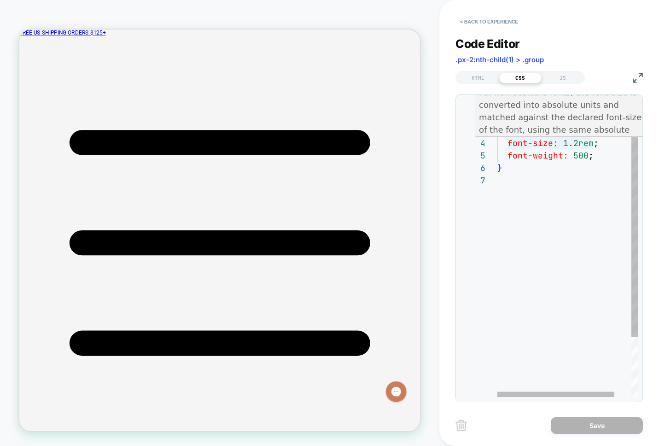
click at [571, 146] on div ".nav-updates { text-transform: none ; letter-spacing: 0.015rem ; font-size: 1.2…" at bounding box center [577, 285] width 161 height 372
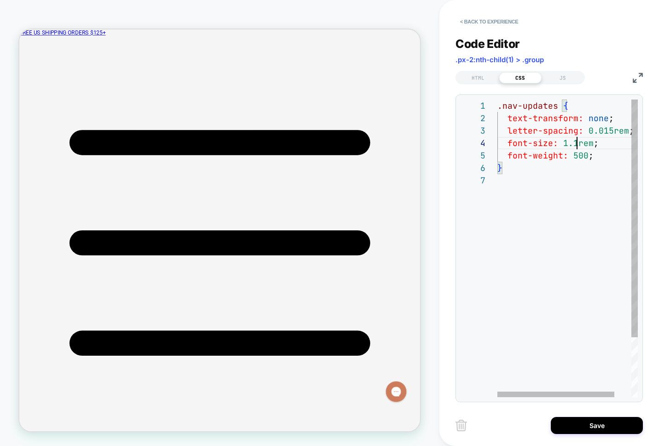
scroll to position [37, 85]
click at [537, 234] on div ".nav-updates { text-transform: none ; letter-spacing: 0.015rem ; font-size: 1.1…" at bounding box center [577, 285] width 161 height 372
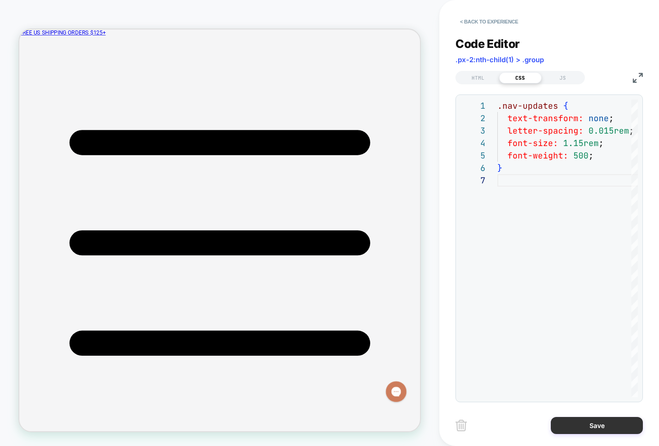
type textarea "**********"
click at [605, 430] on button "Save" at bounding box center [597, 425] width 92 height 17
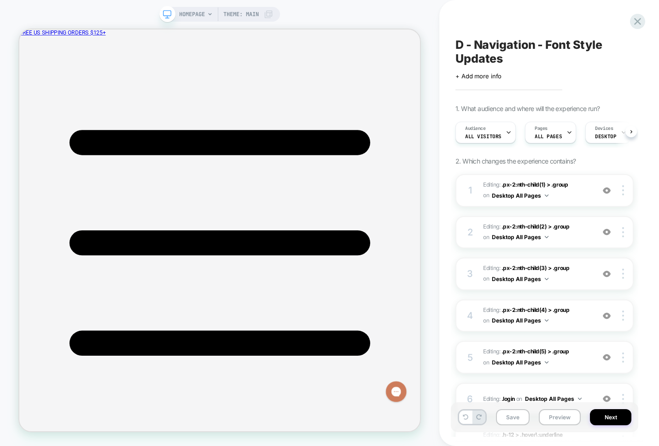
scroll to position [0, 0]
click at [511, 413] on button "Save" at bounding box center [513, 417] width 34 height 16
click at [552, 417] on button "Preview" at bounding box center [560, 417] width 42 height 16
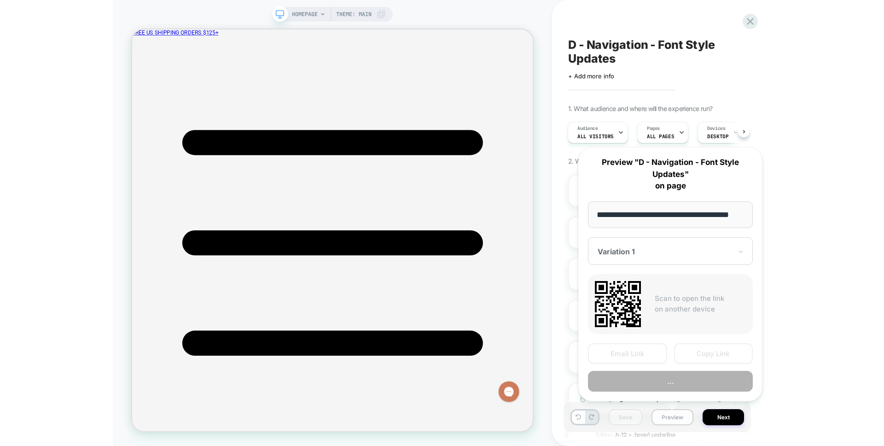
scroll to position [0, 17]
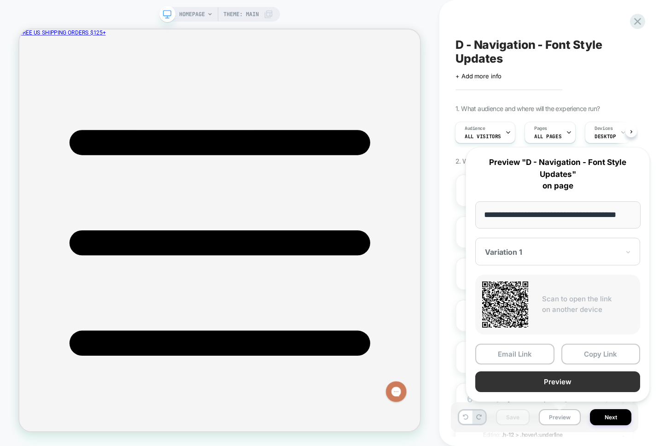
click at [540, 386] on button "Preview" at bounding box center [557, 381] width 165 height 21
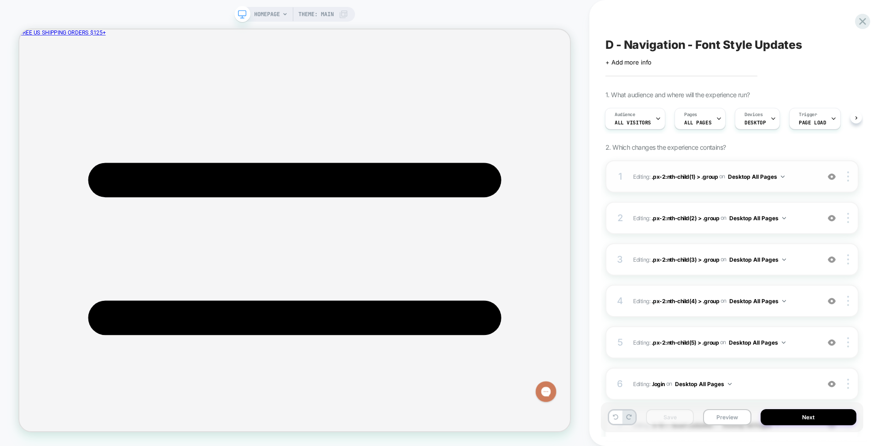
click at [678, 184] on div "1 Editing : .px-2:nth-child(1) > .group .px-2:nth-child(1) > .group on Desktop …" at bounding box center [732, 176] width 253 height 32
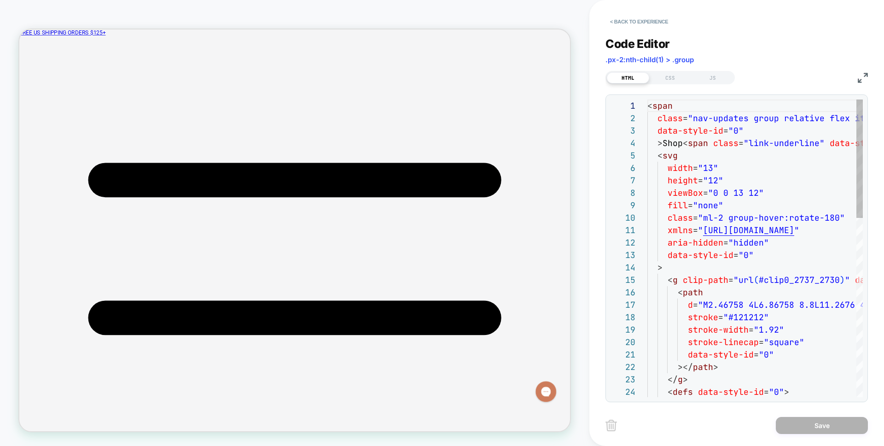
scroll to position [124, 0]
click at [665, 77] on div "CSS" at bounding box center [670, 77] width 42 height 11
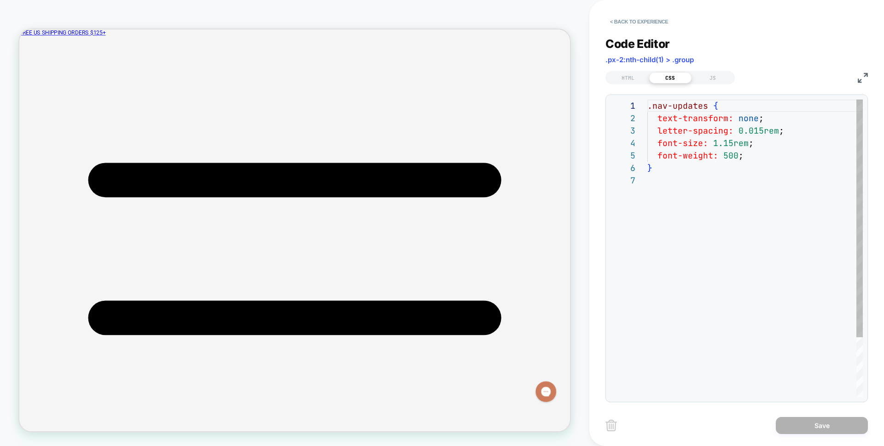
scroll to position [75, 0]
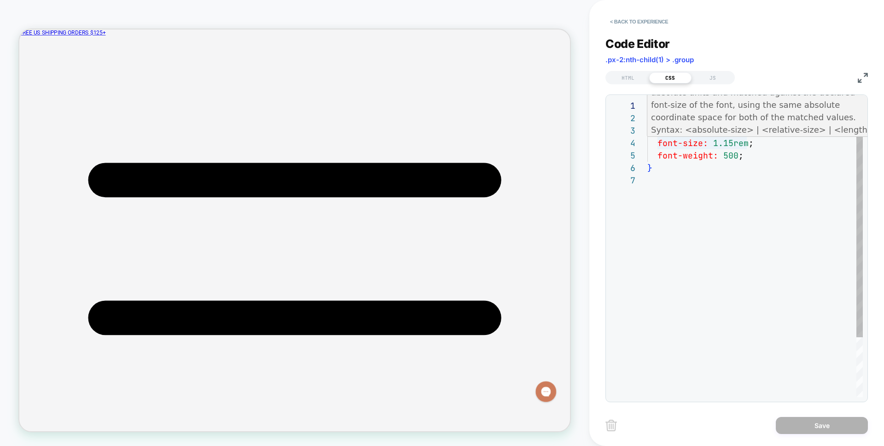
click at [726, 143] on div ".nav-updates { text-transform: none ; letter-spacing: 0.015rem ; font-size: 1.1…" at bounding box center [754, 285] width 215 height 372
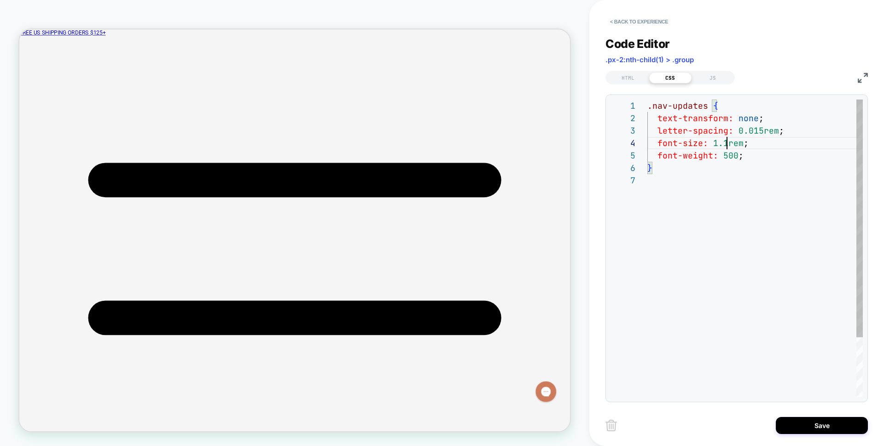
scroll to position [37, 85]
type textarea "**********"
click at [822, 419] on button "Save" at bounding box center [822, 425] width 92 height 17
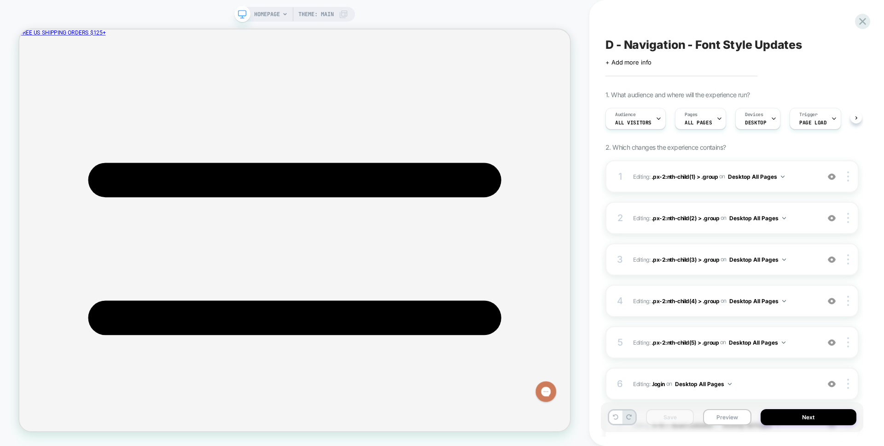
scroll to position [0, 0]
click at [721, 420] on button "Preview" at bounding box center [727, 417] width 48 height 16
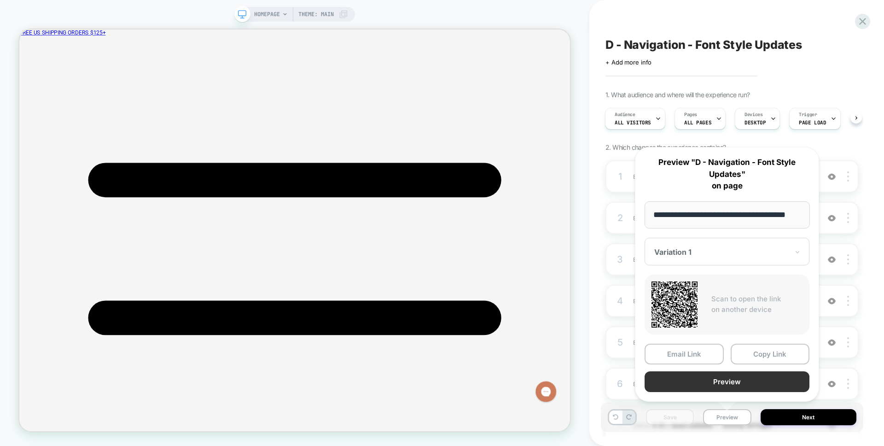
scroll to position [0, 0]
click at [710, 384] on button "Preview" at bounding box center [727, 381] width 165 height 21
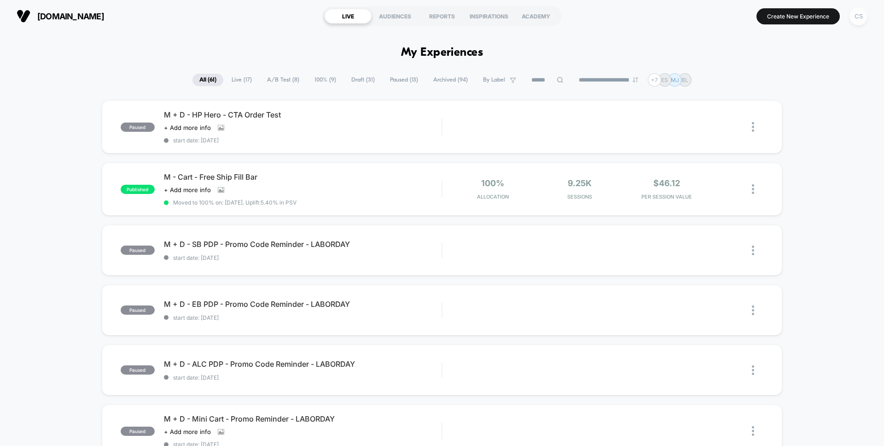
click at [864, 13] on div "CS" at bounding box center [859, 16] width 18 height 18
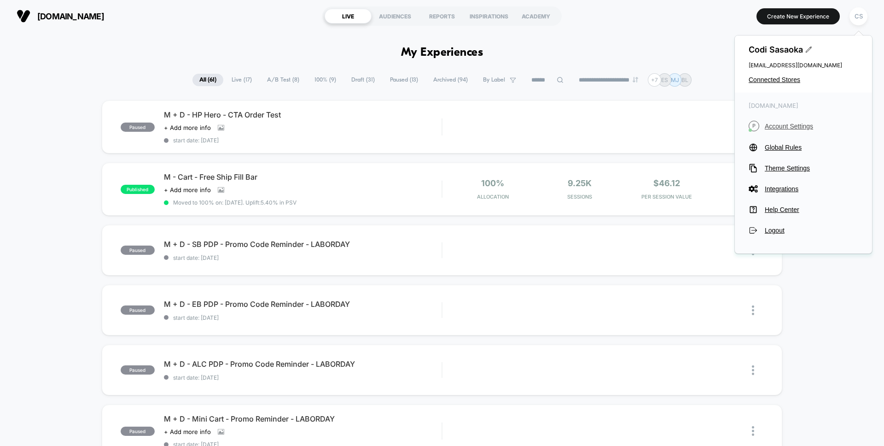
click at [776, 125] on span "Account Settings" at bounding box center [811, 125] width 93 height 7
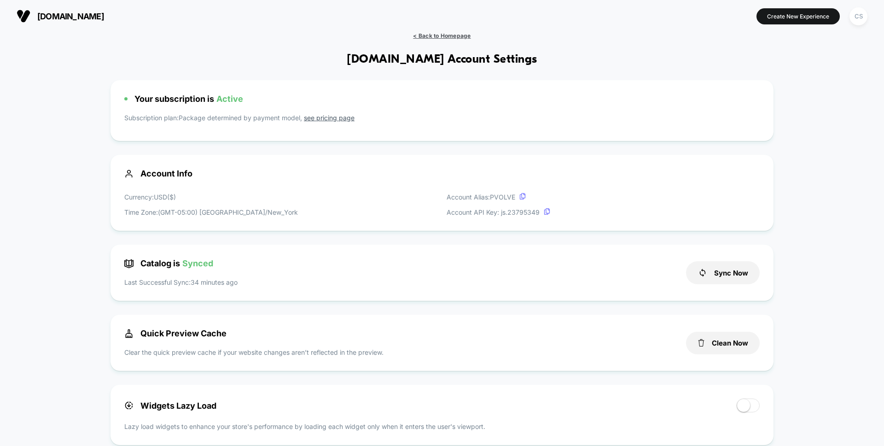
click at [422, 34] on span "< Back to Homepage" at bounding box center [442, 35] width 58 height 7
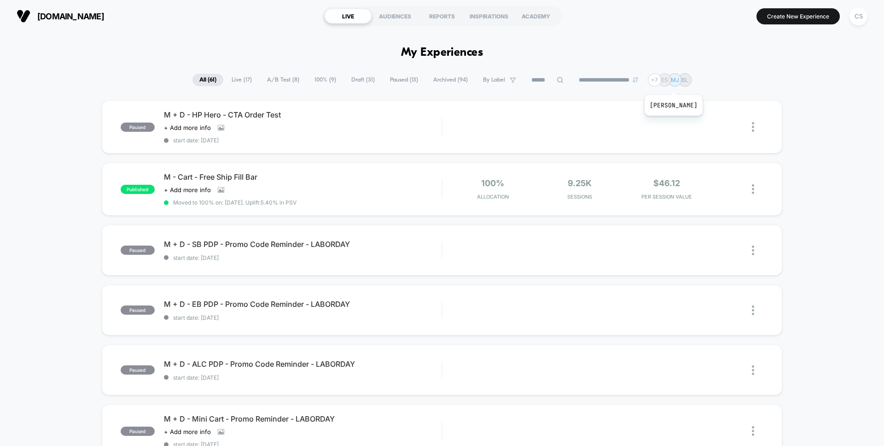
click at [671, 83] on div "ES" at bounding box center [664, 79] width 13 height 13
click at [688, 81] on p "BL" at bounding box center [684, 79] width 7 height 7
click at [711, 79] on div "**********" at bounding box center [442, 79] width 884 height 13
click at [853, 20] on div "CS" at bounding box center [859, 16] width 18 height 18
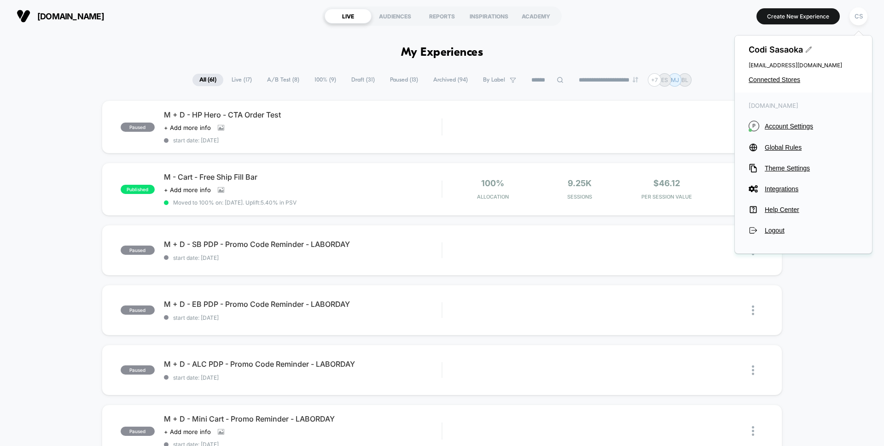
click at [807, 51] on icon at bounding box center [808, 49] width 7 height 7
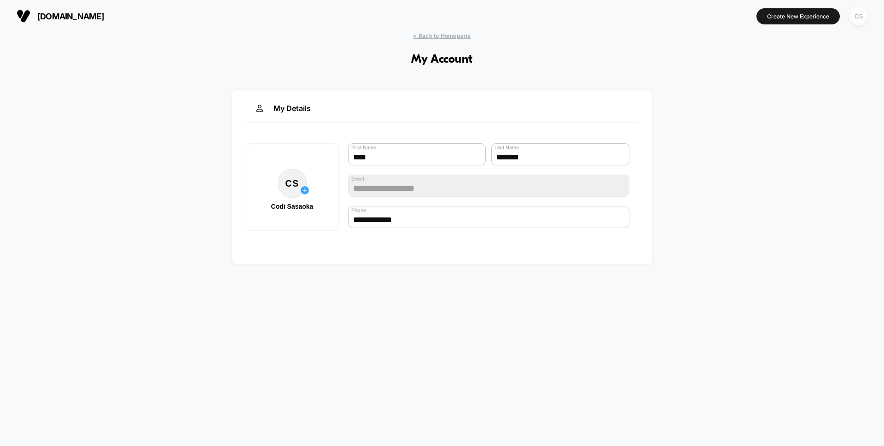
click at [853, 16] on div "CS" at bounding box center [859, 16] width 18 height 18
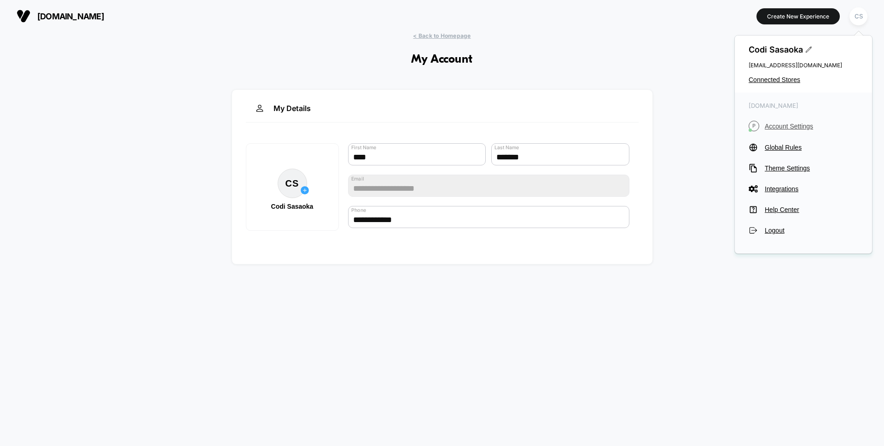
click at [798, 128] on span "Account Settings" at bounding box center [811, 125] width 93 height 7
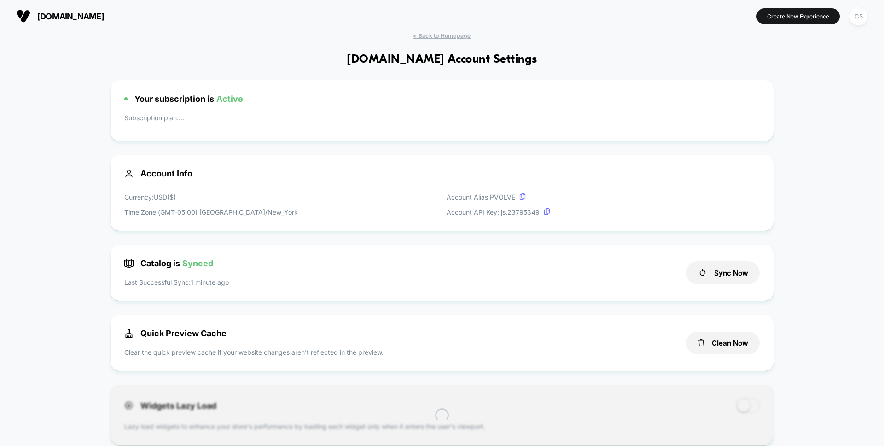
scroll to position [124, 0]
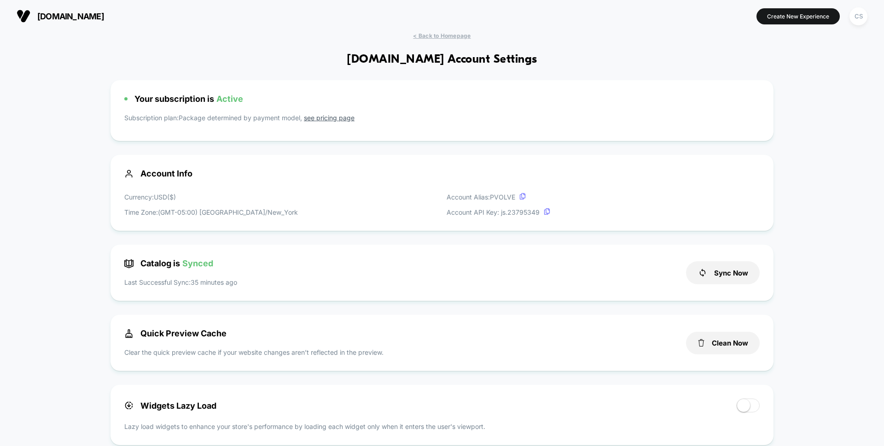
click at [332, 207] on div "Currency: USD ( $ ) Time Zone: (GMT-05:00) America/New_York Account Alias: PVOL…" at bounding box center [441, 204] width 635 height 25
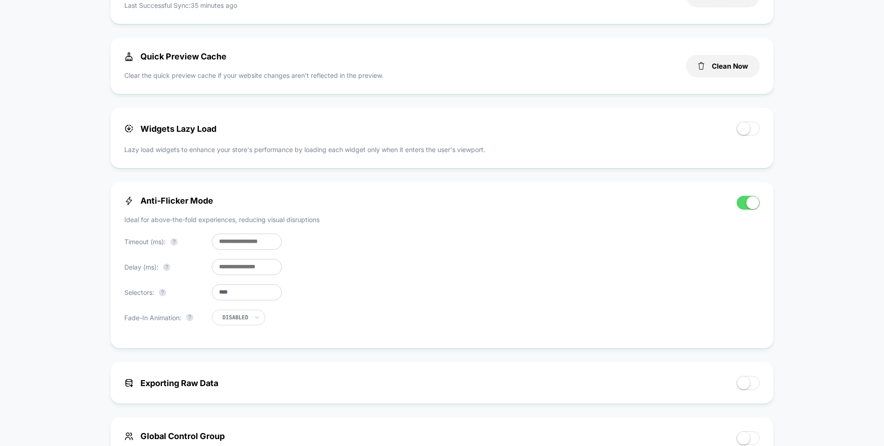
scroll to position [0, 0]
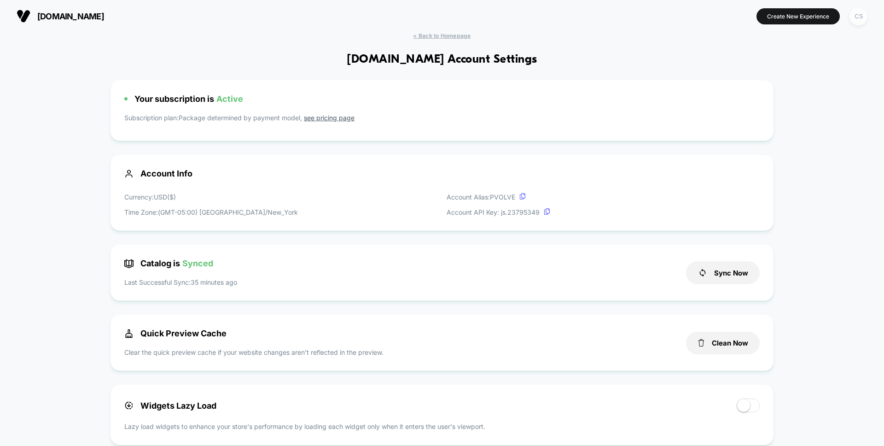
click at [857, 19] on div "CS" at bounding box center [859, 16] width 18 height 18
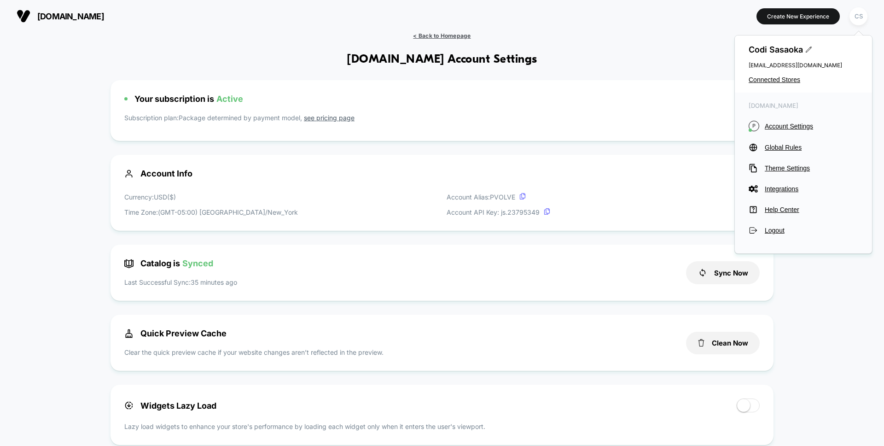
click at [450, 37] on span "< Back to Homepage" at bounding box center [442, 35] width 58 height 7
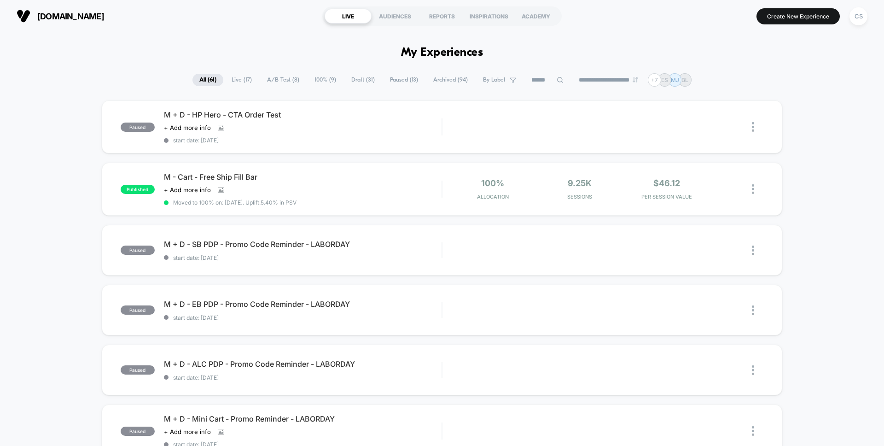
click at [386, 7] on section "LIVE AUDIENCES REPORTS INSPIRATIONS ACADEMY" at bounding box center [442, 16] width 281 height 23
click at [393, 13] on div "AUDIENCES" at bounding box center [395, 16] width 47 height 15
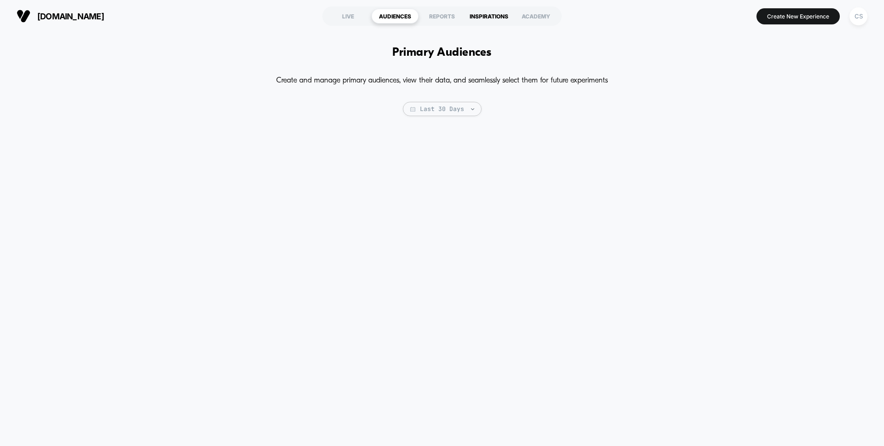
click at [473, 23] on div "INSPIRATIONS" at bounding box center [489, 16] width 47 height 15
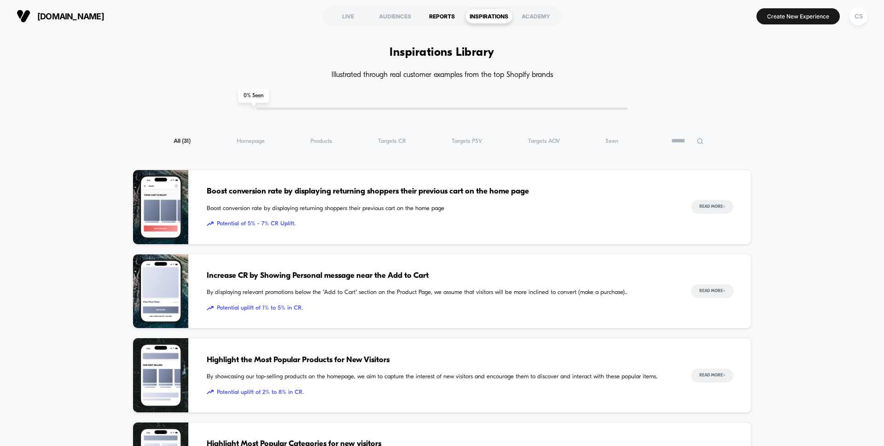
click at [425, 19] on div "REPORTS" at bounding box center [442, 16] width 47 height 15
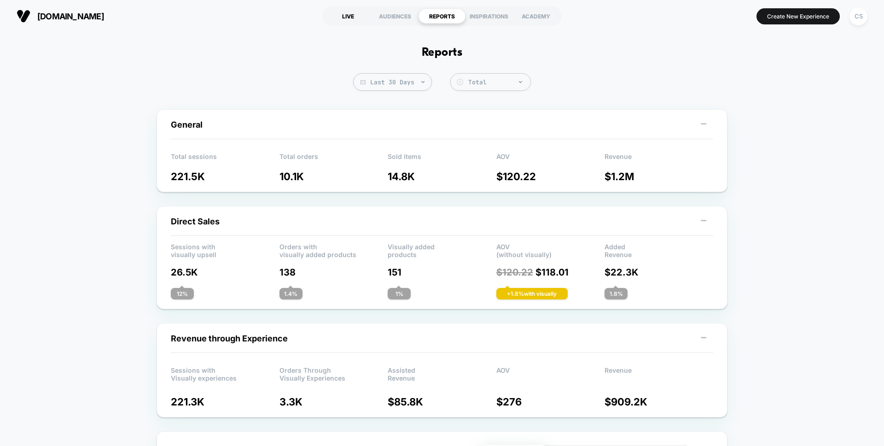
click at [356, 9] on div "LIVE" at bounding box center [348, 16] width 47 height 15
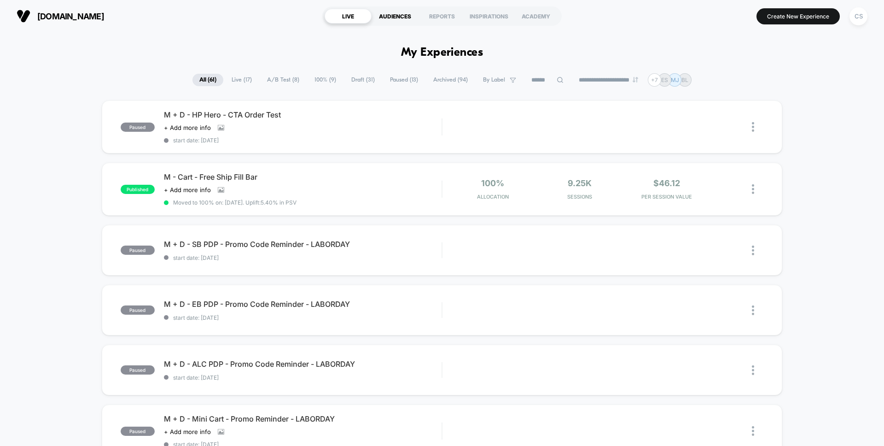
click at [407, 20] on div "AUDIENCES" at bounding box center [395, 16] width 47 height 15
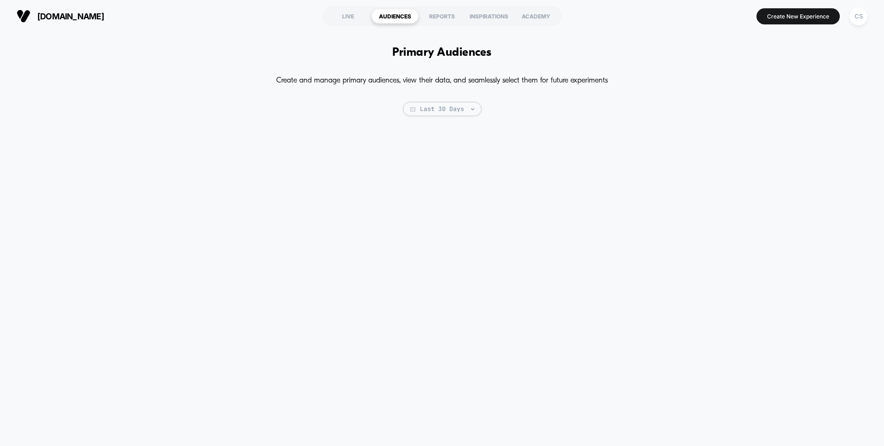
click at [340, 26] on section "LIVE AUDIENCES REPORTS INSPIRATIONS ACADEMY" at bounding box center [442, 16] width 281 height 23
click at [349, 18] on div "LIVE" at bounding box center [348, 16] width 47 height 15
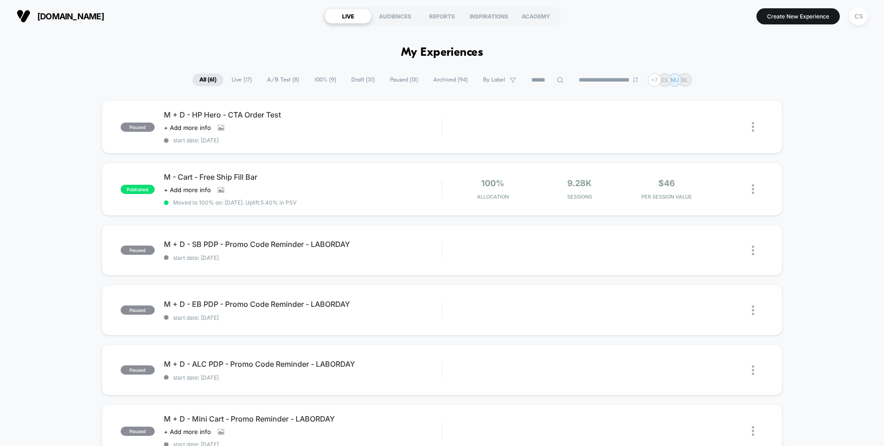
click at [230, 82] on span "Live ( 17 )" at bounding box center [242, 80] width 34 height 12
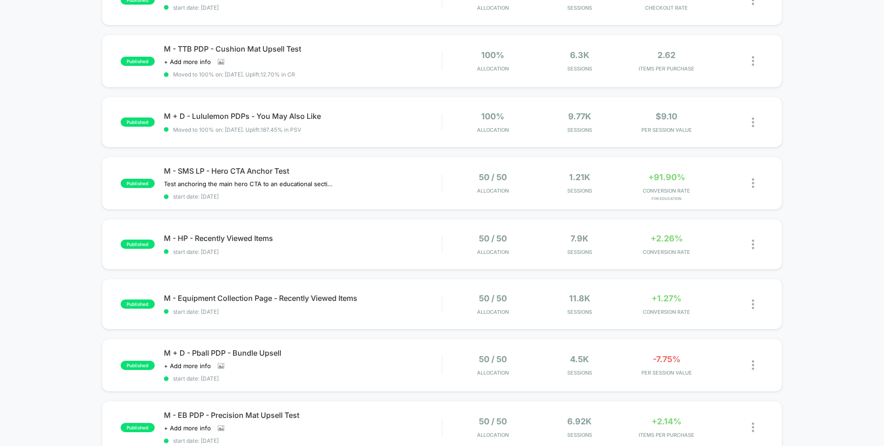
scroll to position [361, 0]
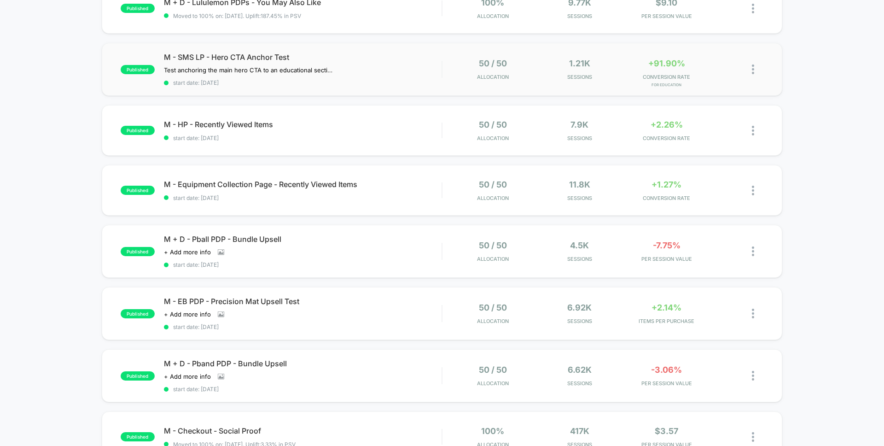
click at [367, 50] on div "published M - SMS LP - Hero CTA Anchor Test Test anchoring the main hero CTA to…" at bounding box center [442, 69] width 681 height 53
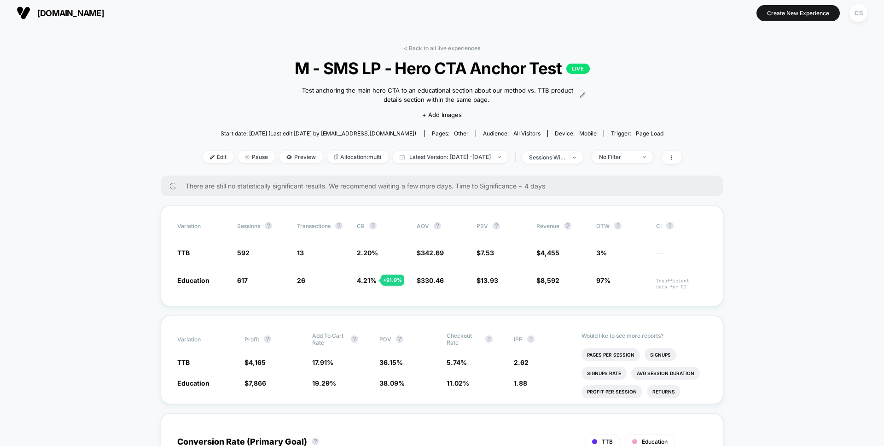
scroll to position [4, 0]
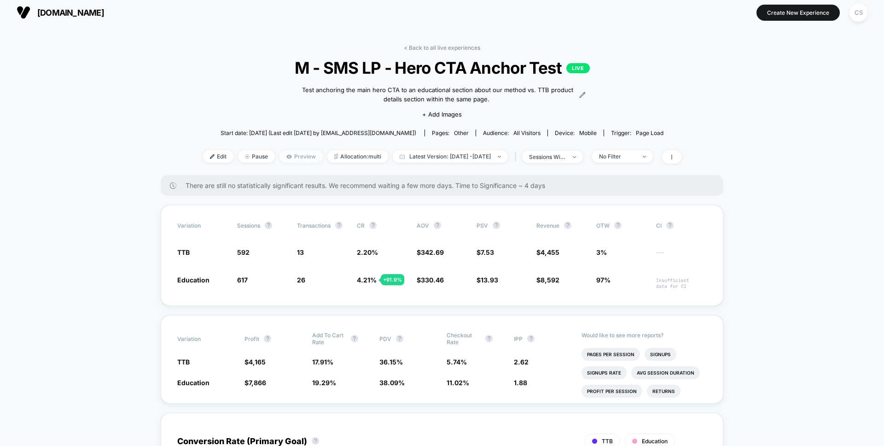
click at [280, 153] on span "Preview" at bounding box center [300, 156] width 43 height 12
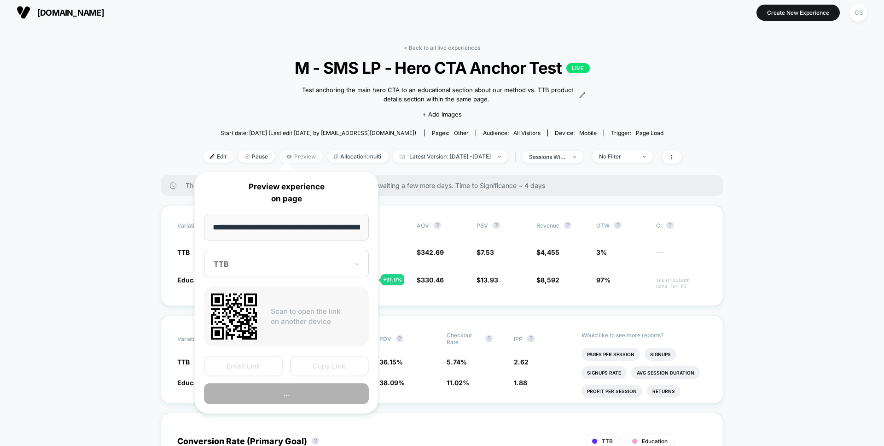
scroll to position [0, 37]
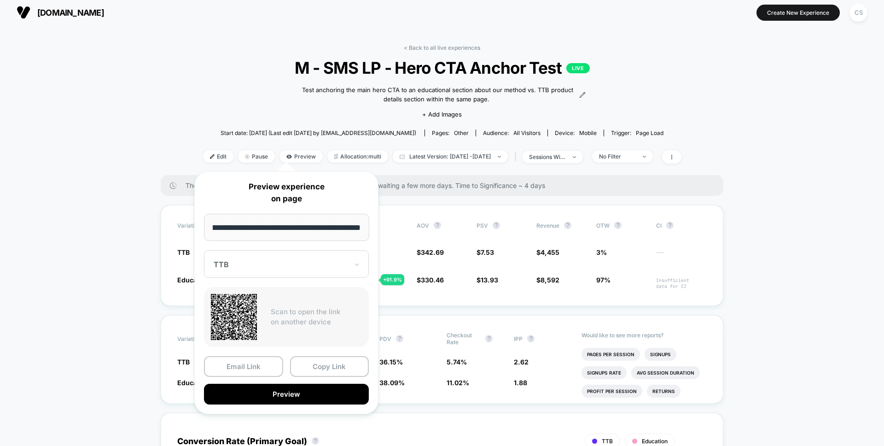
click at [271, 268] on div at bounding box center [281, 264] width 134 height 9
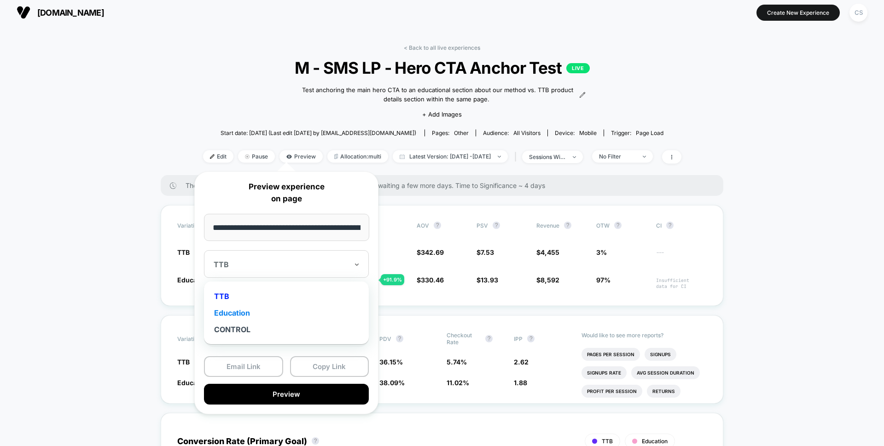
click at [261, 312] on div "Education" at bounding box center [287, 312] width 156 height 17
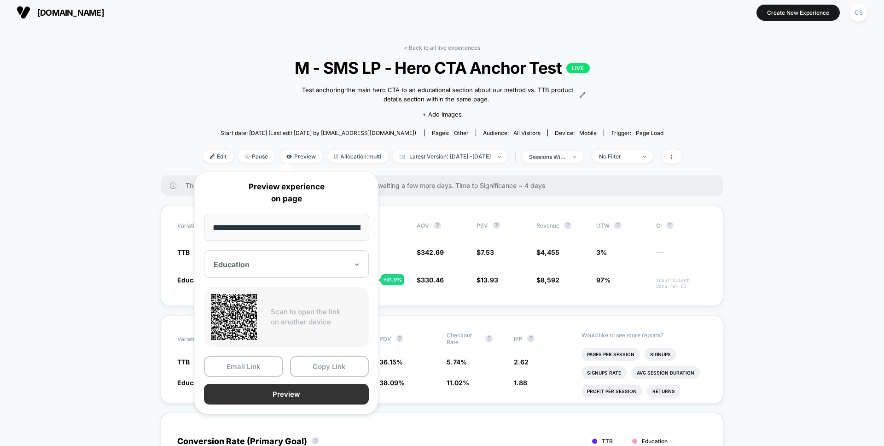
click at [304, 393] on button "Preview" at bounding box center [286, 394] width 165 height 21
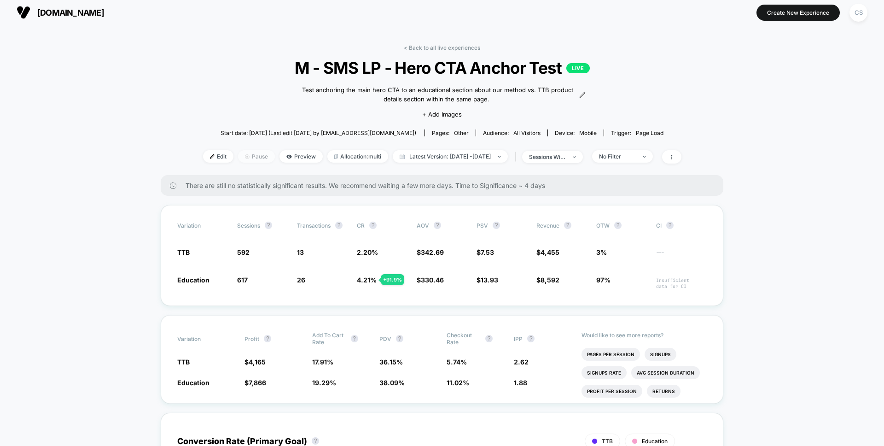
click at [244, 157] on span "Pause" at bounding box center [256, 156] width 37 height 12
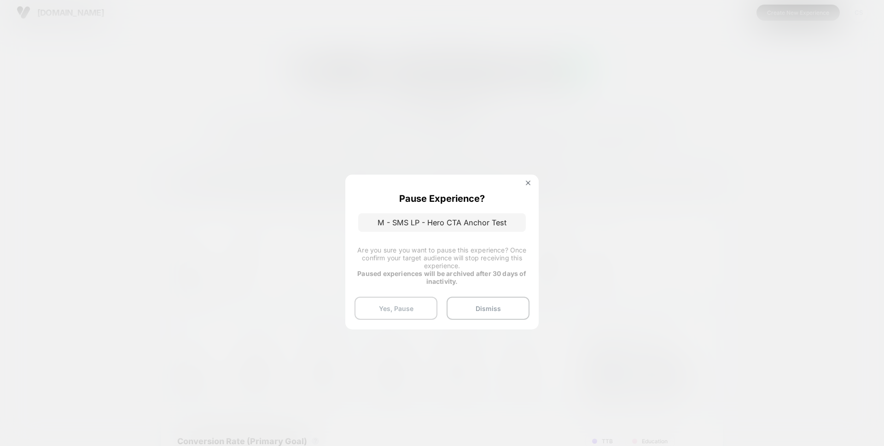
click at [421, 306] on button "Yes, Pause" at bounding box center [396, 308] width 83 height 23
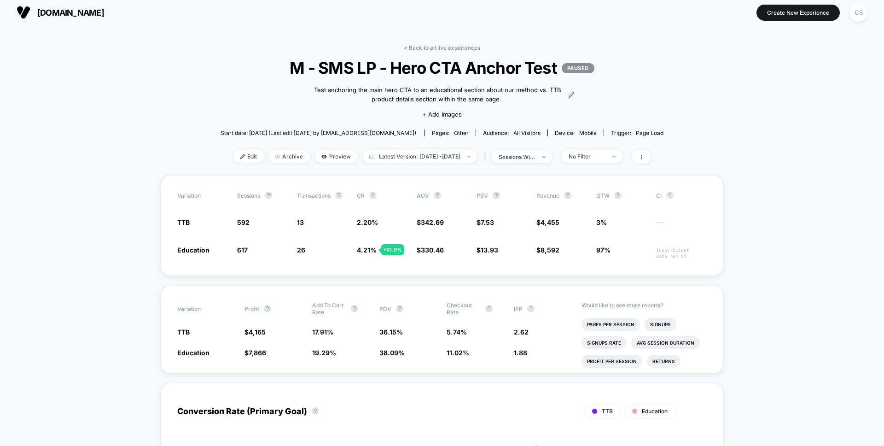
click at [426, 47] on link "< Back to all live experiences" at bounding box center [442, 47] width 76 height 7
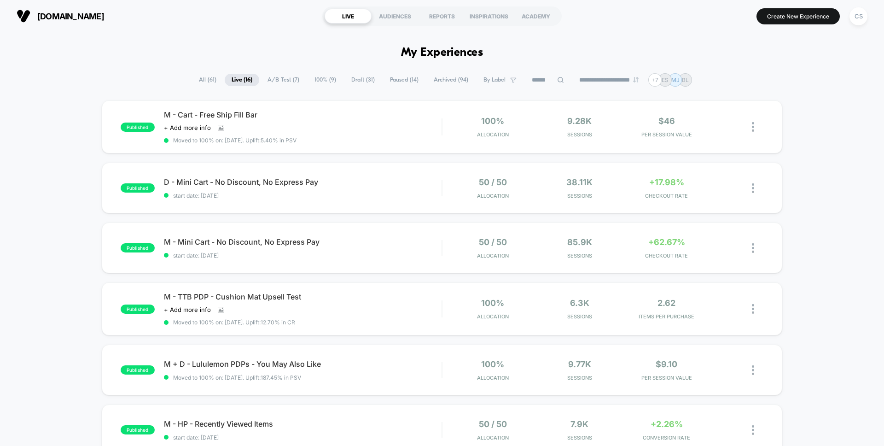
click at [278, 78] on span "A/B Test ( 7 )" at bounding box center [284, 80] width 46 height 12
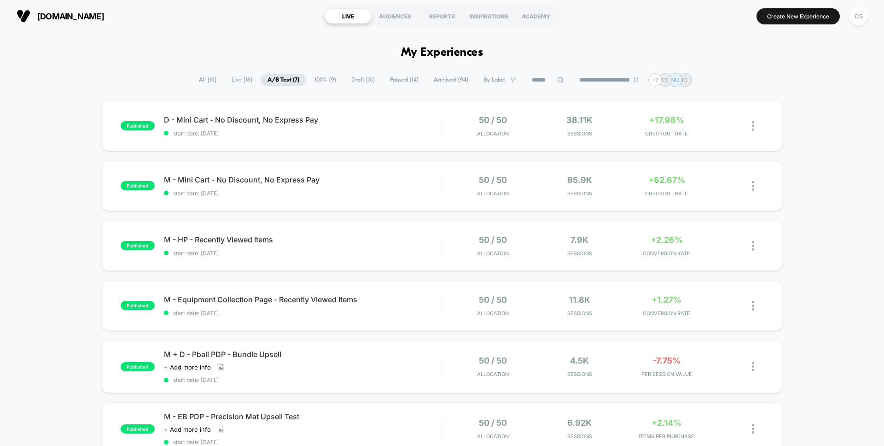
click at [393, 82] on span "Paused ( 14 )" at bounding box center [404, 80] width 42 height 12
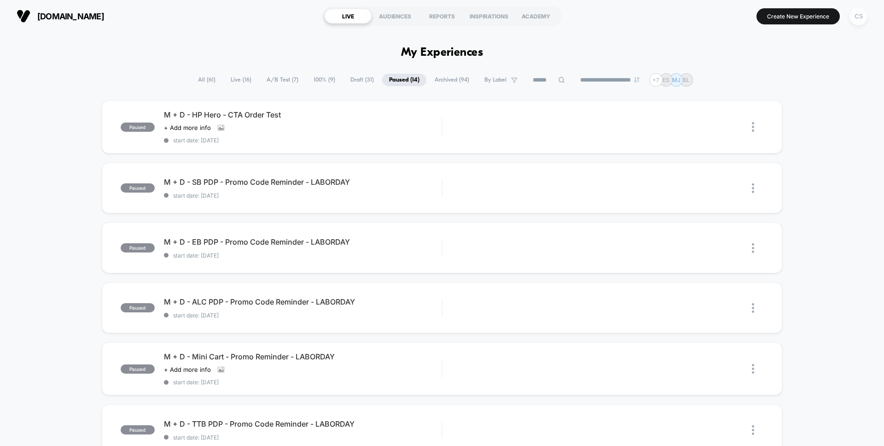
click at [855, 17] on div "CS" at bounding box center [859, 16] width 18 height 18
